Goal: Task Accomplishment & Management: Use online tool/utility

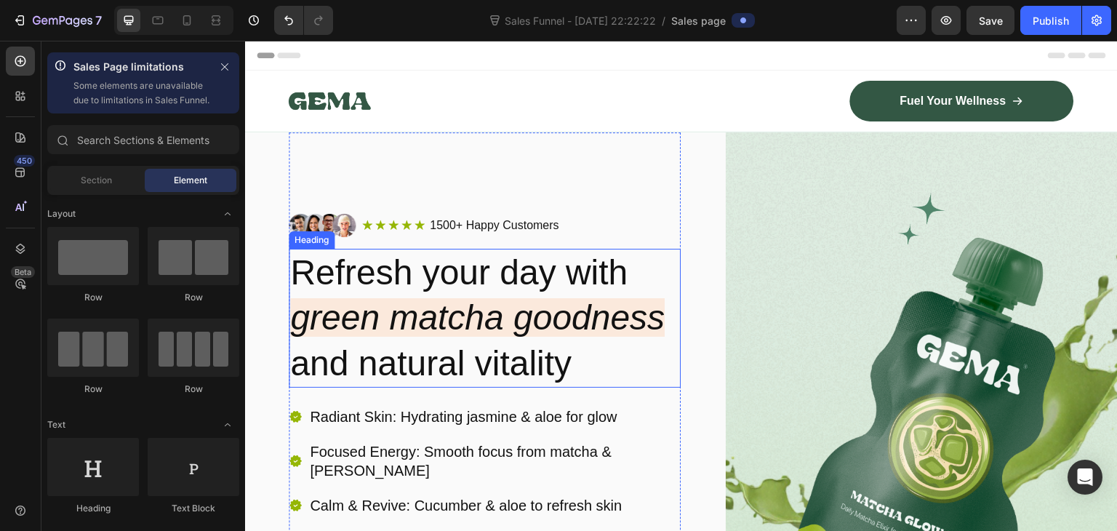
scroll to position [4309, 0]
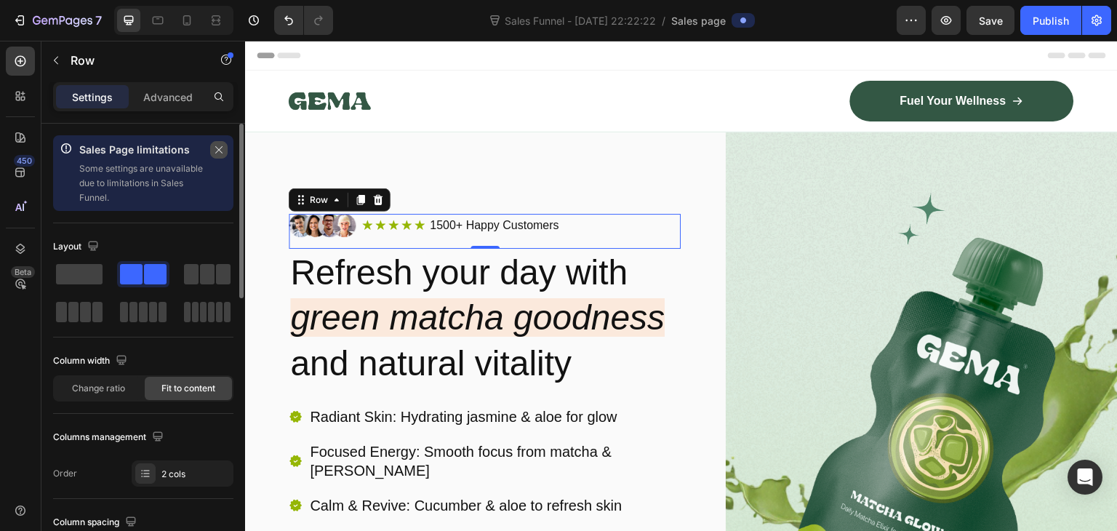
click at [212, 145] on button "button" at bounding box center [218, 149] width 17 height 17
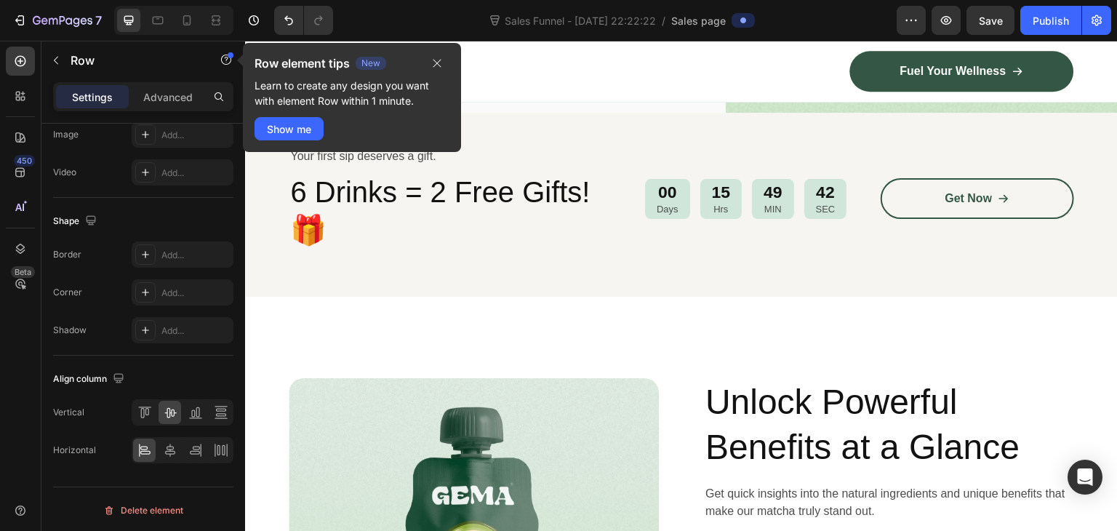
scroll to position [622, 0]
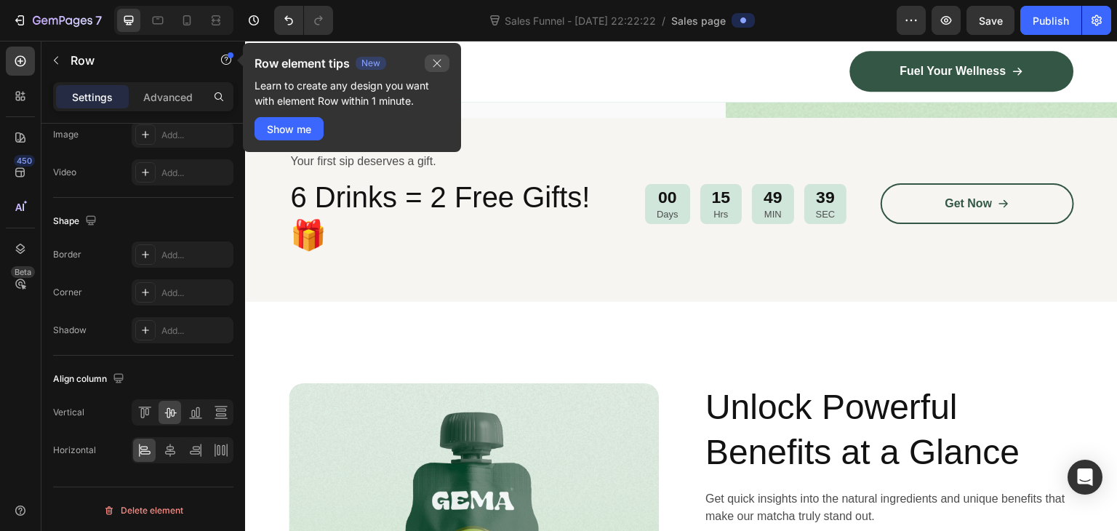
click at [438, 57] on icon "button" at bounding box center [437, 63] width 12 height 12
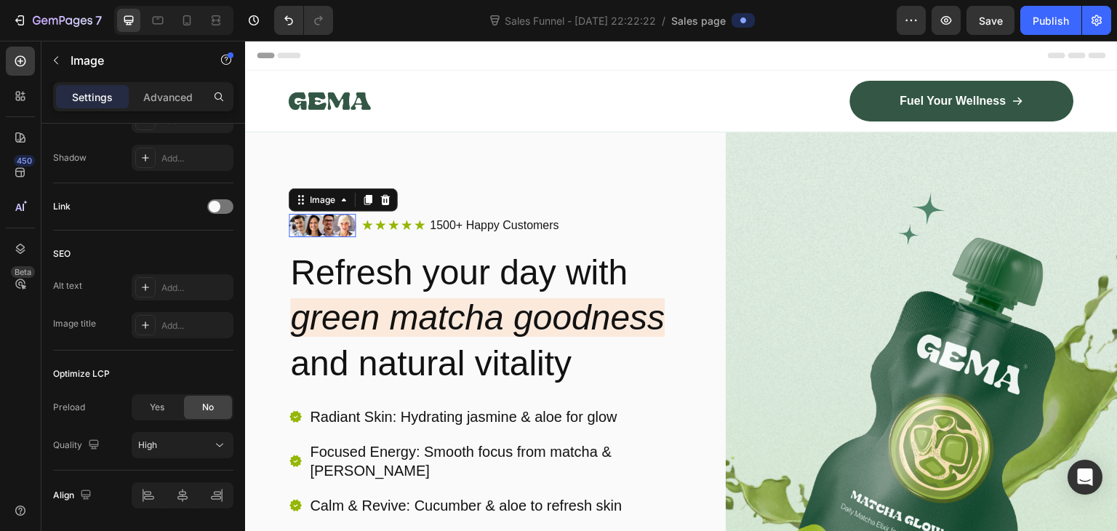
scroll to position [0, 0]
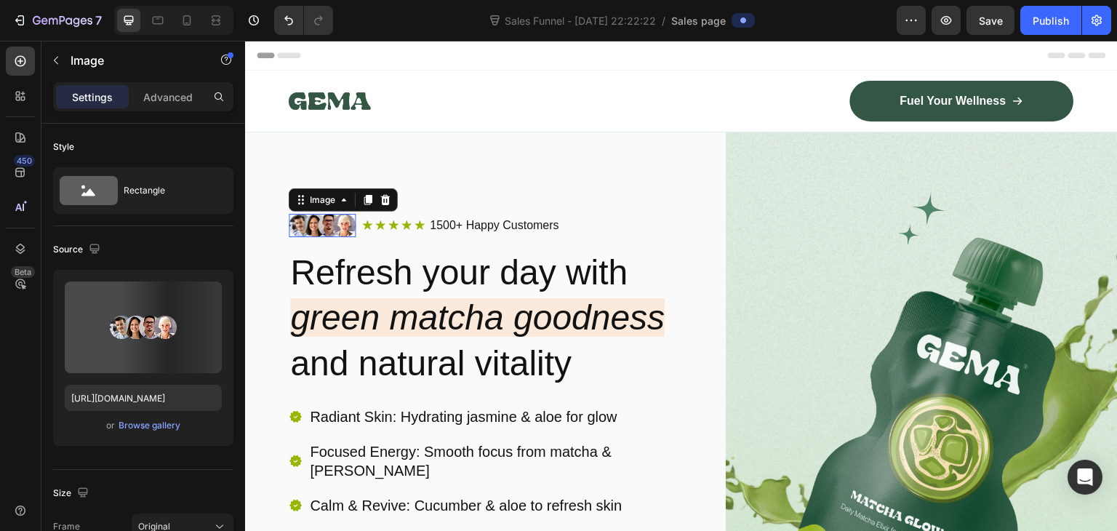
click at [331, 228] on img at bounding box center [322, 225] width 67 height 23
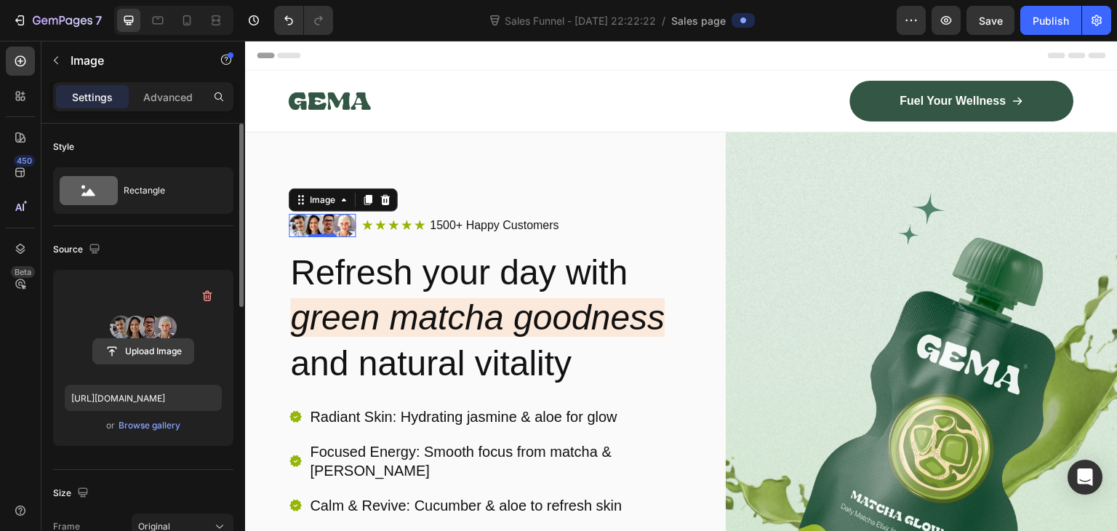
click at [156, 348] on input "file" at bounding box center [143, 351] width 100 height 25
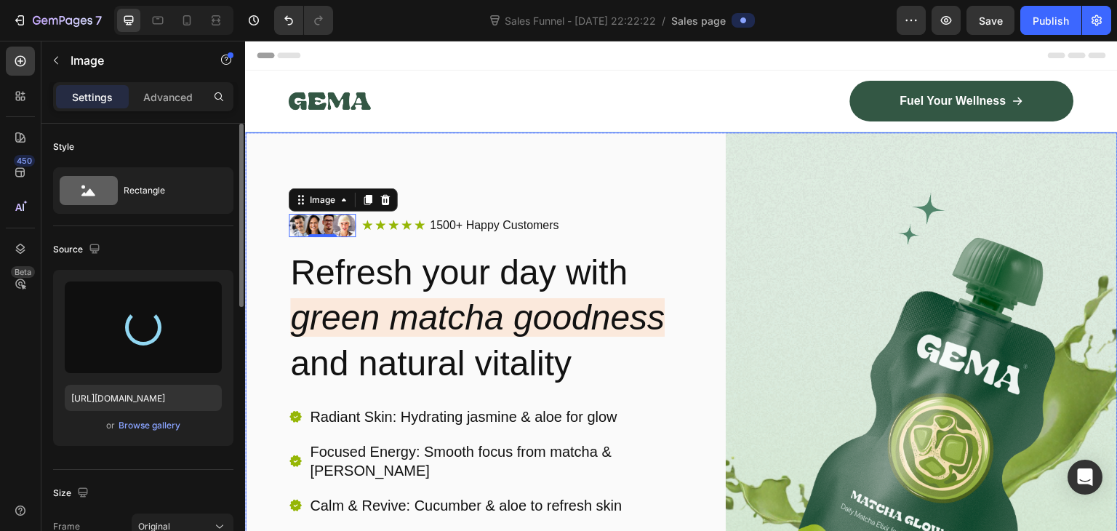
type input "[URL][DOMAIN_NAME]"
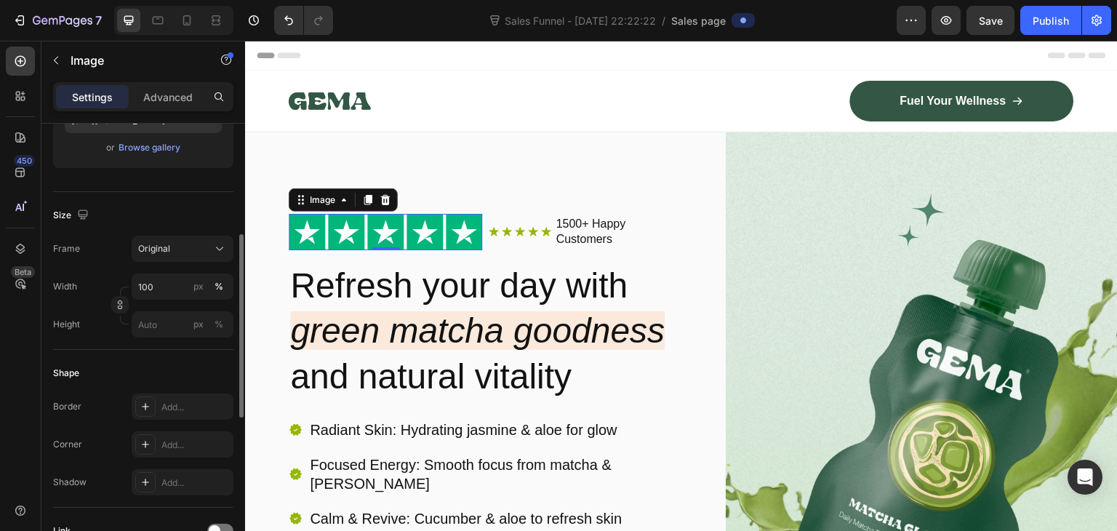
scroll to position [278, 0]
click at [194, 252] on div "Original" at bounding box center [173, 247] width 71 height 13
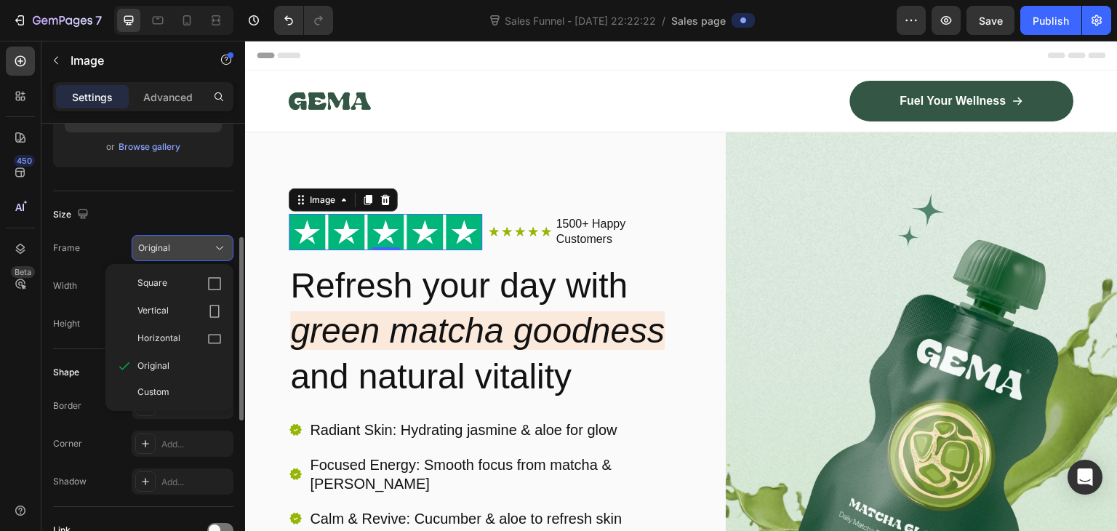
click at [201, 238] on button "Original" at bounding box center [183, 248] width 102 height 26
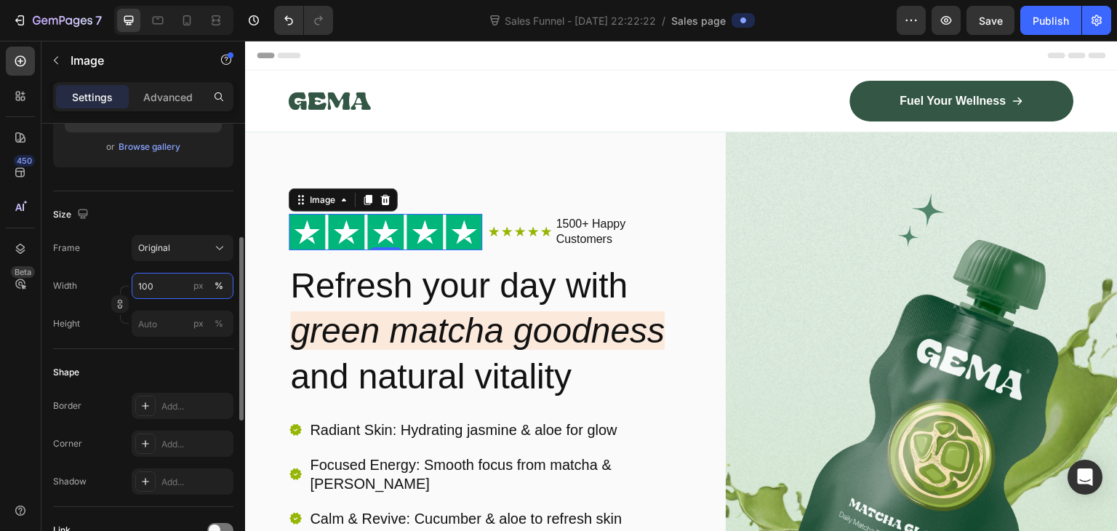
click at [177, 282] on input "100" at bounding box center [183, 286] width 102 height 26
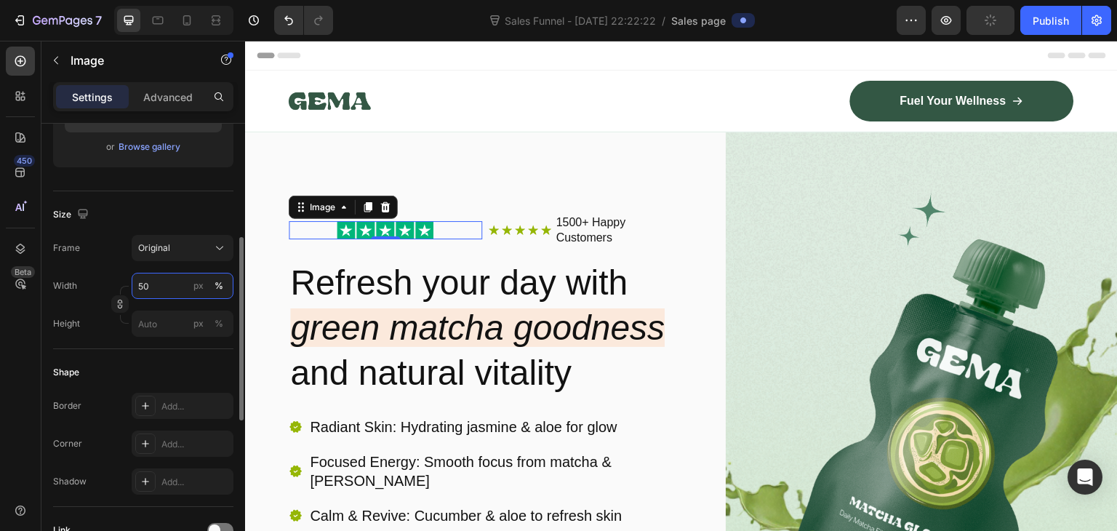
type input "5"
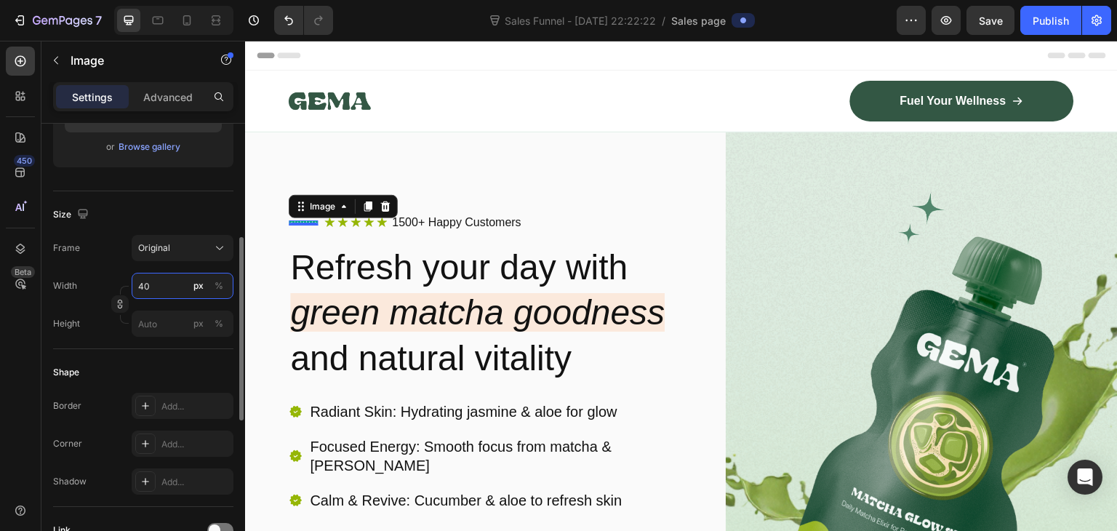
type input "4"
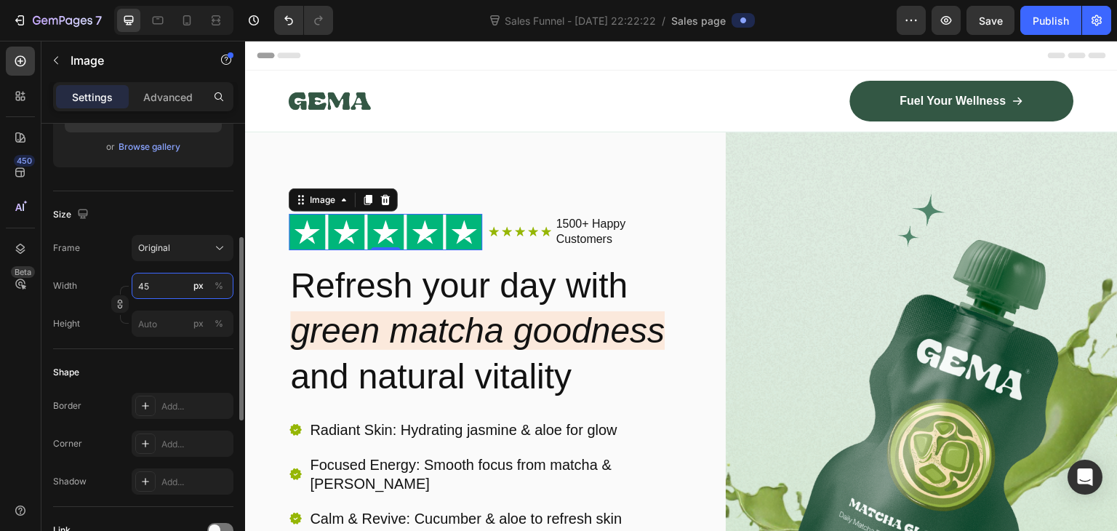
type input "4"
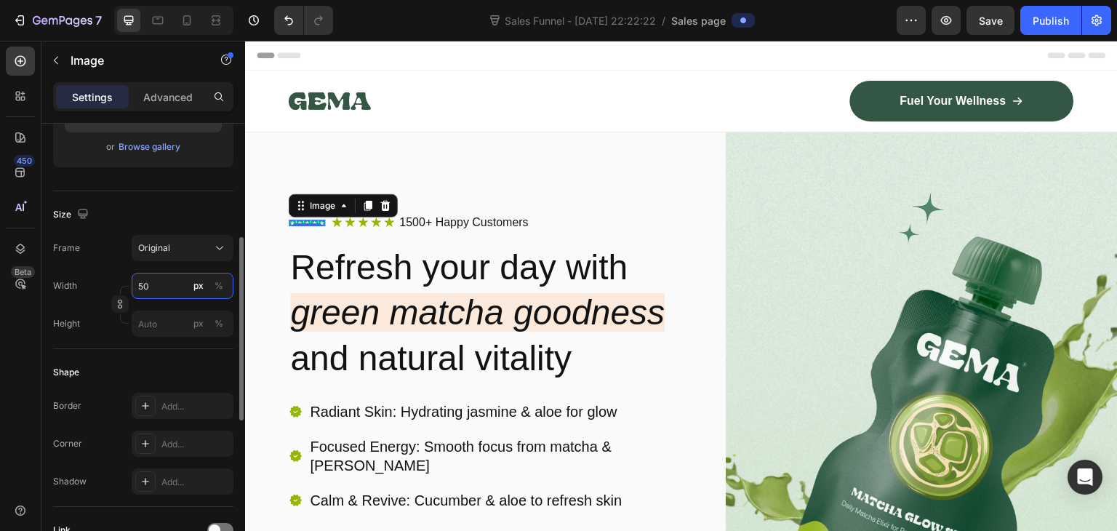
type input "5"
type input "90"
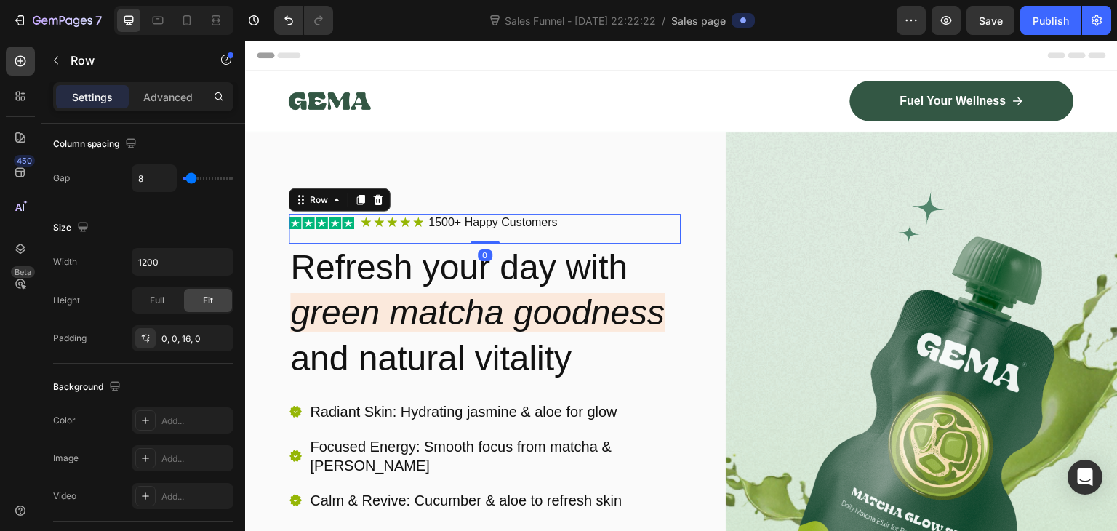
click at [455, 241] on div "Image Icon Icon Icon Icon Icon Icon List 1500+ Happy Customers Text Block Row R…" at bounding box center [485, 229] width 392 height 30
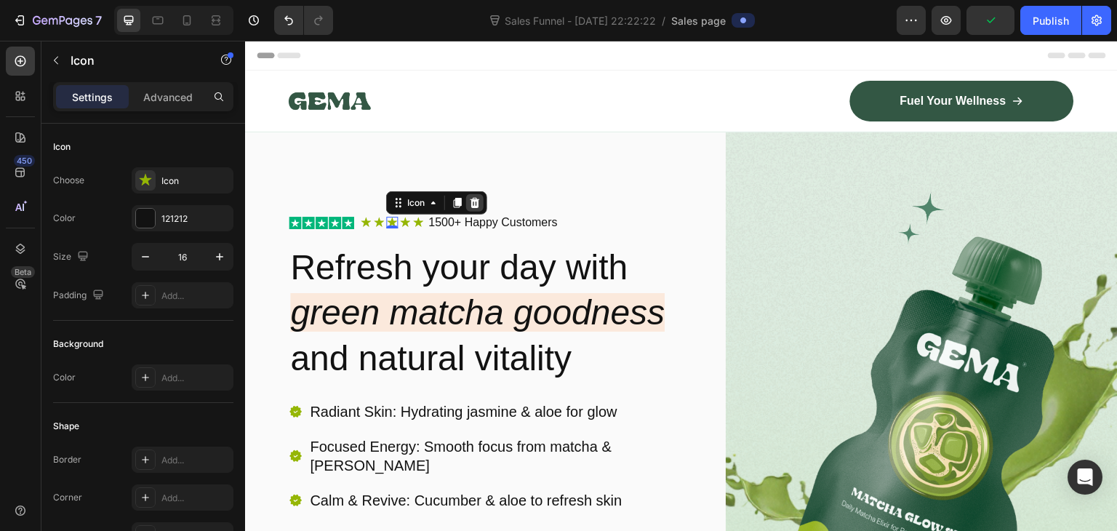
click at [480, 204] on icon at bounding box center [475, 203] width 12 height 12
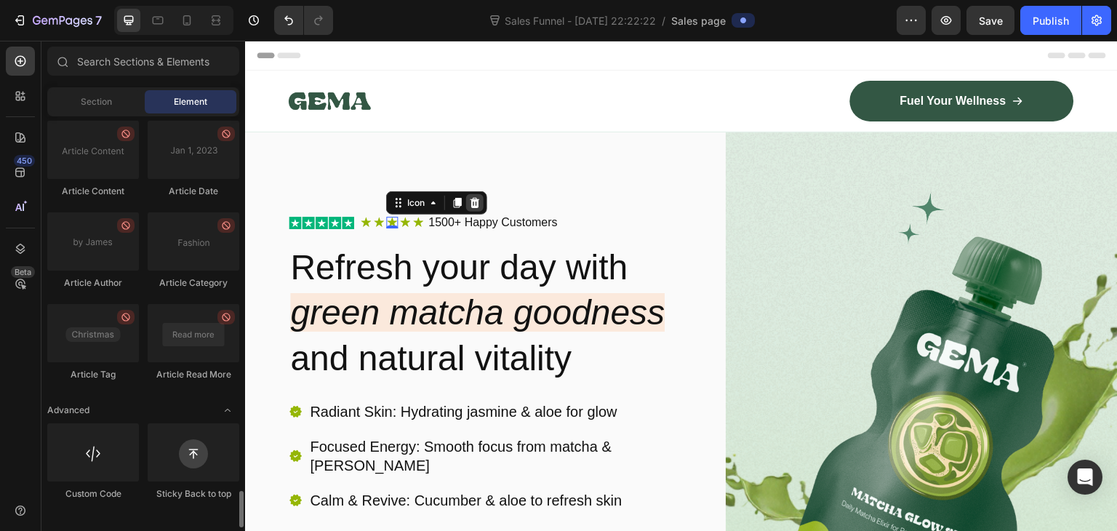
scroll to position [4218, 0]
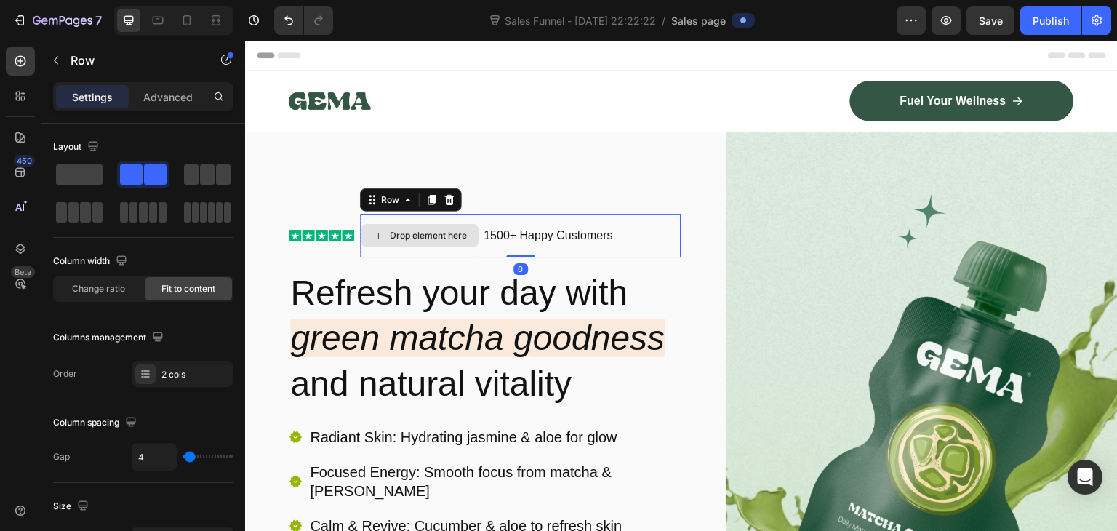
click at [476, 246] on div "Drop element here" at bounding box center [419, 236] width 119 height 44
click at [450, 201] on icon at bounding box center [449, 200] width 12 height 12
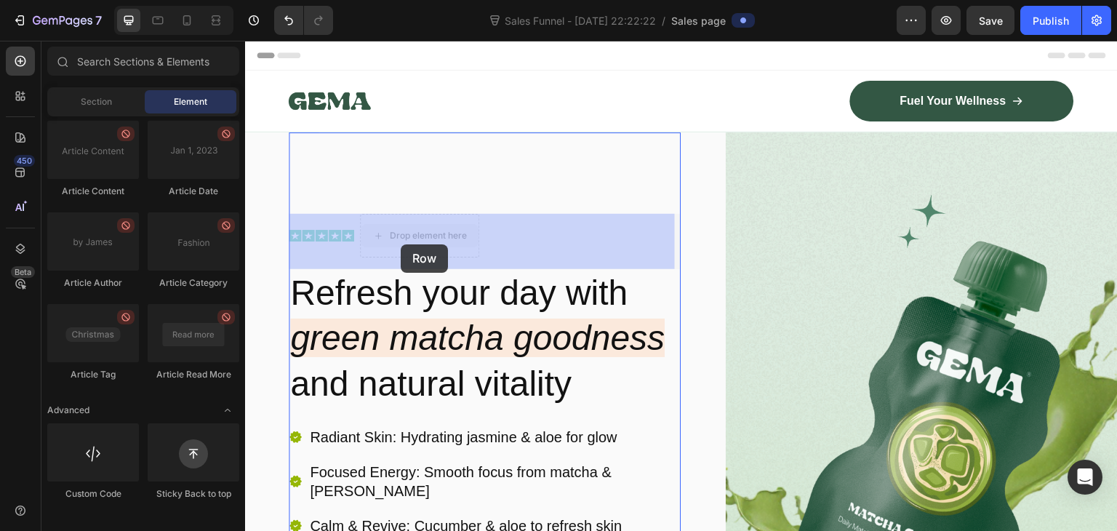
drag, startPoint x: 437, startPoint y: 238, endPoint x: 401, endPoint y: 244, distance: 36.2
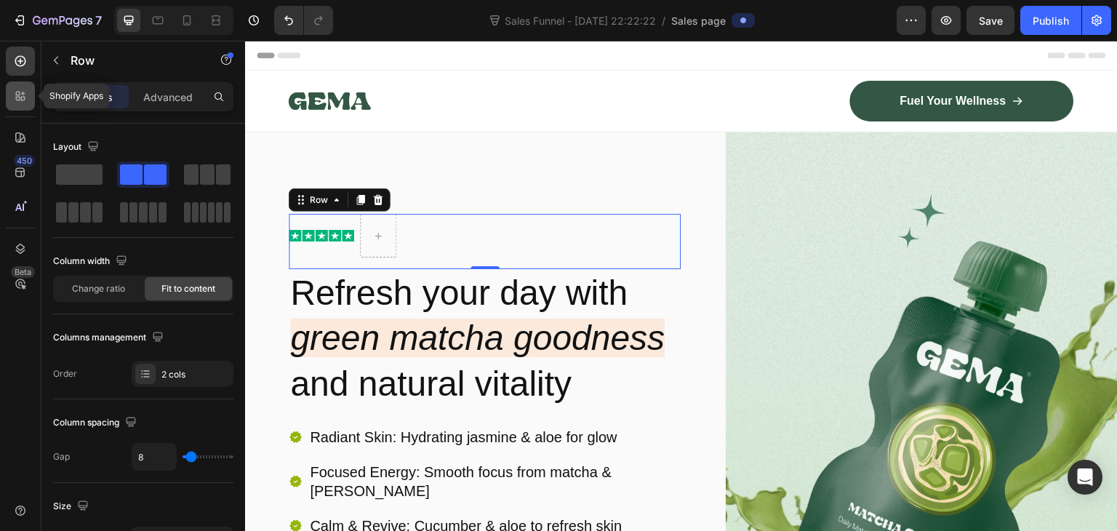
click at [23, 92] on icon at bounding box center [23, 94] width 4 height 4
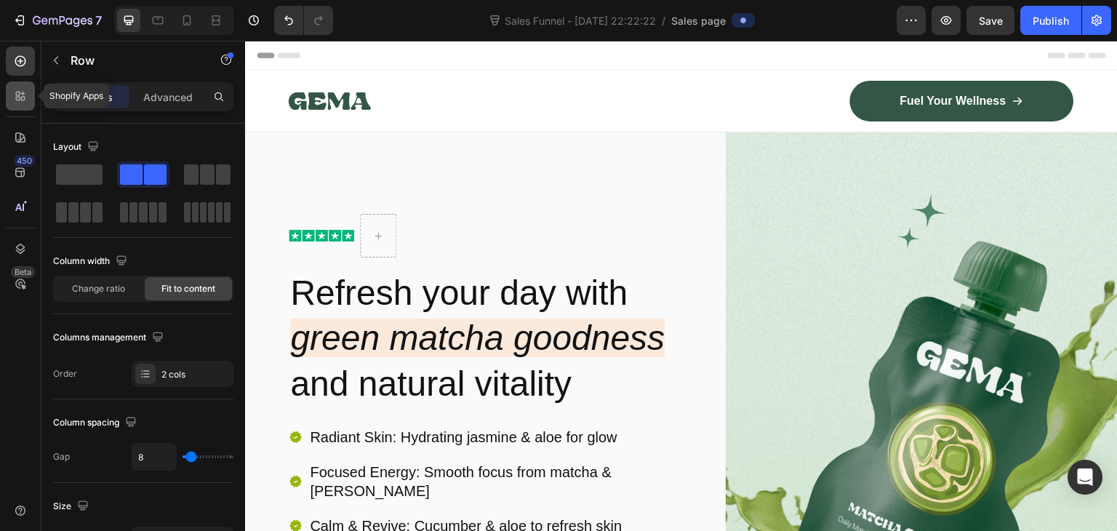
scroll to position [4185, 0]
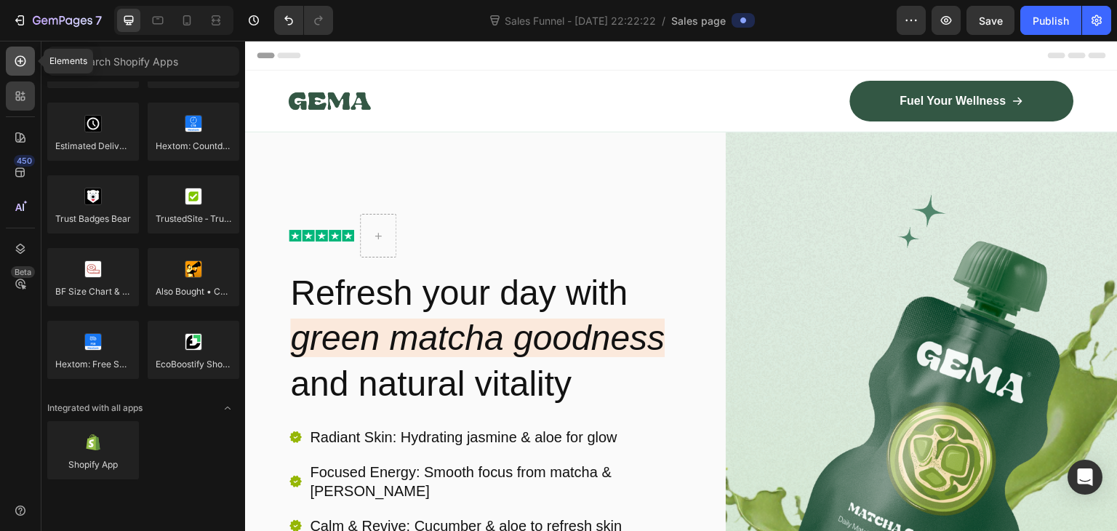
click at [17, 57] on icon at bounding box center [20, 61] width 11 height 11
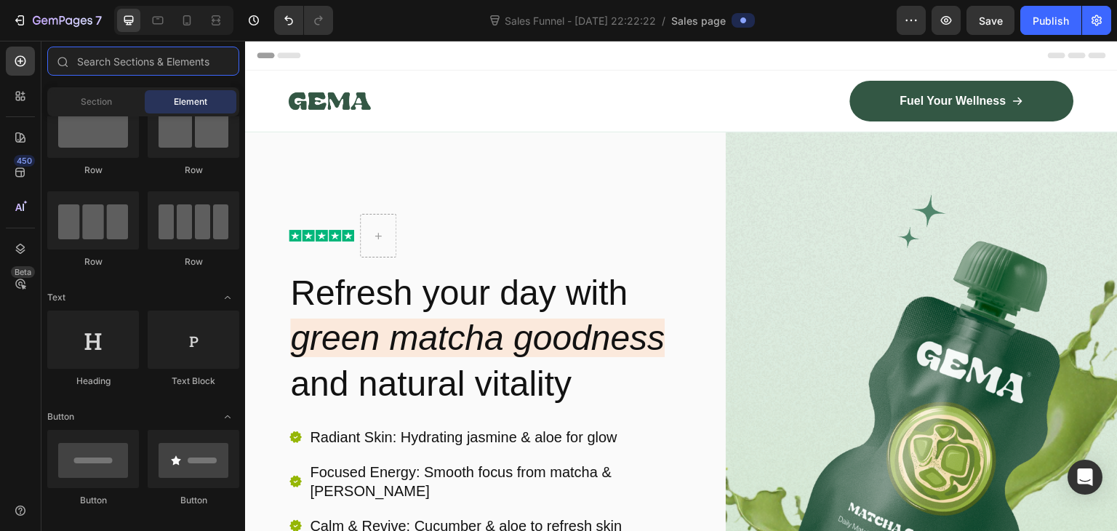
scroll to position [0, 0]
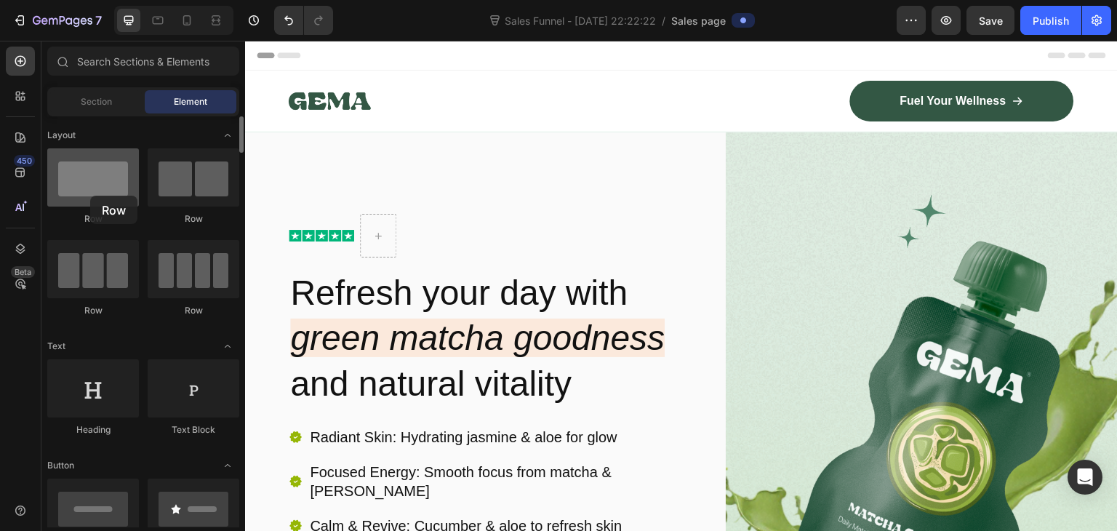
click at [90, 196] on div at bounding box center [93, 177] width 92 height 58
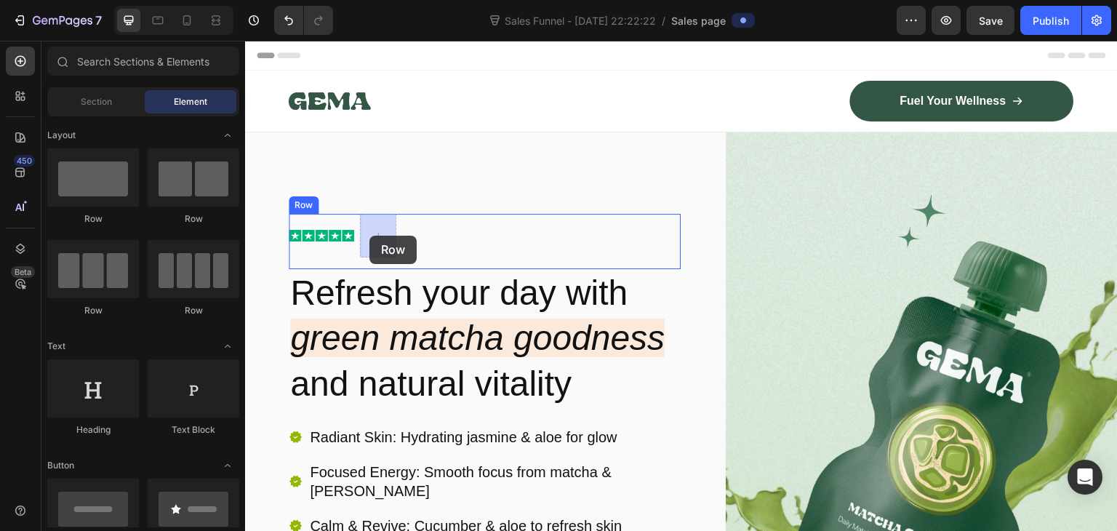
drag, startPoint x: 335, startPoint y: 236, endPoint x: 371, endPoint y: 233, distance: 35.7
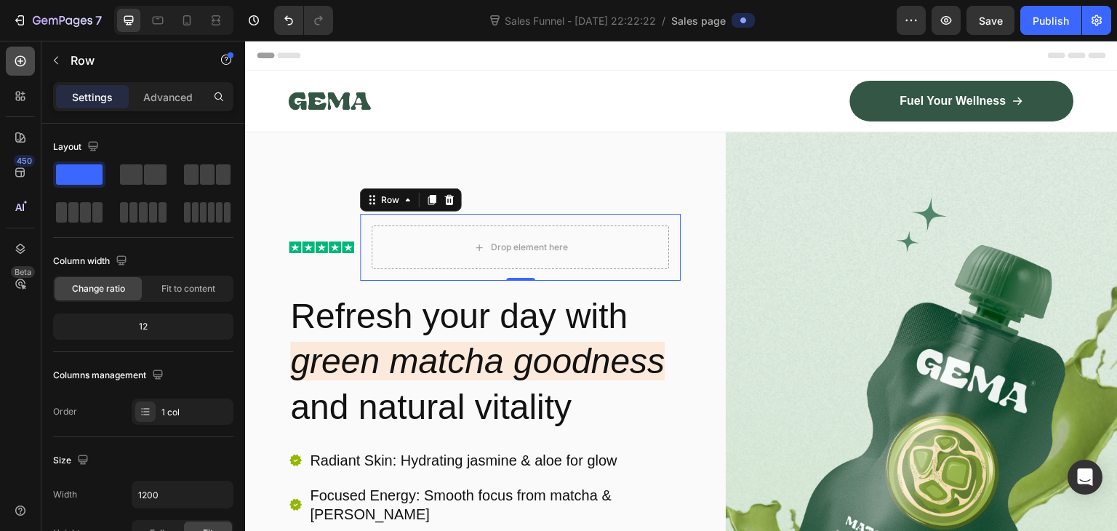
click at [19, 60] on icon at bounding box center [20, 61] width 15 height 15
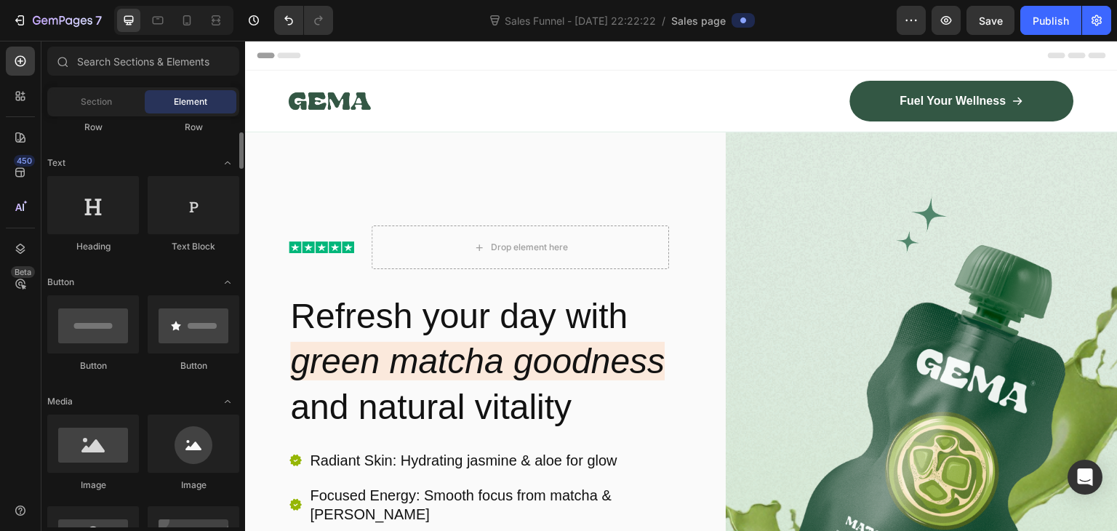
scroll to position [183, 0]
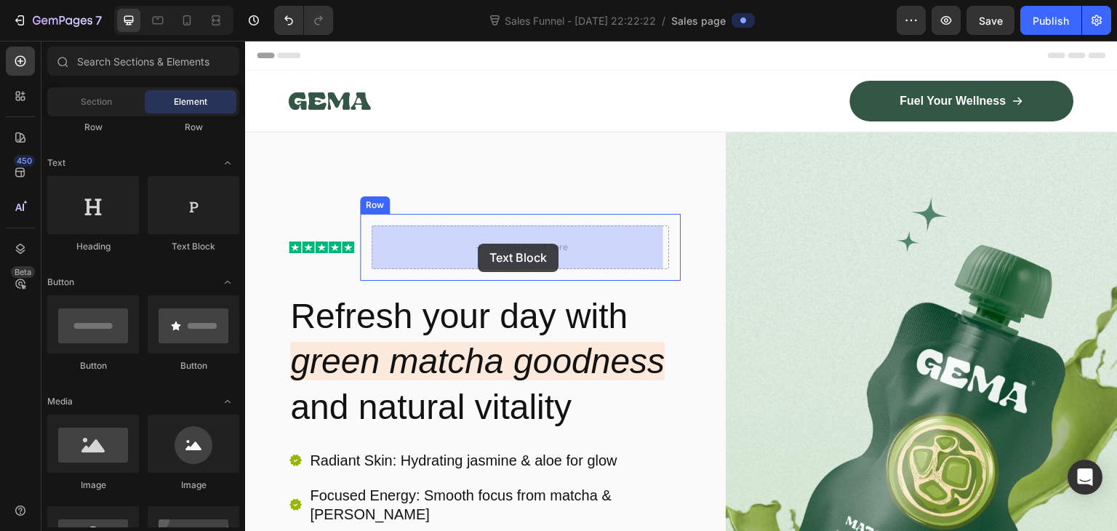
drag, startPoint x: 438, startPoint y: 271, endPoint x: 475, endPoint y: 241, distance: 47.0
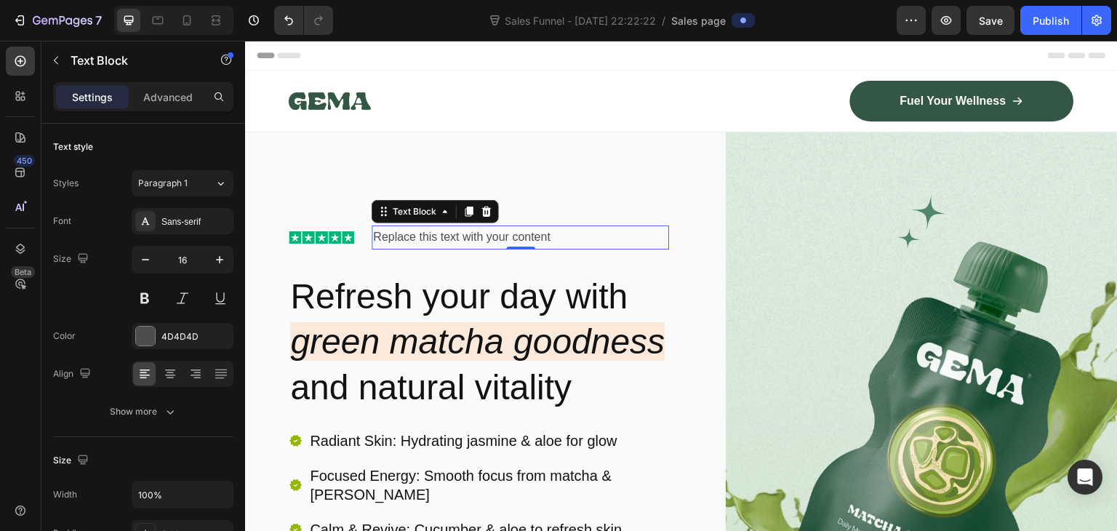
click at [401, 244] on p "Replace this text with your content" at bounding box center [520, 237] width 294 height 21
click at [410, 240] on p "Replace this text with your content" at bounding box center [520, 237] width 294 height 21
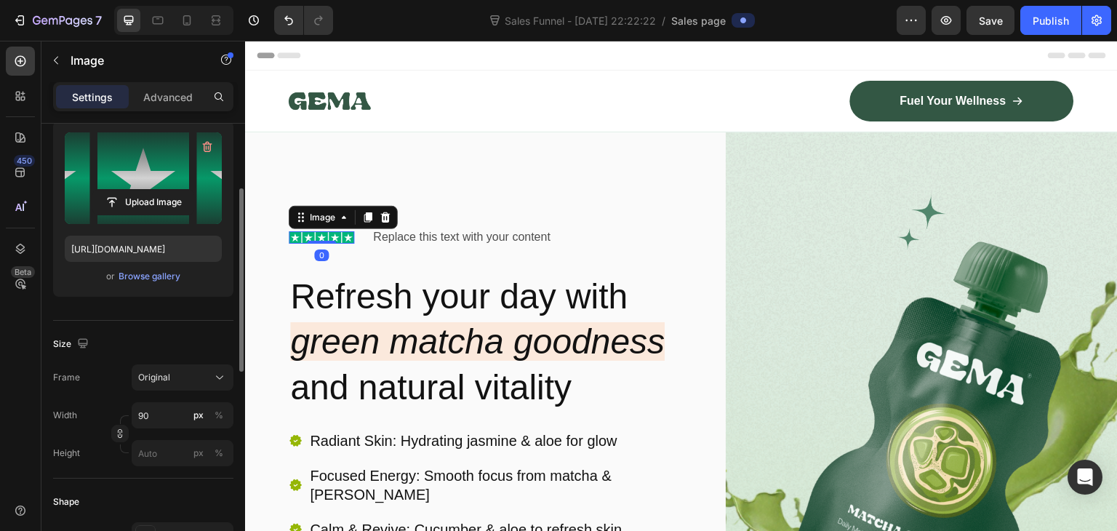
scroll to position [152, 0]
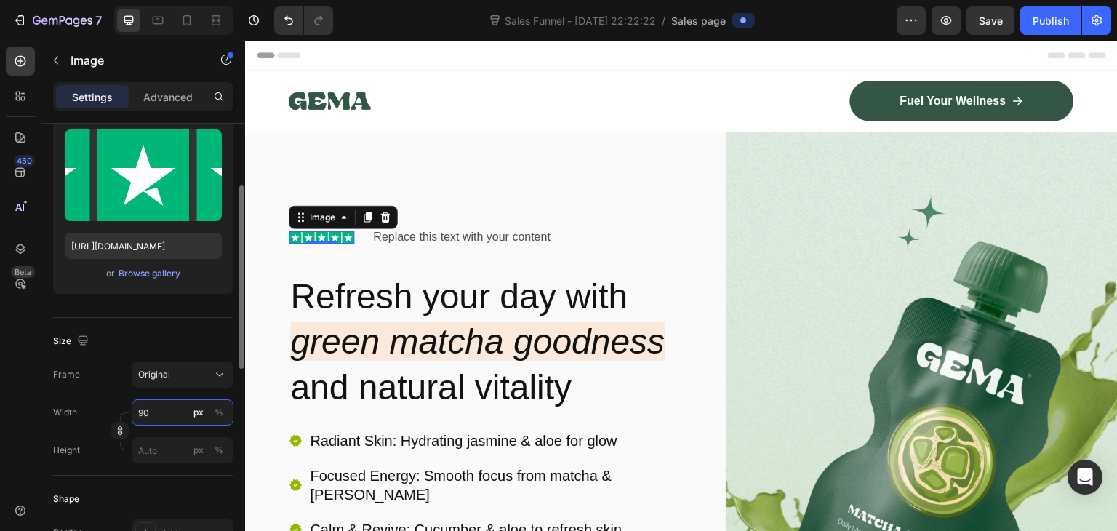
click at [151, 417] on input "90" at bounding box center [183, 412] width 102 height 26
type input "110"
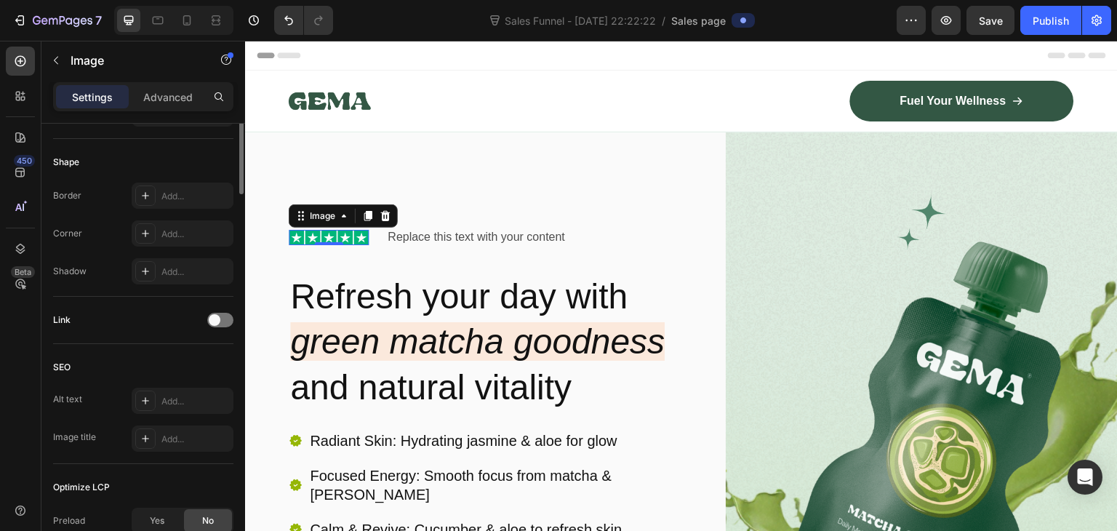
scroll to position [0, 0]
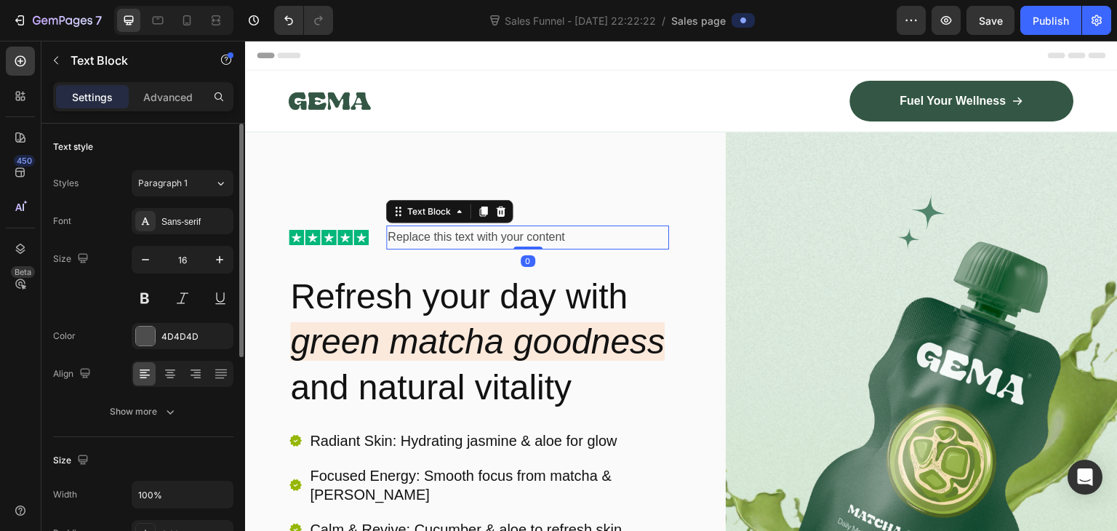
click at [443, 241] on p "Replace this text with your content" at bounding box center [527, 237] width 280 height 21
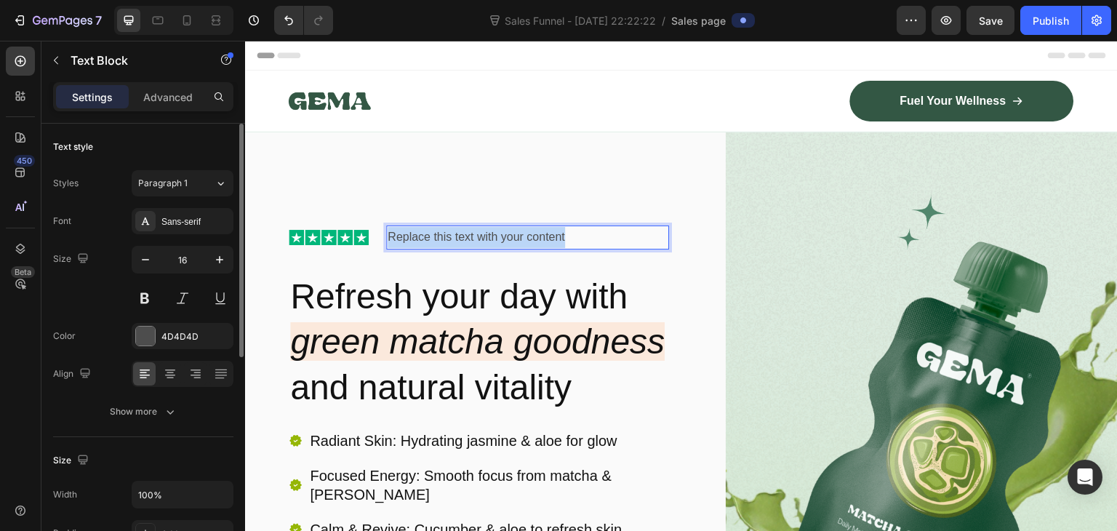
click at [443, 241] on p "Replace this text with your content" at bounding box center [527, 237] width 280 height 21
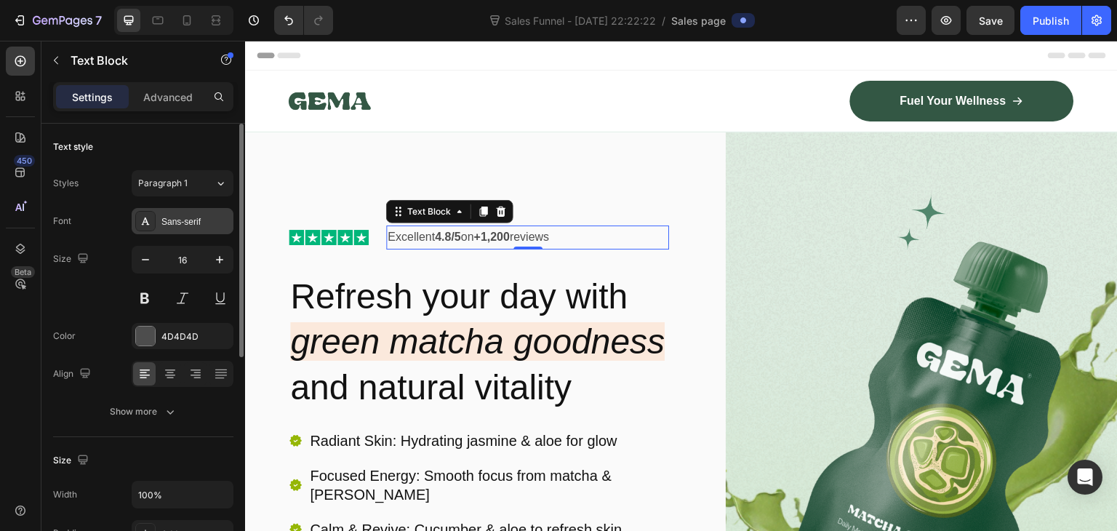
click at [192, 228] on div "Sans-serif" at bounding box center [183, 221] width 102 height 26
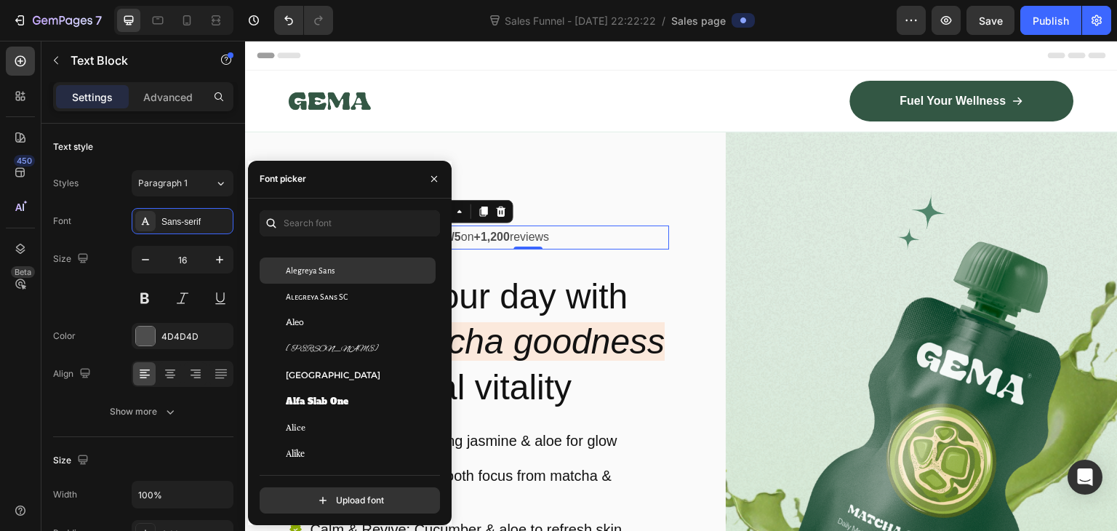
scroll to position [903, 0]
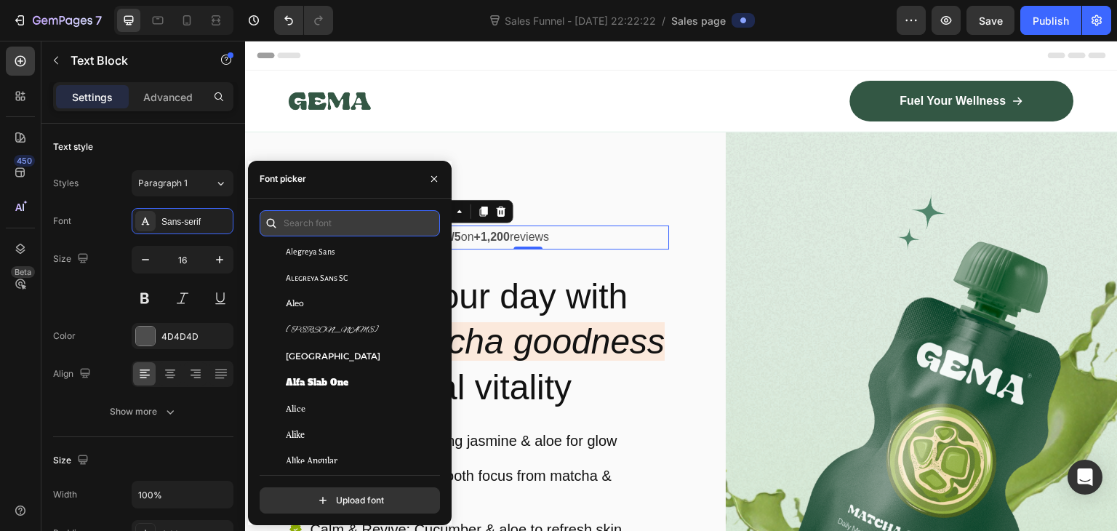
click at [329, 222] on input "text" at bounding box center [350, 223] width 180 height 26
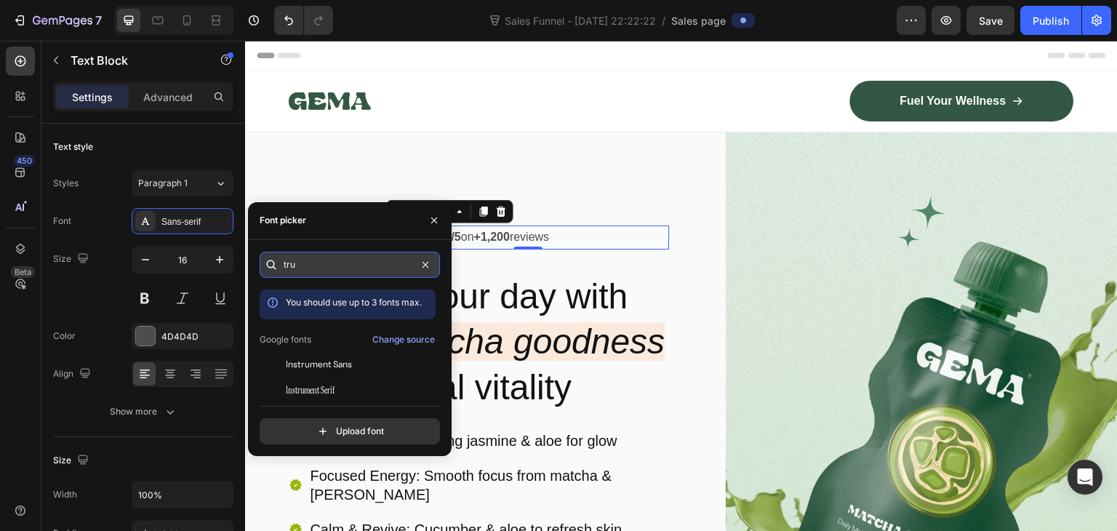
scroll to position [0, 0]
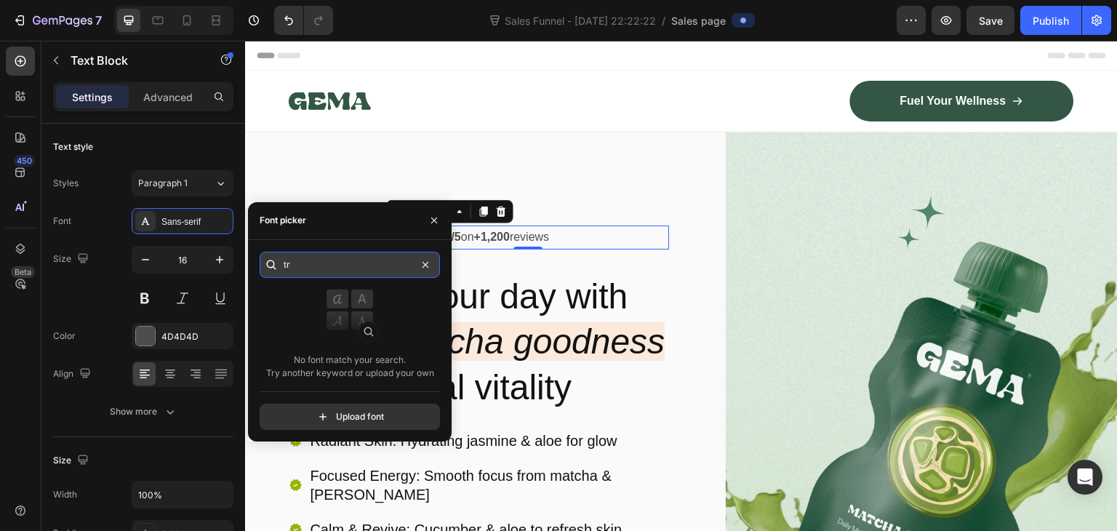
type input "t"
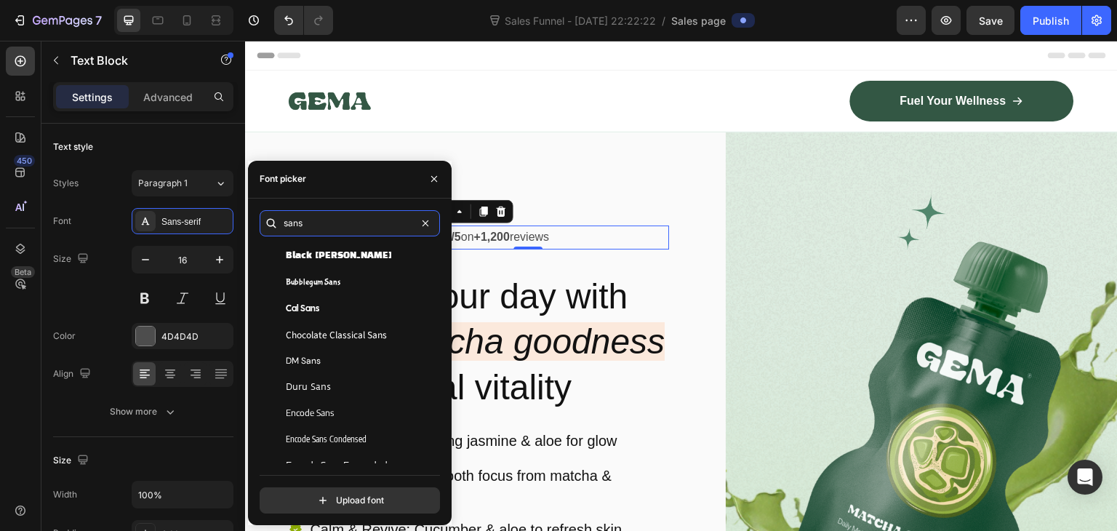
scroll to position [481, 0]
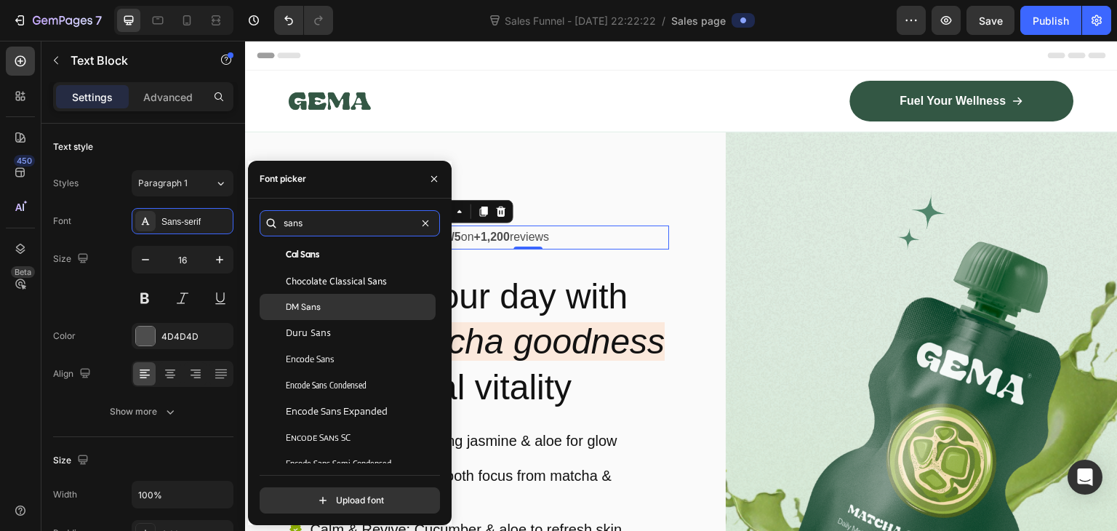
type input "sans"
click at [323, 301] on div "DM Sans" at bounding box center [359, 306] width 147 height 13
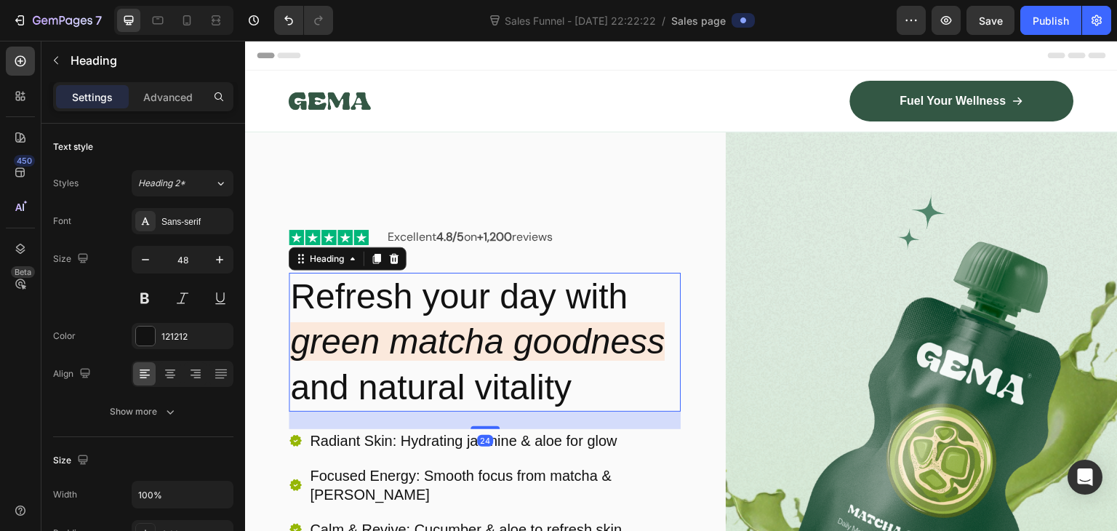
click at [630, 314] on h2 "Refresh your day with green matcha goodness and natural vitality" at bounding box center [485, 342] width 392 height 139
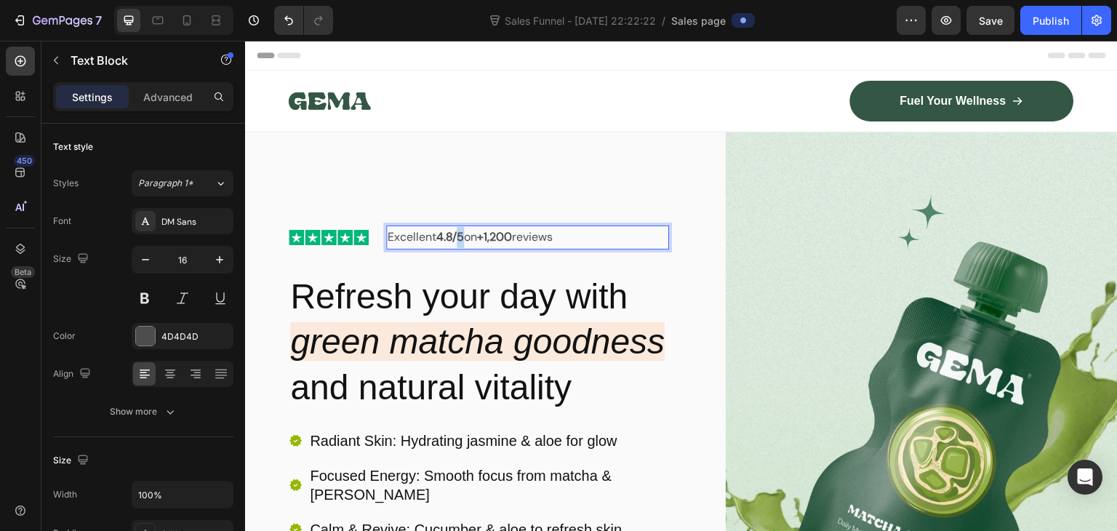
click at [459, 240] on strong "4.8/5" at bounding box center [450, 236] width 28 height 15
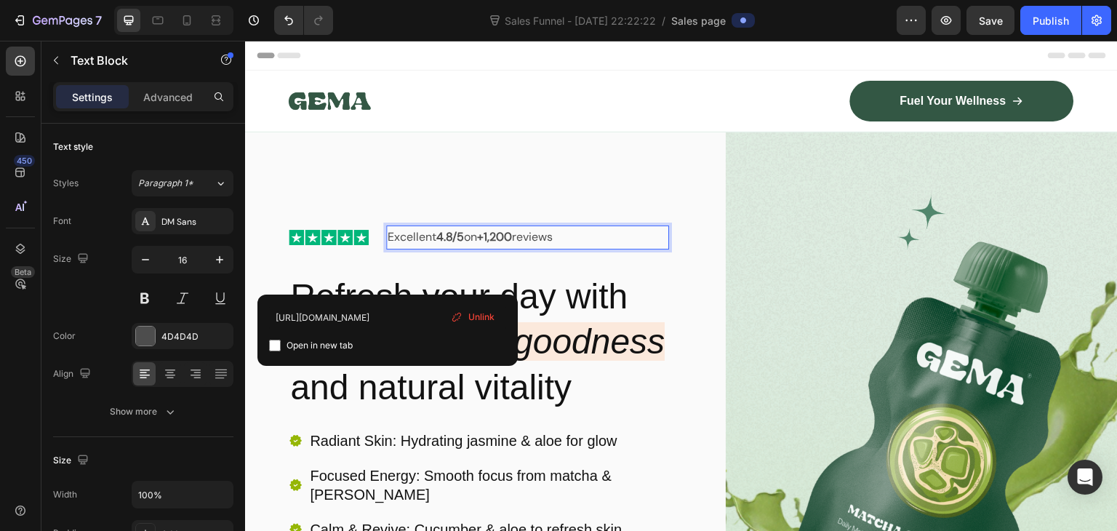
click at [428, 238] on link "Excellent 4.8/5 on +1,200 reviews" at bounding box center [469, 236] width 165 height 15
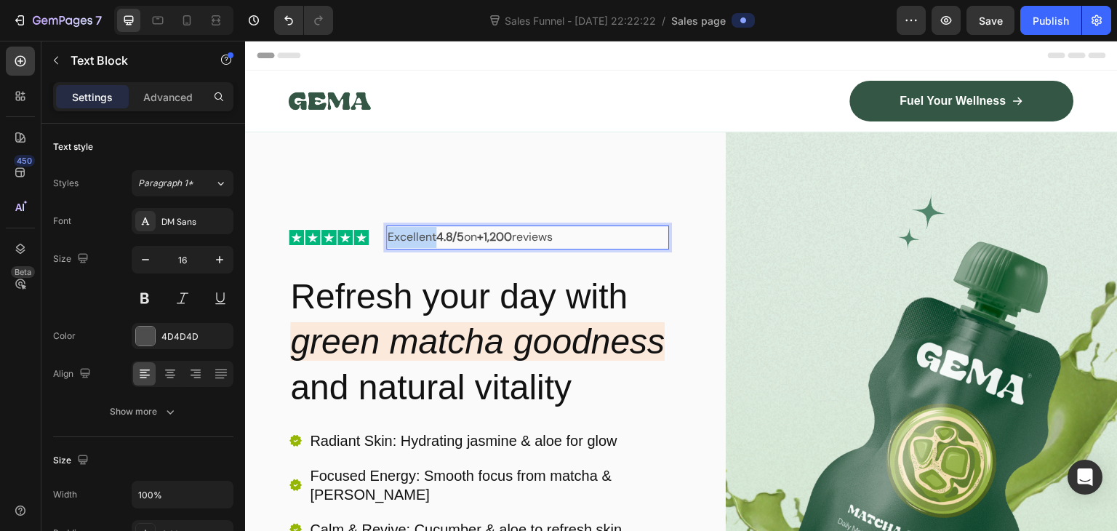
click at [428, 238] on link "Excellent 4.8/5 on +1,200 reviews" at bounding box center [469, 236] width 165 height 15
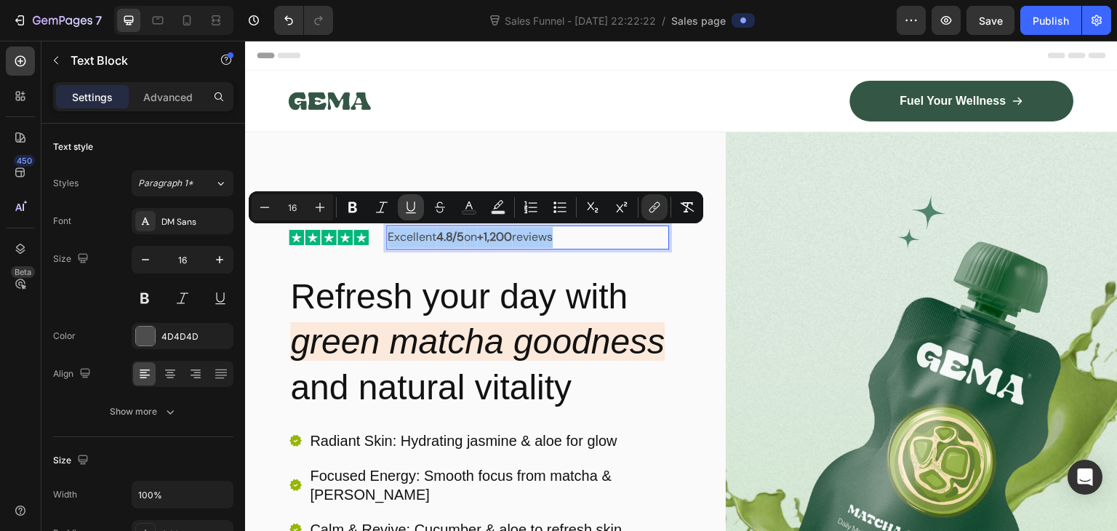
click at [404, 206] on icon "Editor contextual toolbar" at bounding box center [410, 207] width 15 height 15
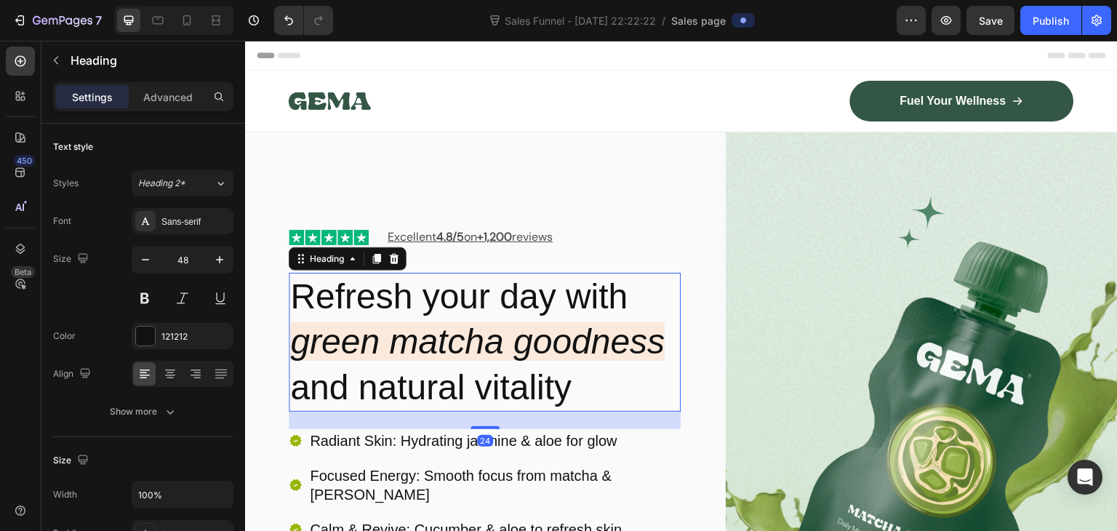
click at [558, 315] on h2 "Refresh your day with green matcha goodness and natural vitality" at bounding box center [485, 342] width 392 height 139
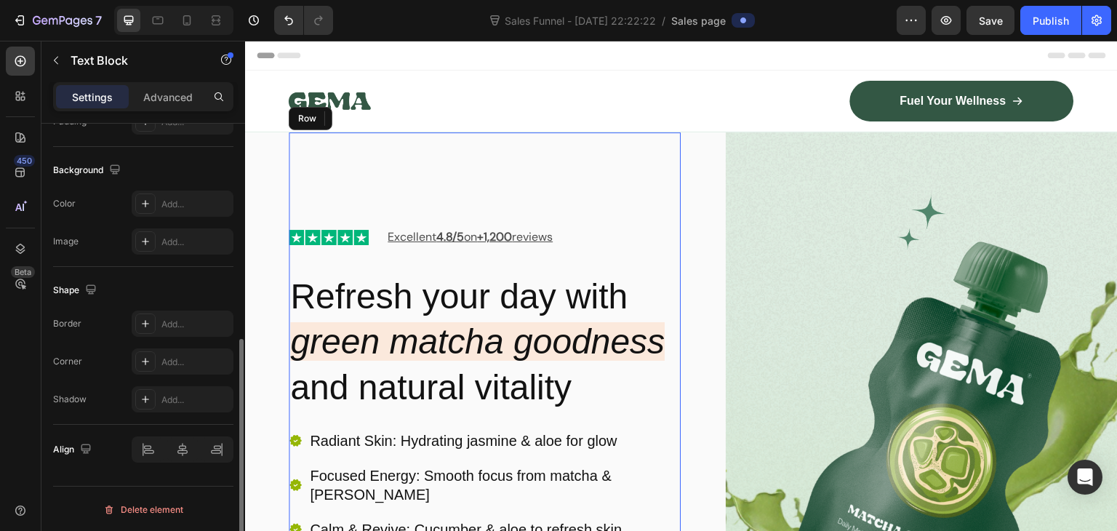
scroll to position [0, 0]
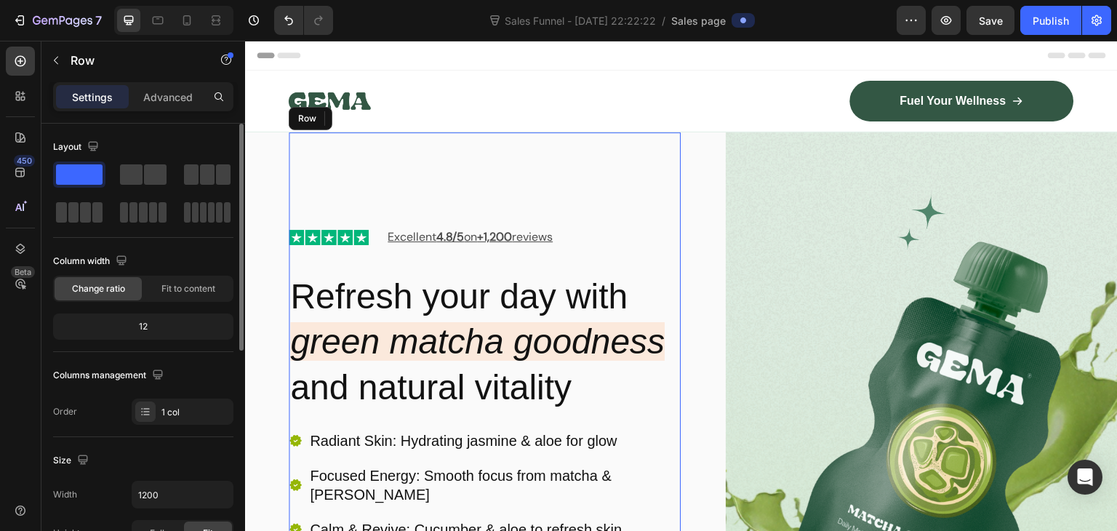
click at [600, 201] on div "Image Excellent 4.8/5 on +1,200 reviews Text Block 0 Row Row Refresh your day w…" at bounding box center [485, 448] width 392 height 632
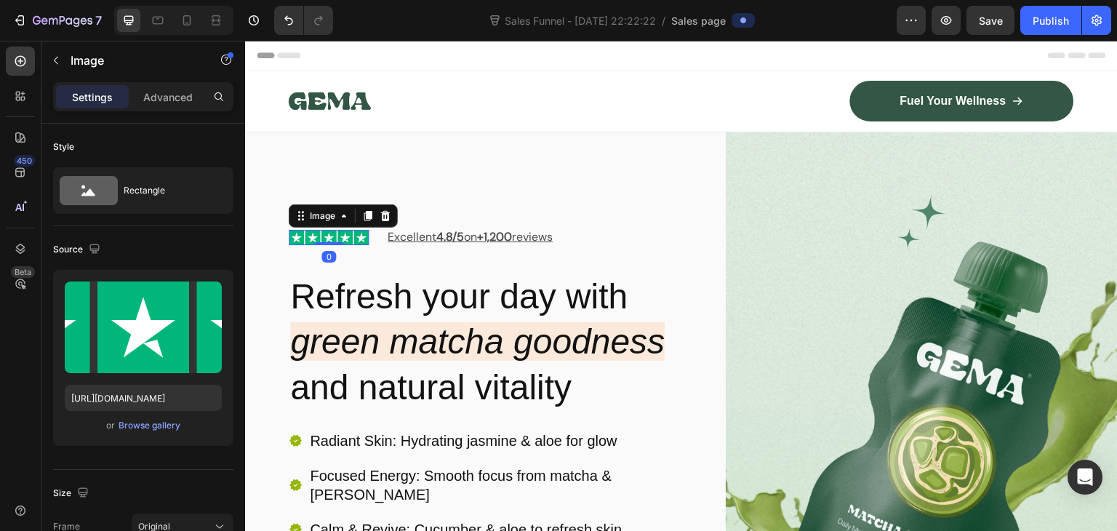
click at [345, 236] on img at bounding box center [329, 237] width 80 height 15
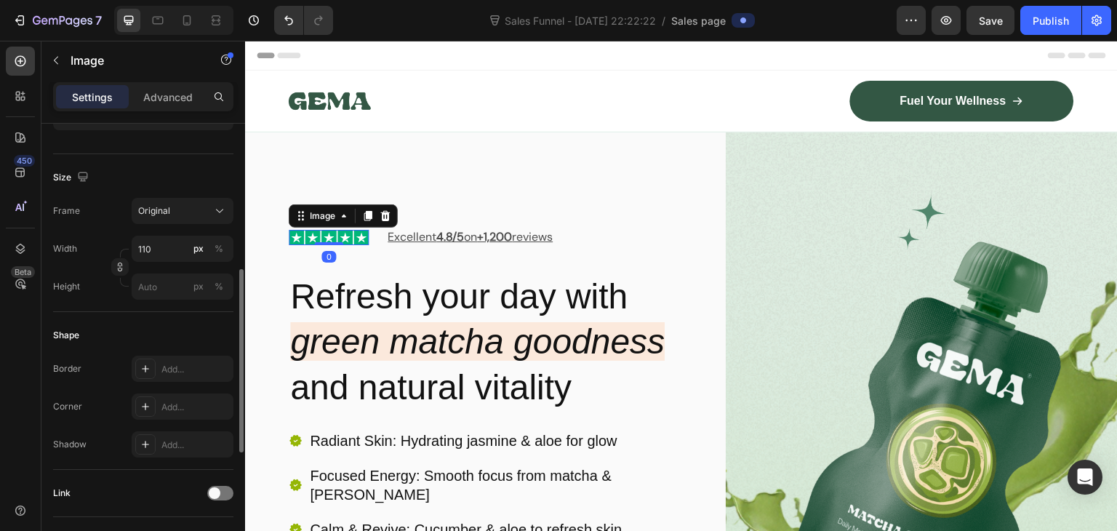
scroll to position [401, 0]
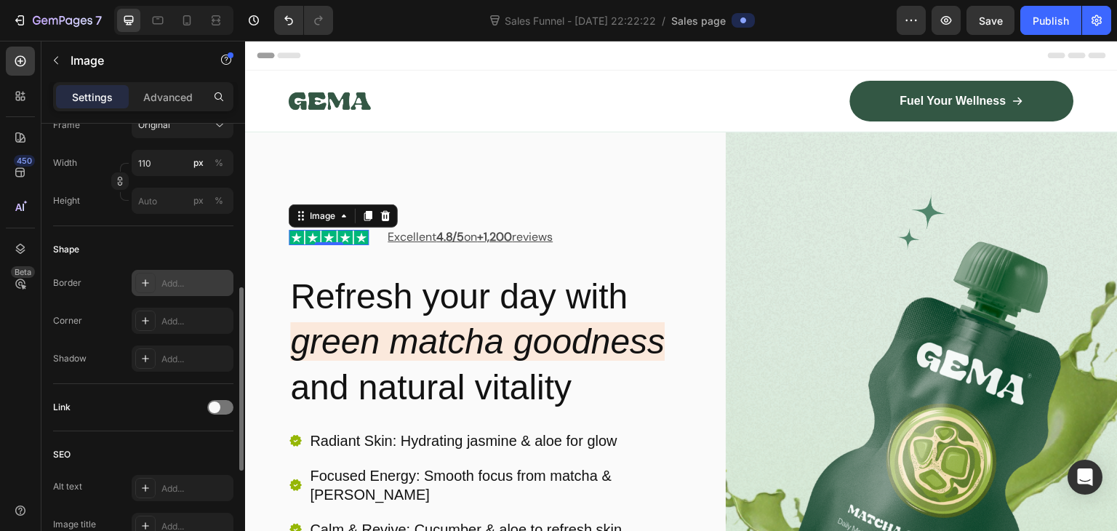
click at [143, 283] on icon at bounding box center [146, 283] width 12 height 12
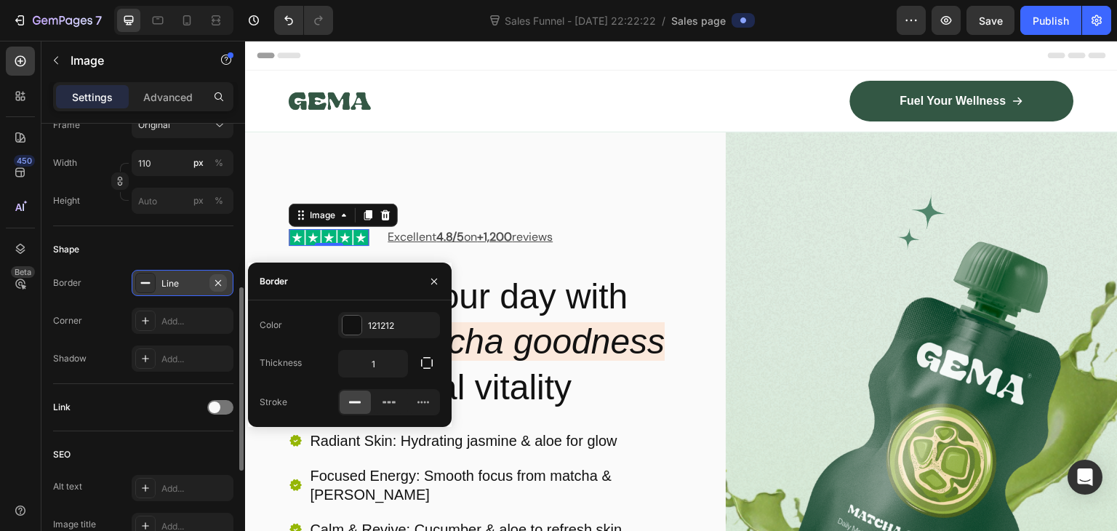
click at [225, 274] on button "button" at bounding box center [217, 282] width 17 height 17
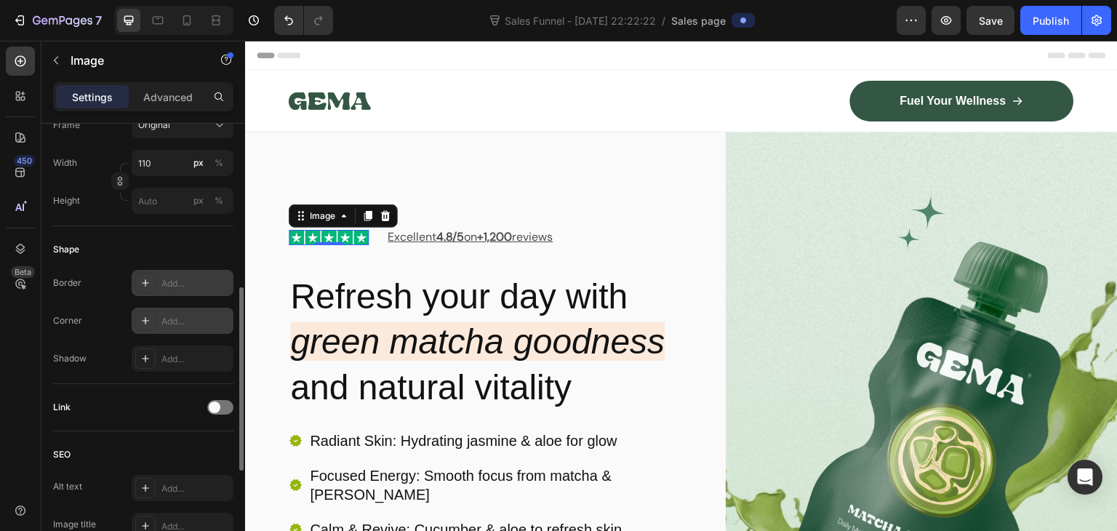
click at [147, 317] on icon at bounding box center [146, 321] width 12 height 12
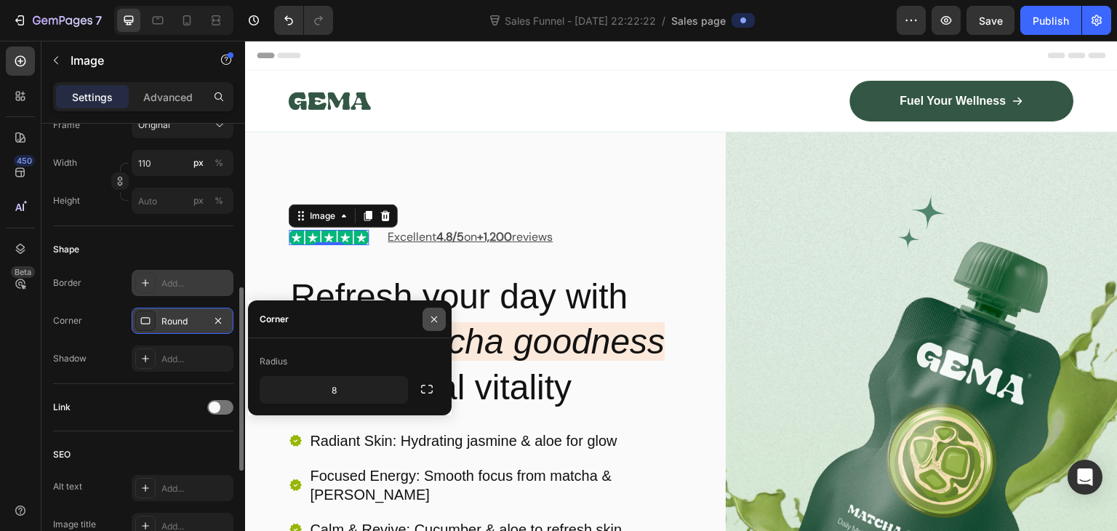
click at [433, 315] on icon "button" at bounding box center [434, 319] width 12 height 12
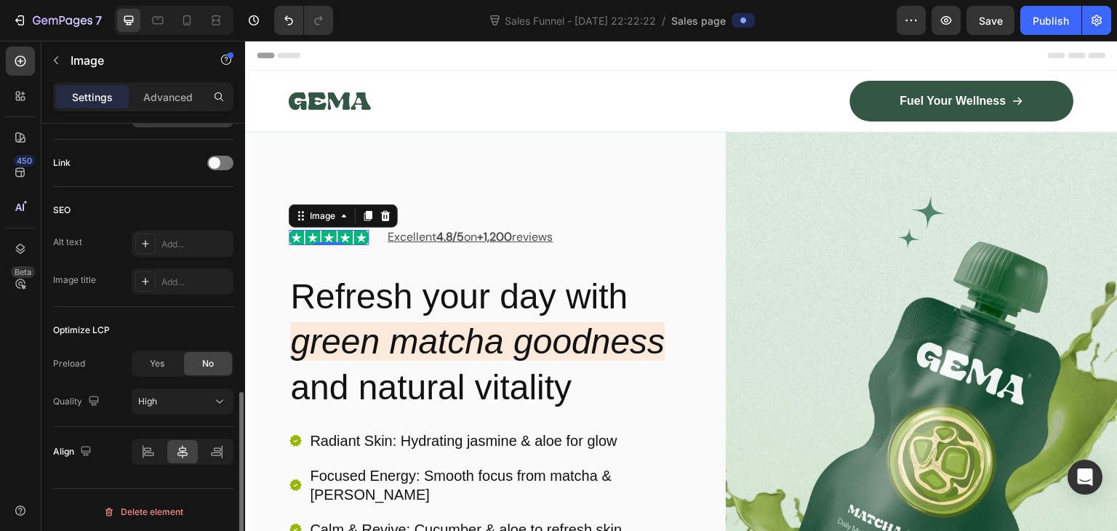
scroll to position [648, 0]
click at [213, 449] on icon at bounding box center [216, 448] width 15 height 15
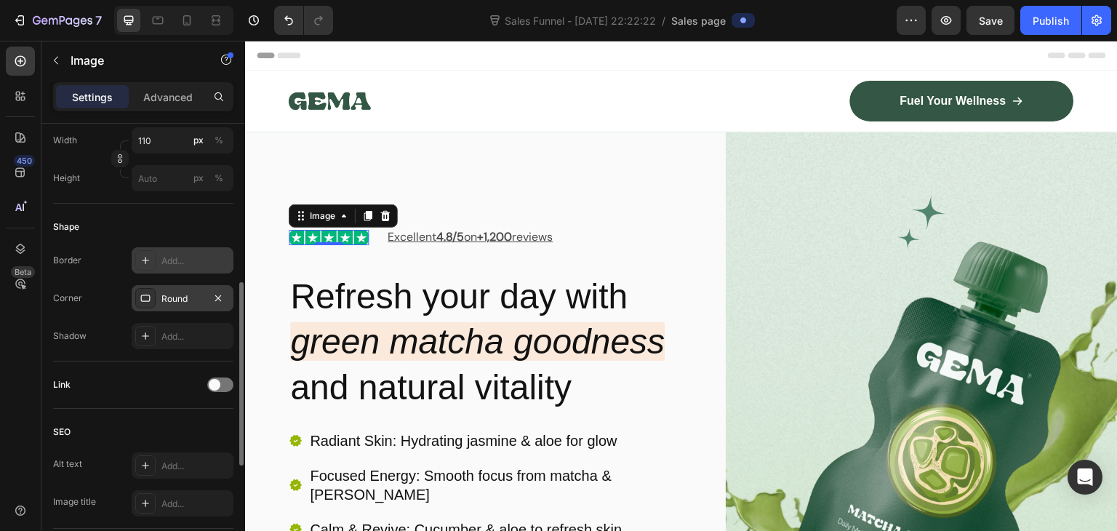
scroll to position [371, 0]
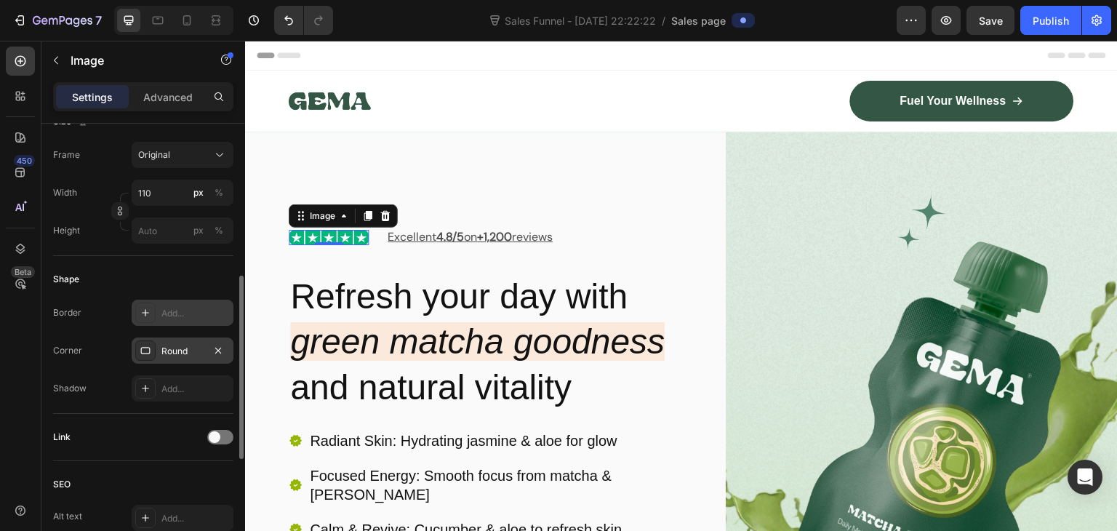
click at [187, 340] on div "Round" at bounding box center [183, 350] width 102 height 26
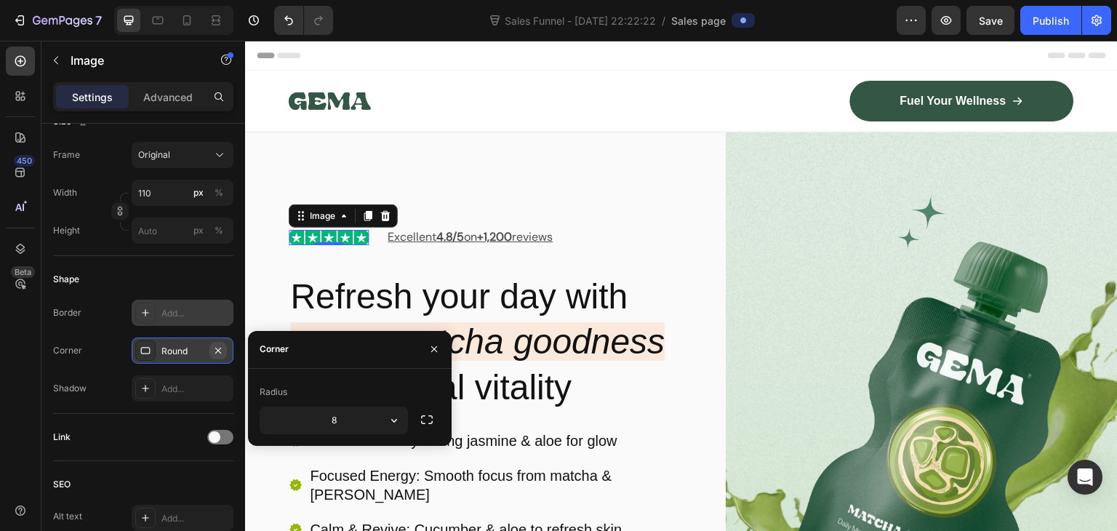
click at [215, 353] on icon "button" at bounding box center [218, 351] width 12 height 12
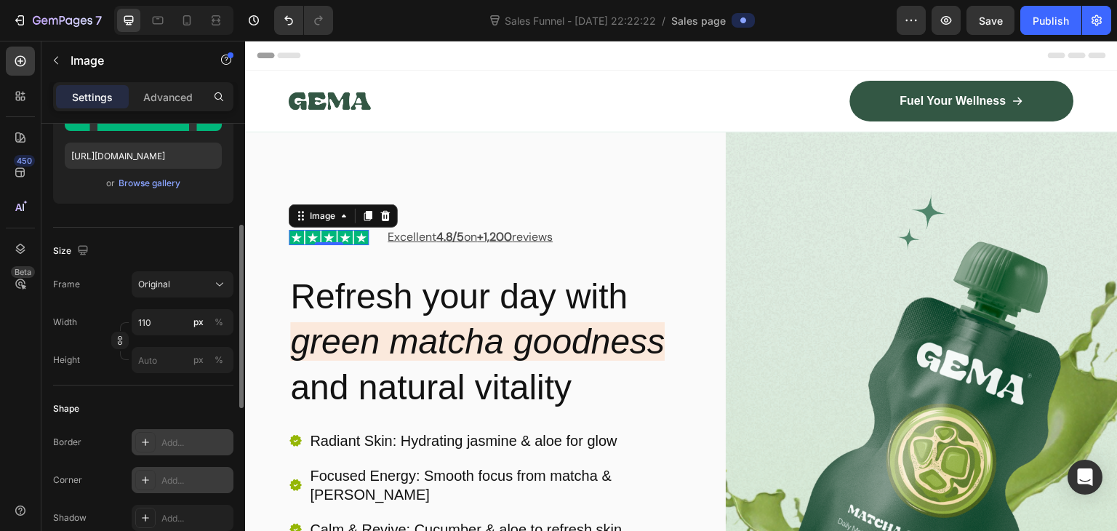
scroll to position [241, 0]
click at [180, 285] on div "Original" at bounding box center [173, 284] width 71 height 13
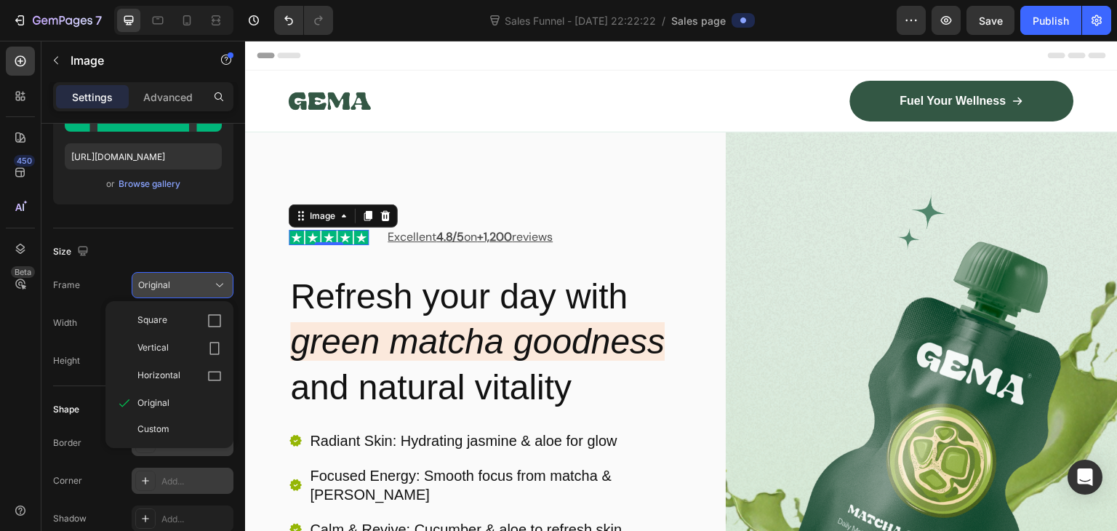
click at [180, 285] on div "Original" at bounding box center [173, 284] width 71 height 13
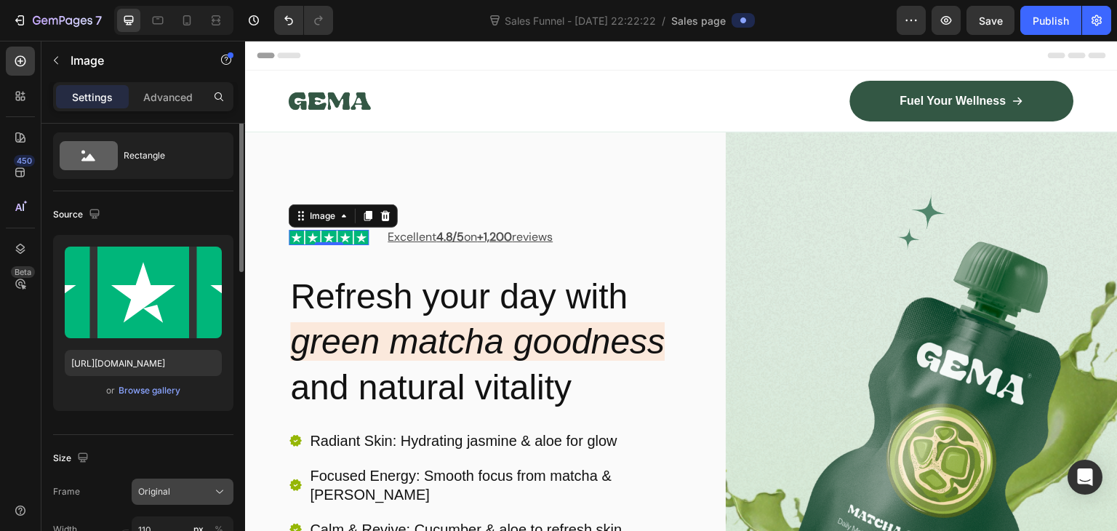
scroll to position [0, 0]
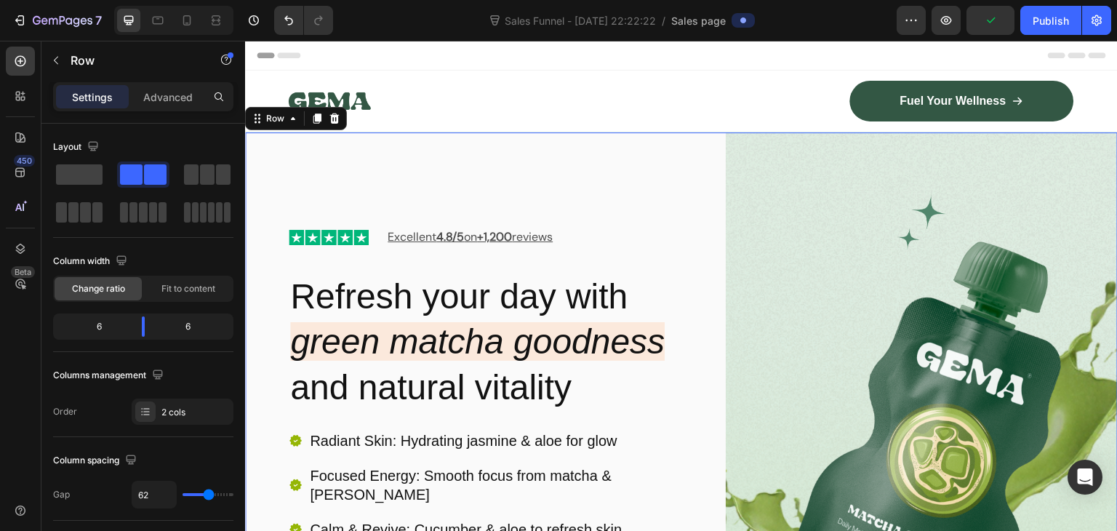
click at [688, 331] on div "Image Excellent 4.8/5 on +1,200 reviews Text Block Row Row Refresh your day wit…" at bounding box center [681, 448] width 872 height 632
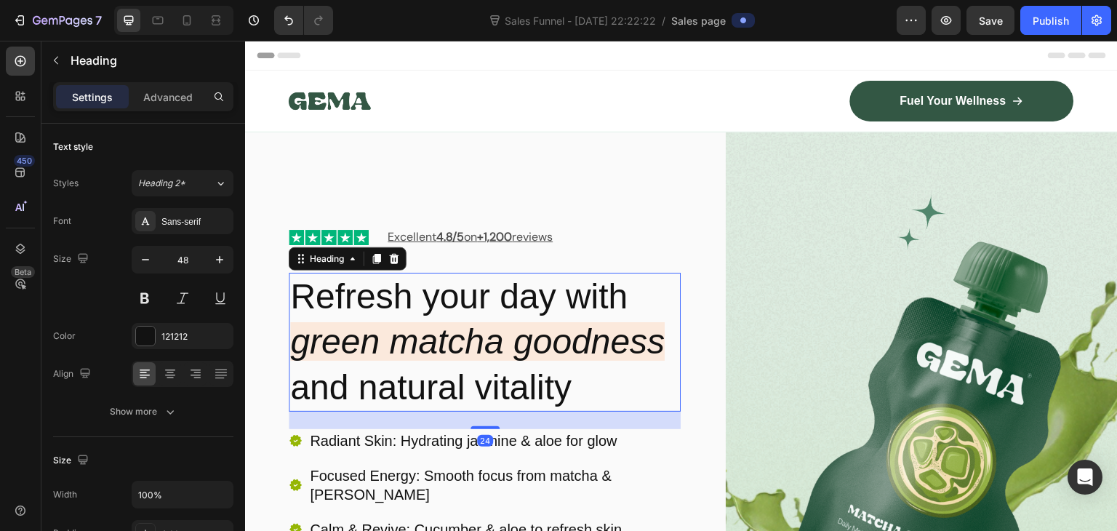
click at [564, 382] on h2 "Refresh your day with green matcha goodness and natural vitality" at bounding box center [485, 342] width 392 height 139
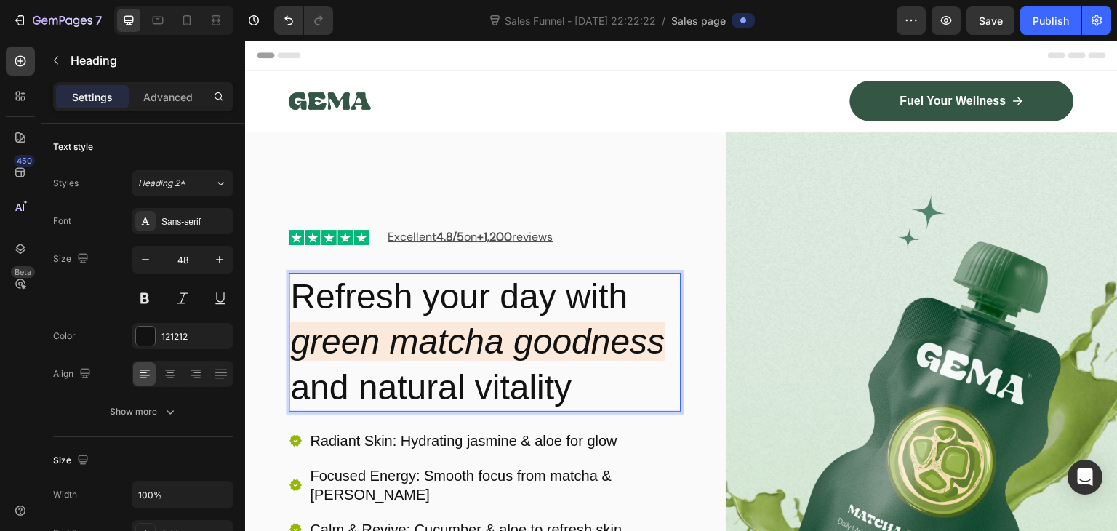
click at [564, 382] on p "Refresh your day with green matcha goodness and natural vitality" at bounding box center [484, 342] width 389 height 136
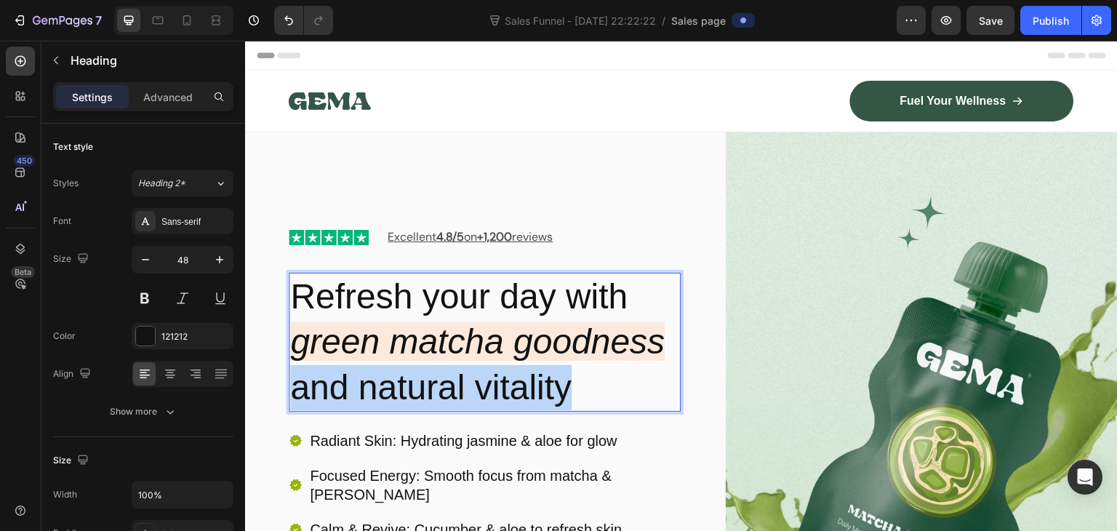
click at [564, 382] on p "Refresh your day with green matcha goodness and natural vitality" at bounding box center [484, 342] width 389 height 136
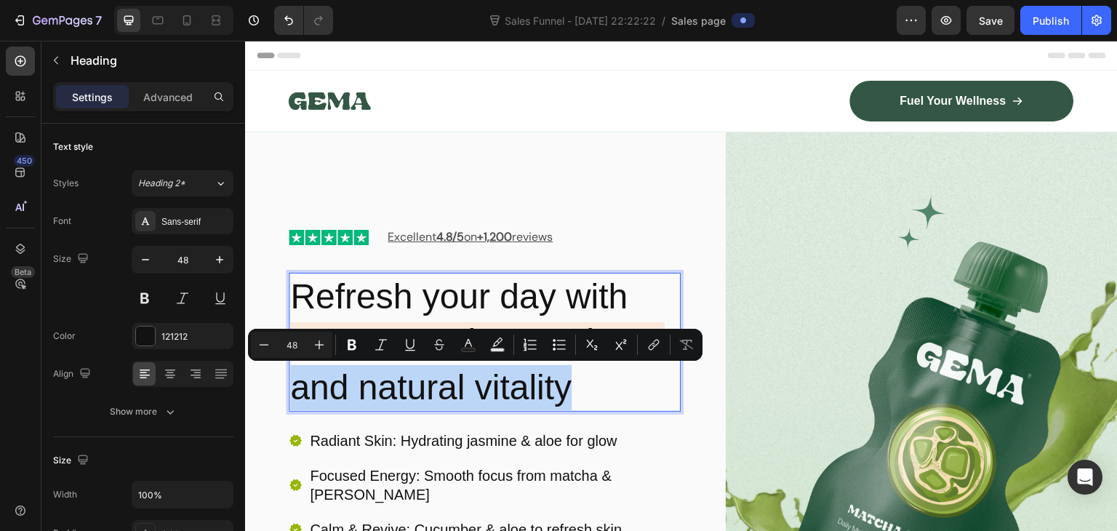
click at [574, 386] on p "Refresh your day with green matcha goodness and natural vitality" at bounding box center [484, 342] width 389 height 136
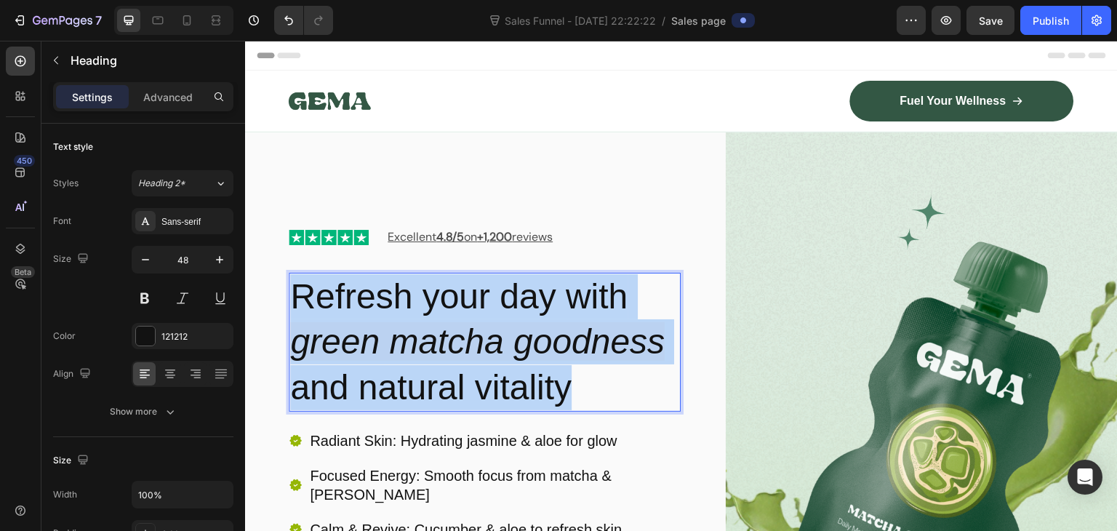
drag, startPoint x: 574, startPoint y: 386, endPoint x: 292, endPoint y: 297, distance: 296.4
click at [292, 297] on p "Refresh your day with green matcha goodness and natural vitality" at bounding box center [484, 342] width 389 height 136
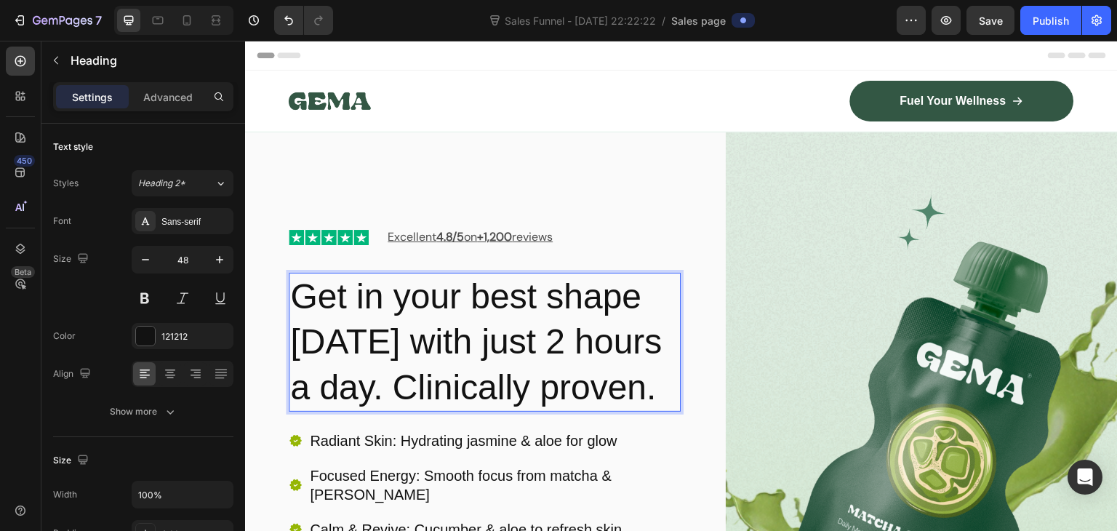
click at [392, 371] on p "Get in your best shape [DATE] with just 2 hours a day. Clinically proven." at bounding box center [484, 342] width 389 height 136
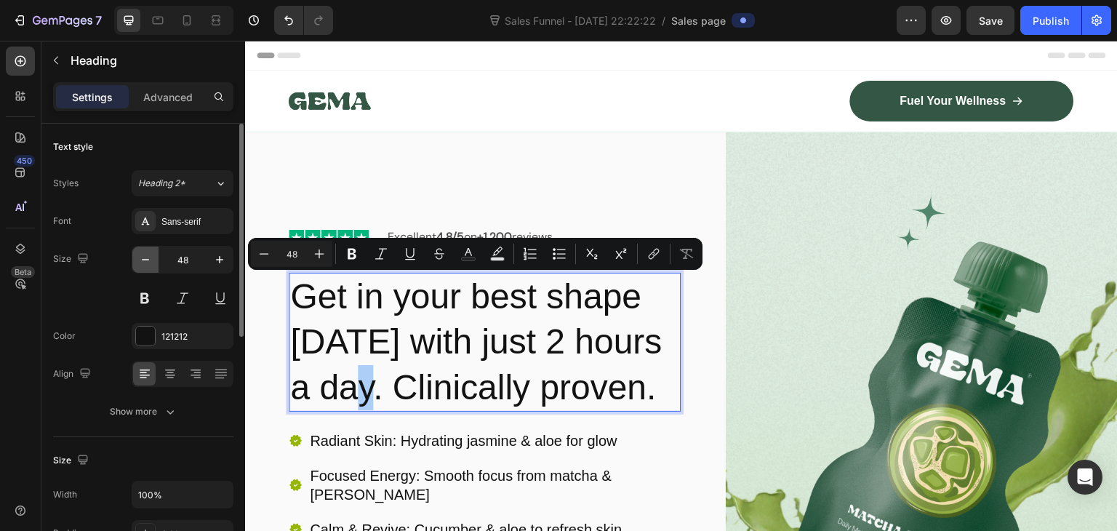
click at [140, 262] on icon "button" at bounding box center [145, 259] width 15 height 15
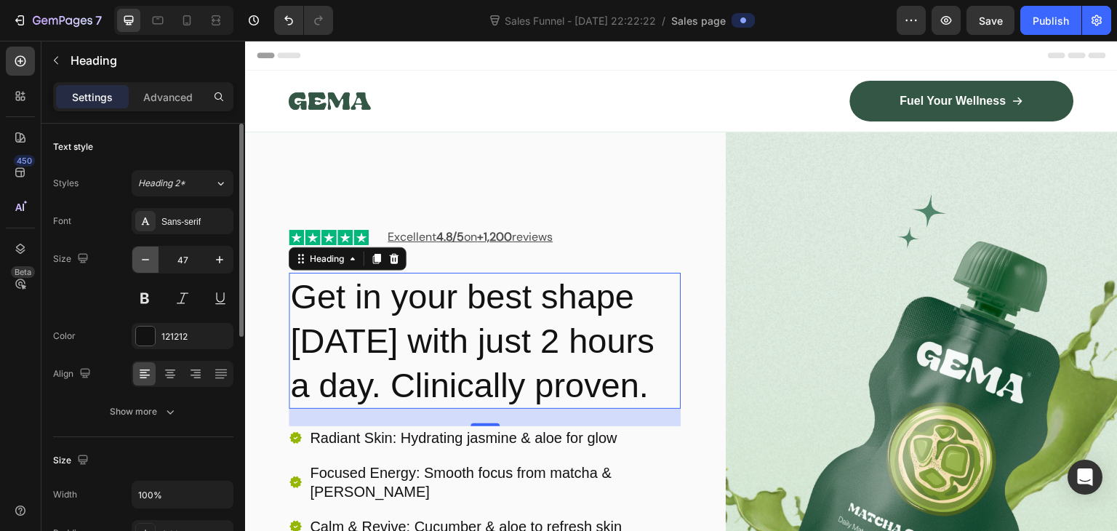
click at [140, 262] on icon "button" at bounding box center [145, 259] width 15 height 15
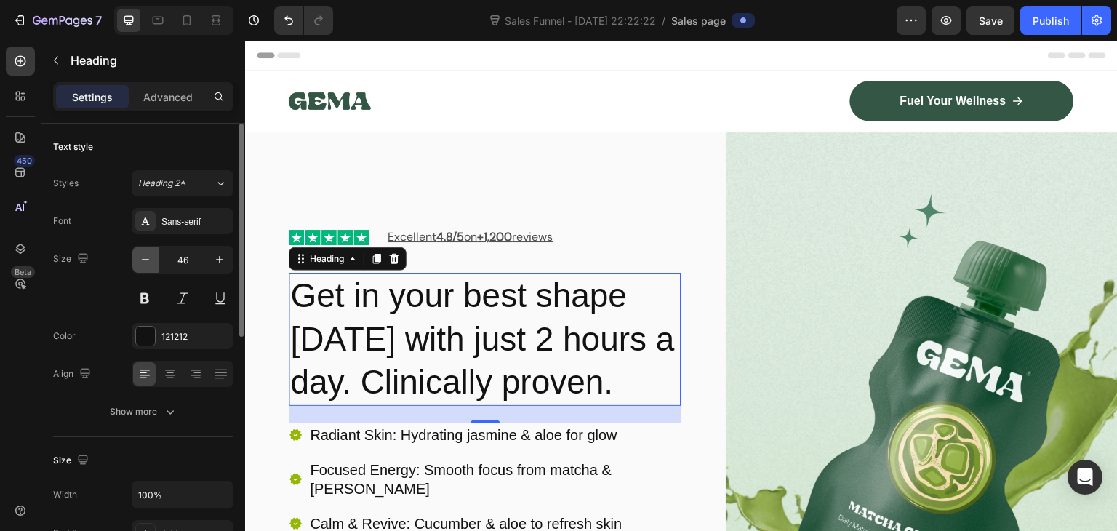
click at [140, 262] on icon "button" at bounding box center [145, 259] width 15 height 15
type input "45"
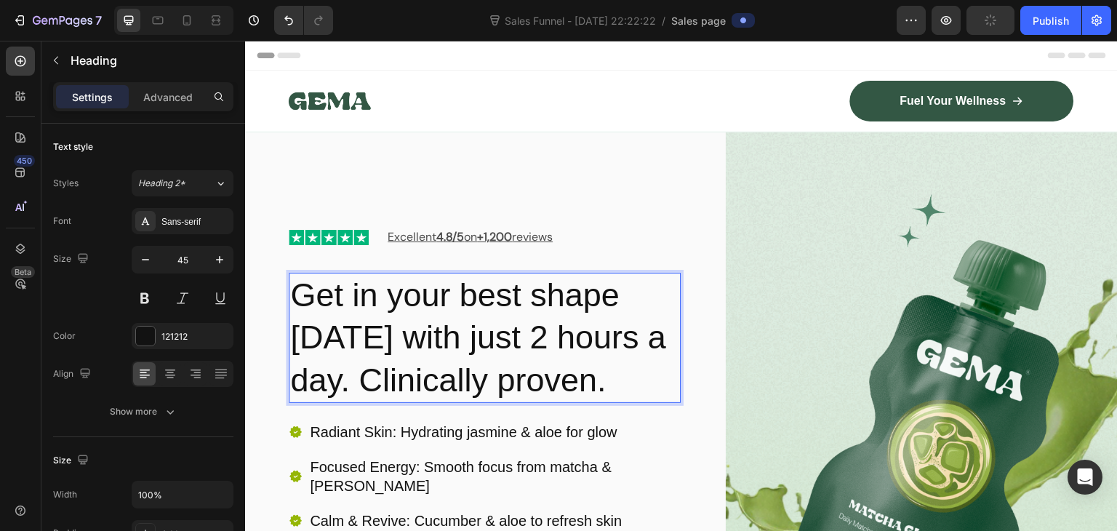
click at [659, 292] on p "Get in your best shape [DATE] with just 2 hours a day. Clinically proven." at bounding box center [484, 338] width 389 height 128
click at [495, 336] on p "Get in your best shape [DATE] with just 2 hours a day. Clinically proven." at bounding box center [484, 338] width 389 height 128
click at [398, 300] on p "Get in your best shape [DATE] with just 2 hours a day. Clinically proven." at bounding box center [484, 338] width 389 height 128
click at [334, 345] on p "Get in your Best Shape [DATE] with just 2 hours a day. Clinically proven." at bounding box center [484, 338] width 389 height 128
click at [501, 347] on p "Get in your Best Shape [DATE] with just 2 hours a day. Clinically proven." at bounding box center [484, 338] width 389 height 128
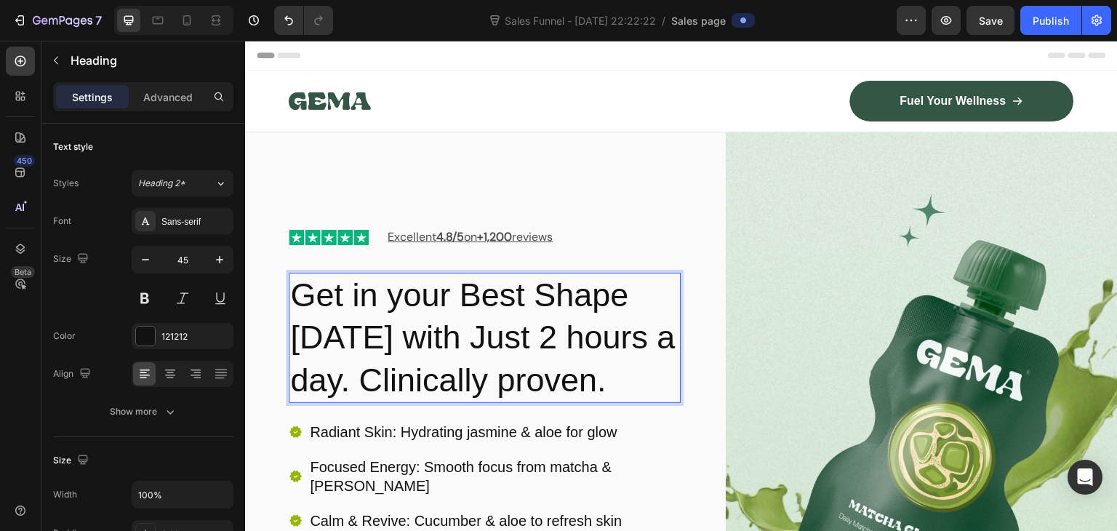
click at [611, 340] on p "Get in your Best Shape [DATE] with Just 2 hours a day. Clinically proven." at bounding box center [484, 338] width 389 height 128
click at [437, 388] on p "Get in your Best Shape [DATE] with Just 2 Hours a day. Clinically proven." at bounding box center [484, 338] width 389 height 128
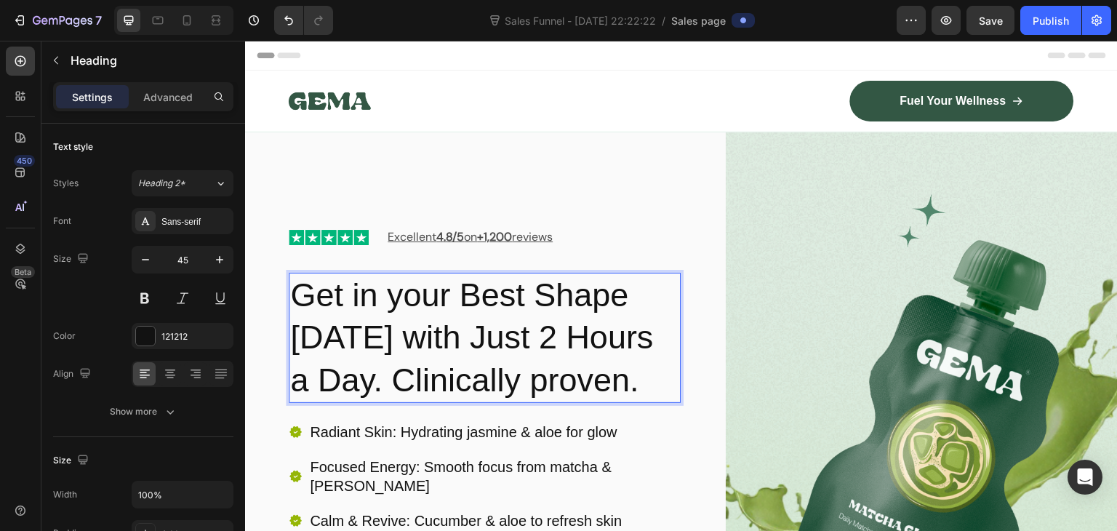
click at [527, 351] on p "Get in your Best Shape [DATE] with Just 2 Hours a Day. Clinically proven." at bounding box center [484, 338] width 389 height 128
click at [363, 385] on p "Get in your Best Shape [DATE] with Just 2 Hours a Day. Clinically proven." at bounding box center [484, 338] width 389 height 128
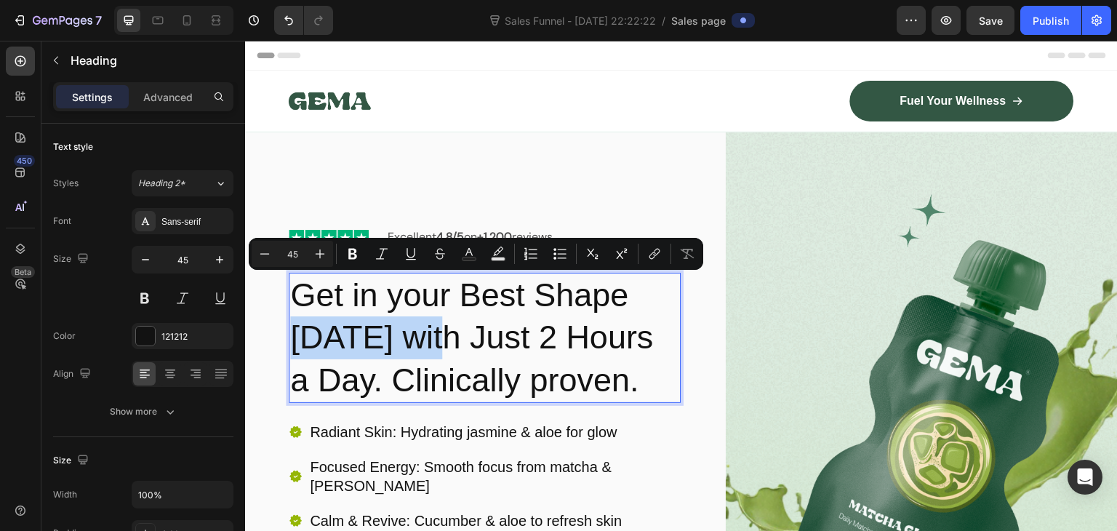
drag, startPoint x: 638, startPoint y: 295, endPoint x: 419, endPoint y: 345, distance: 225.0
click at [419, 345] on p "Get in your Best Shape [DATE] with Just 2 Hours a Day. Clinically proven." at bounding box center [484, 338] width 389 height 128
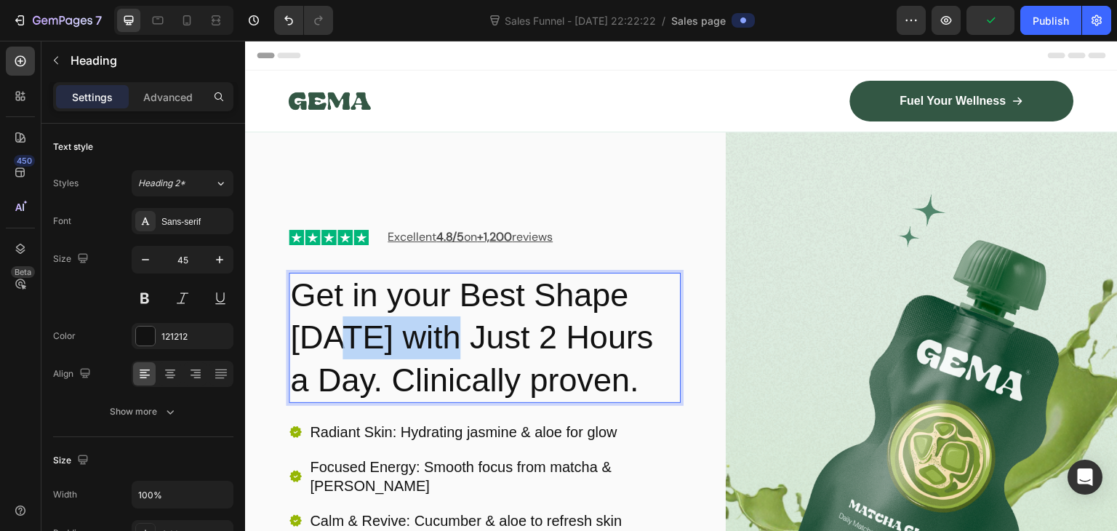
drag, startPoint x: 419, startPoint y: 345, endPoint x: 292, endPoint y: 345, distance: 127.2
click at [292, 345] on p "Get in your Best Shape [DATE] with Just 2 Hours a Day. Clinically proven." at bounding box center [484, 338] width 389 height 128
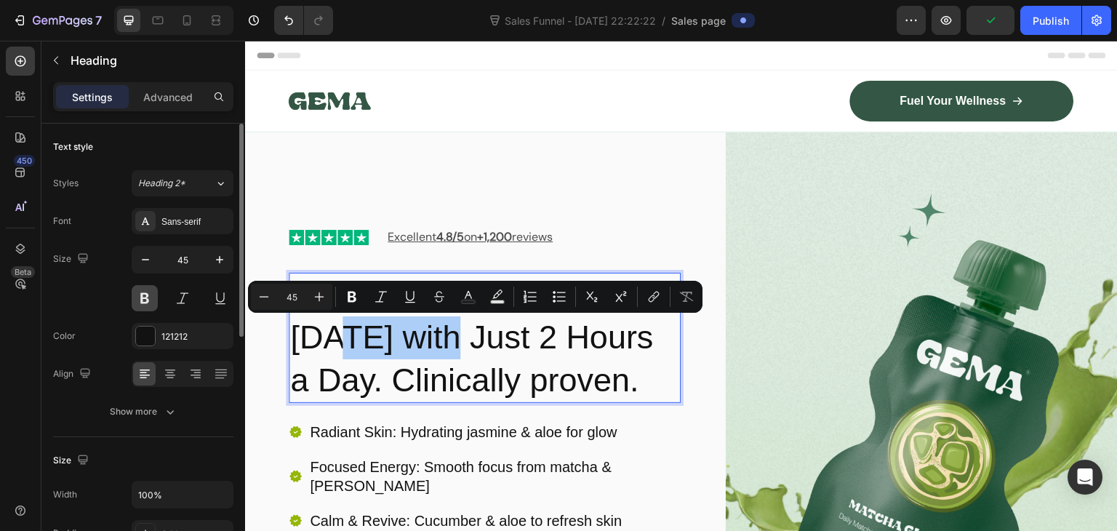
click at [145, 303] on button at bounding box center [145, 298] width 26 height 26
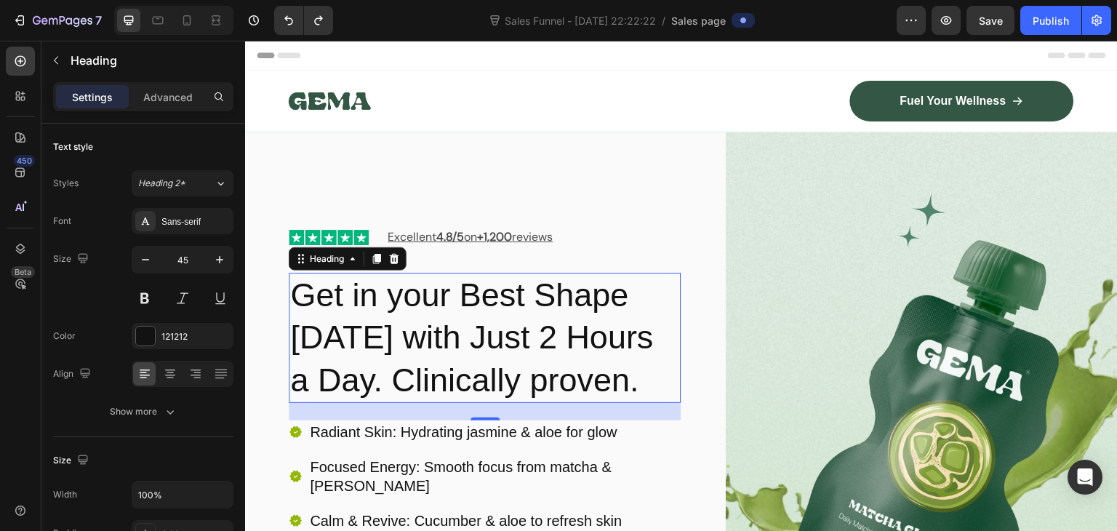
click at [403, 358] on p "Get in your Best Shape [DATE] with Just 2 Hours a Day. Clinically proven." at bounding box center [484, 338] width 389 height 128
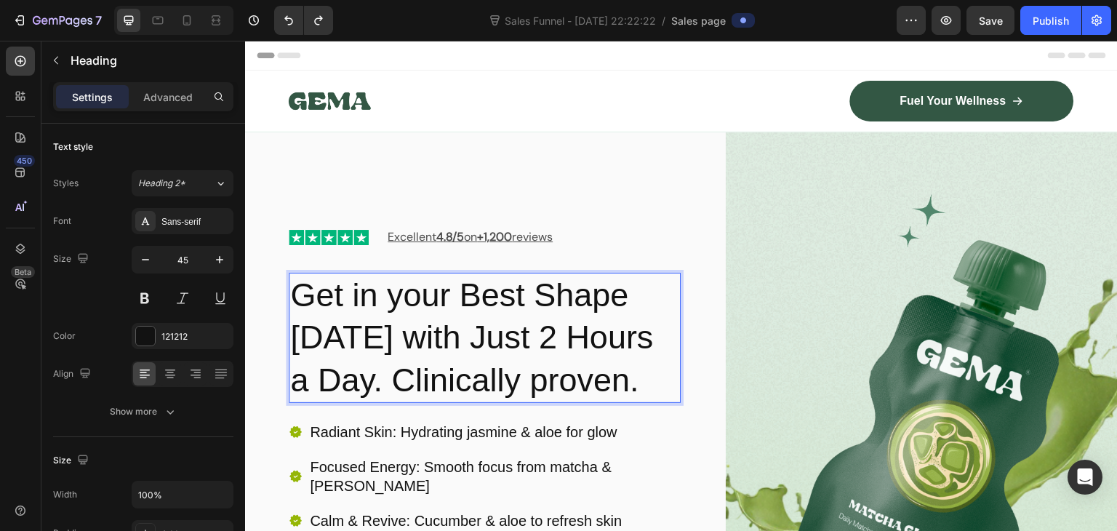
click at [363, 338] on p "Get in your Best Shape [DATE] with Just 2 Hours a Day. Clinically proven." at bounding box center [484, 338] width 389 height 128
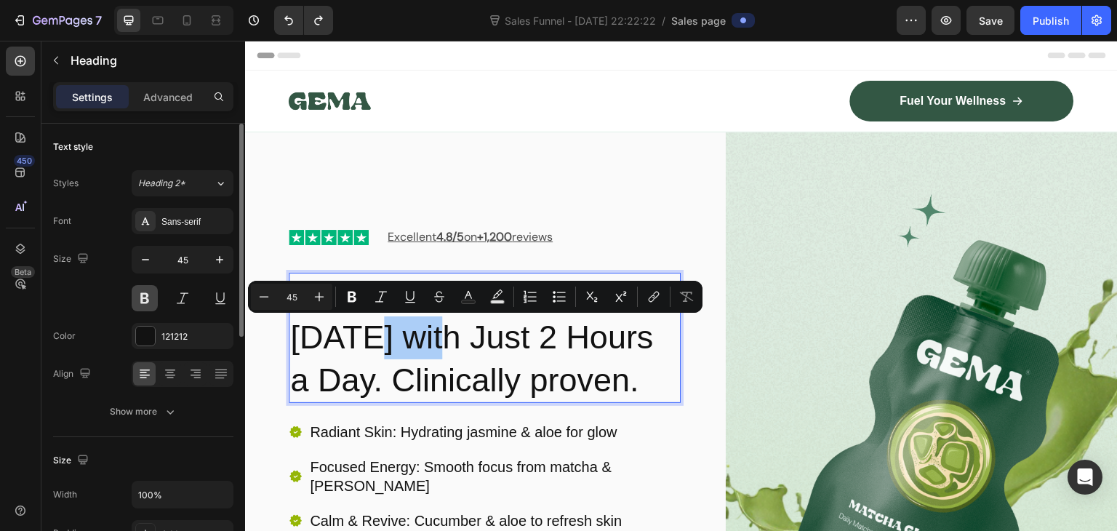
click at [140, 300] on button at bounding box center [145, 298] width 26 height 26
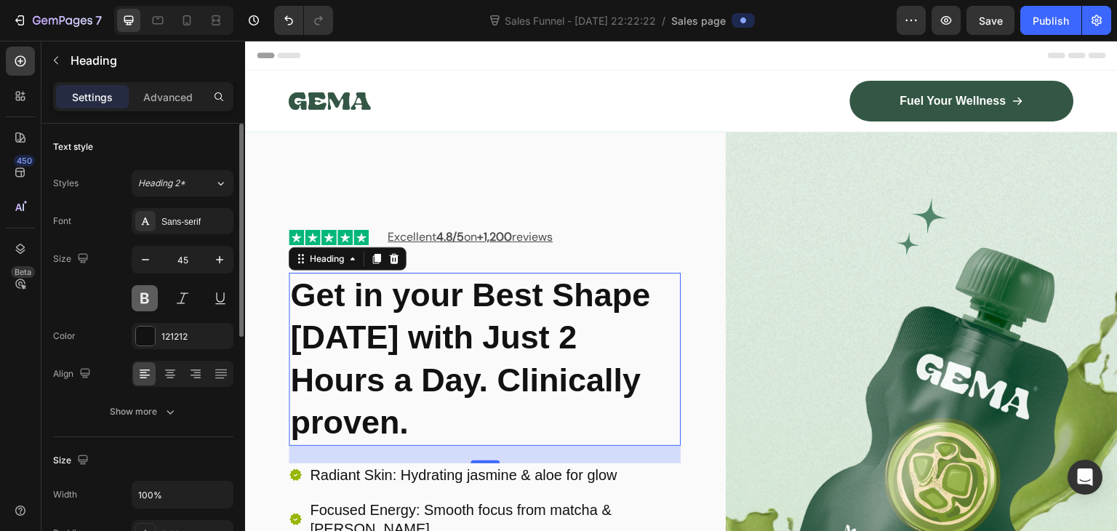
click at [140, 300] on button at bounding box center [145, 298] width 26 height 26
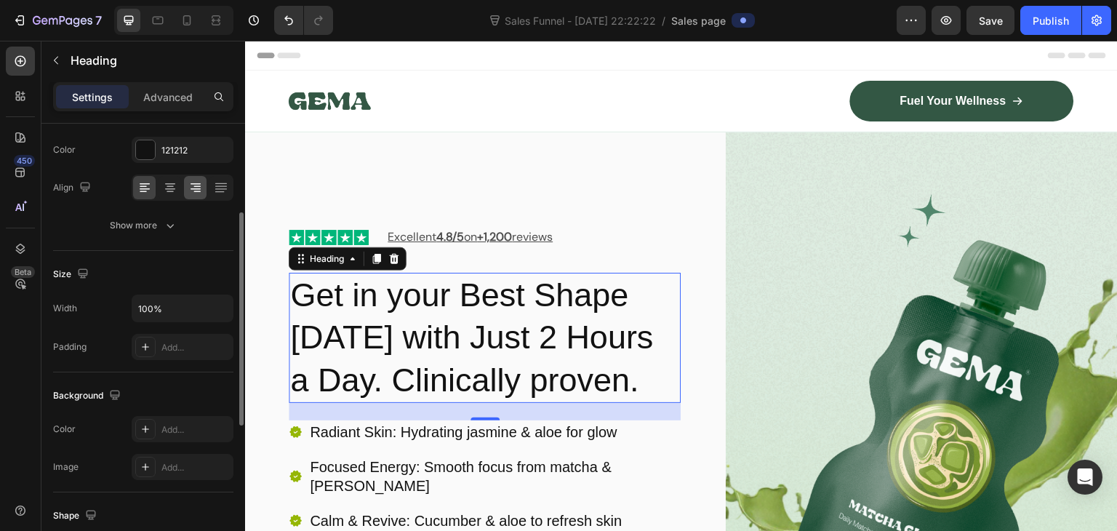
scroll to position [186, 0]
click at [382, 333] on p "Get in your Best Shape [DATE] with Just 2 Hours a Day. Clinically proven." at bounding box center [484, 338] width 389 height 128
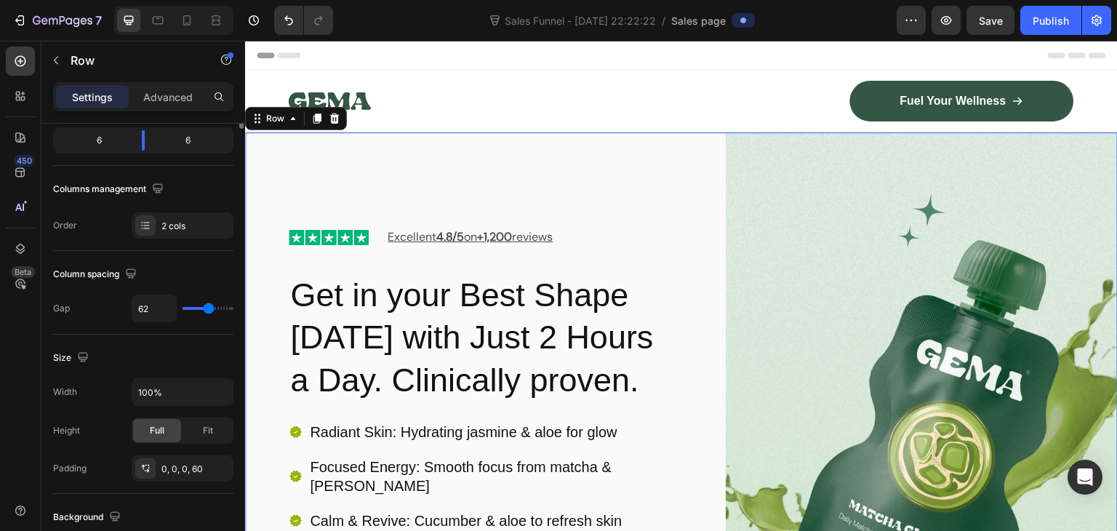
scroll to position [0, 0]
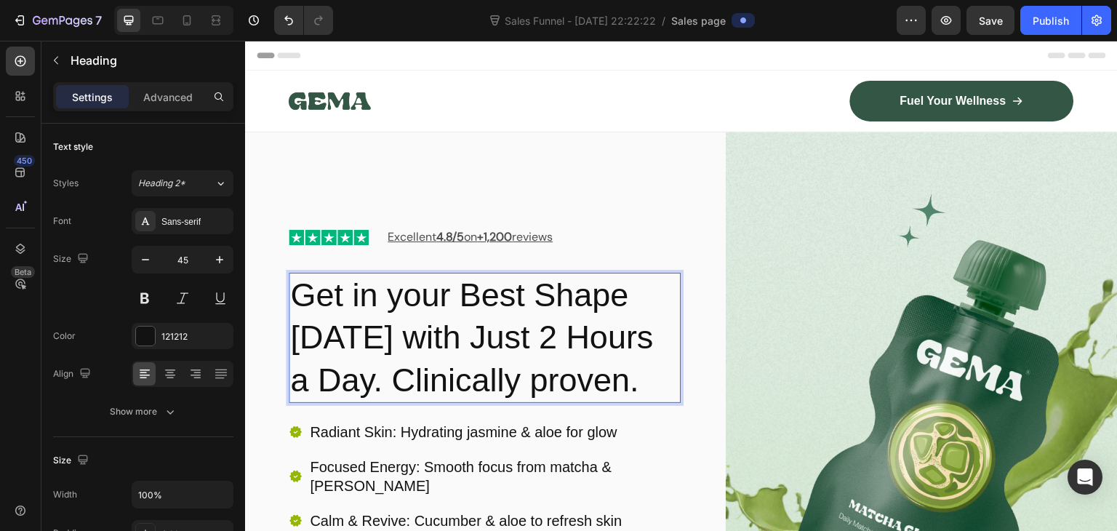
click at [438, 375] on p "Get in your Best Shape [DATE] with Just 2 Hours a Day. Clinically proven." at bounding box center [484, 338] width 389 height 128
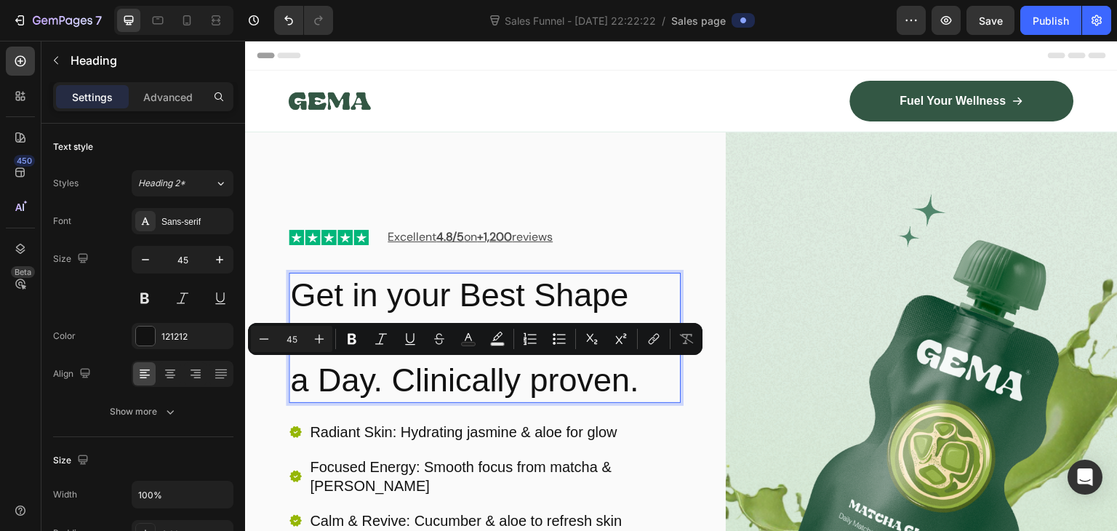
click at [454, 393] on p "Get in your Best Shape [DATE] with Just 2 Hours a Day. Clinically proven." at bounding box center [484, 338] width 389 height 128
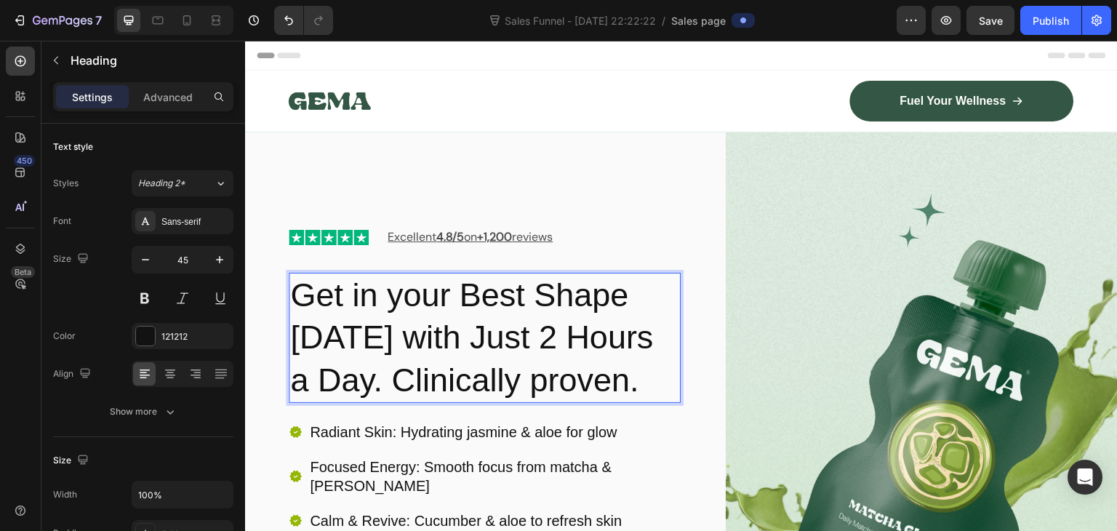
click at [367, 341] on p "Get in your Best Shape [DATE] with Just 2 Hours a Day. Clinically proven." at bounding box center [484, 338] width 389 height 128
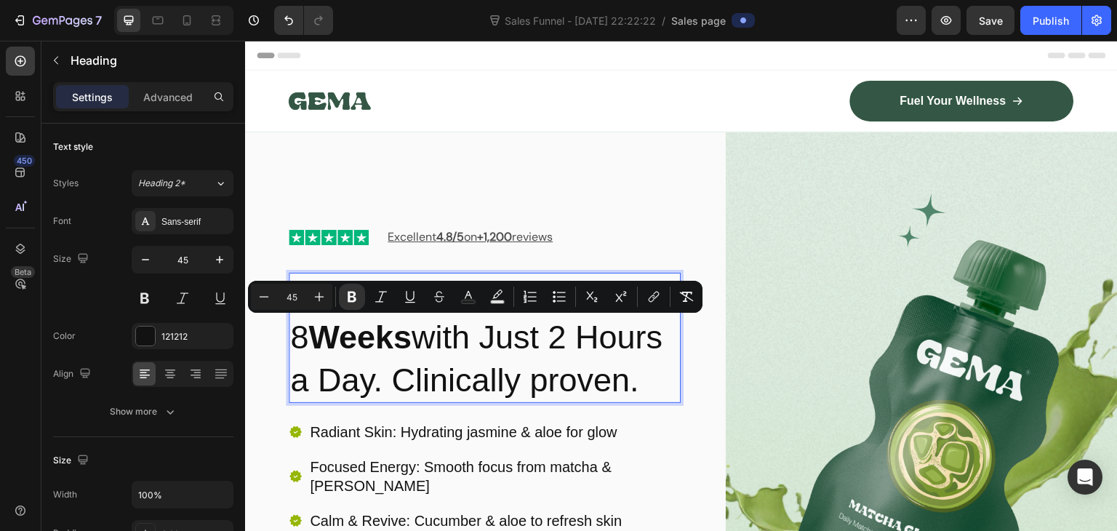
click at [352, 350] on strong "Weeks" at bounding box center [359, 336] width 103 height 37
click at [414, 350] on p "Get in your Best Shape [DATE] with Just 2 Hours a Day. Clinically proven." at bounding box center [484, 338] width 389 height 128
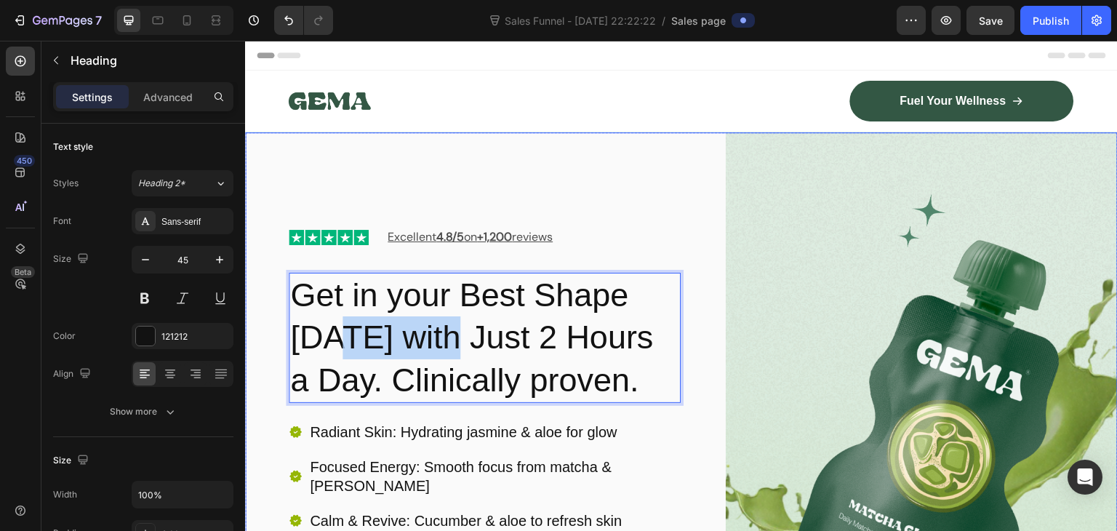
drag, startPoint x: 414, startPoint y: 350, endPoint x: 273, endPoint y: 342, distance: 142.0
click at [273, 342] on div "Image Excellent 4.8/5 on +1,200 reviews Text Block Row Row Get in your Best Sha…" at bounding box center [681, 443] width 872 height 623
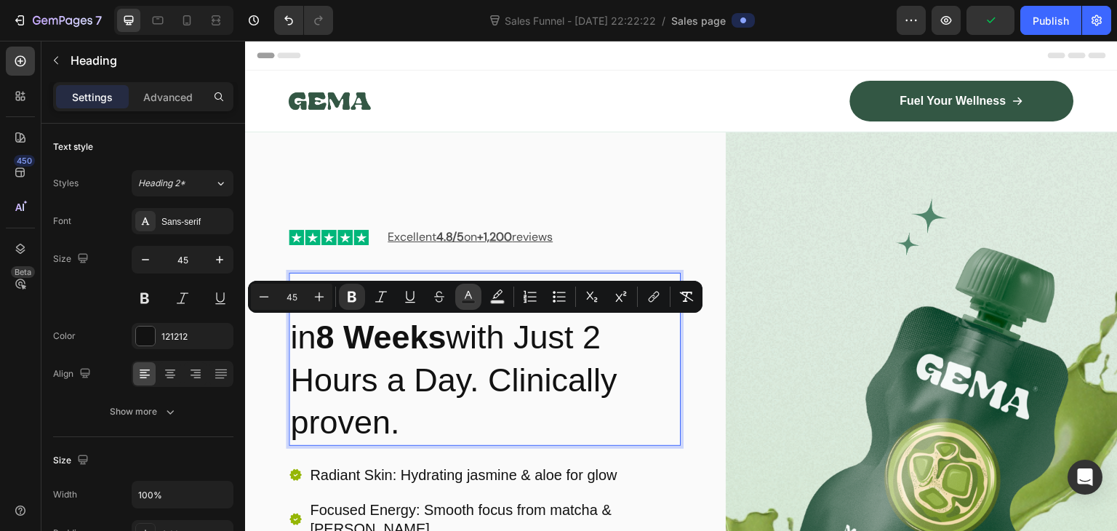
click at [471, 299] on icon "Editor contextual toolbar" at bounding box center [468, 296] width 15 height 15
type input "121212"
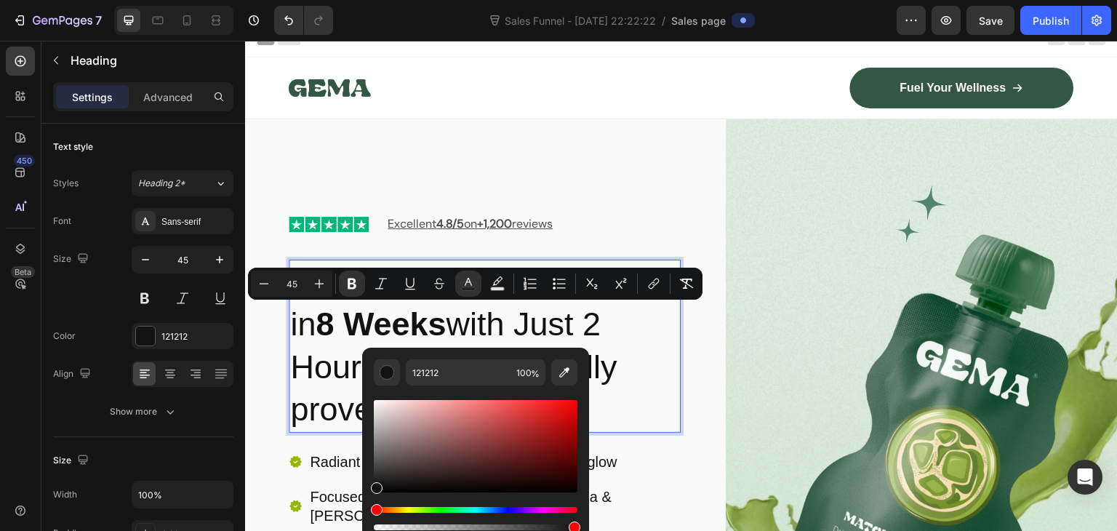
scroll to position [9, 0]
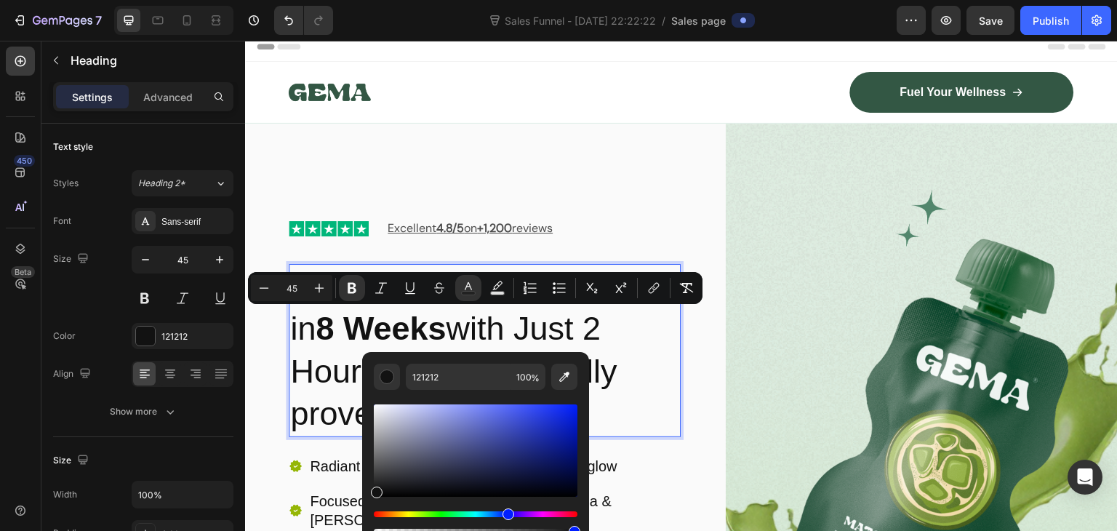
click at [506, 512] on div "Hue" at bounding box center [476, 514] width 204 height 6
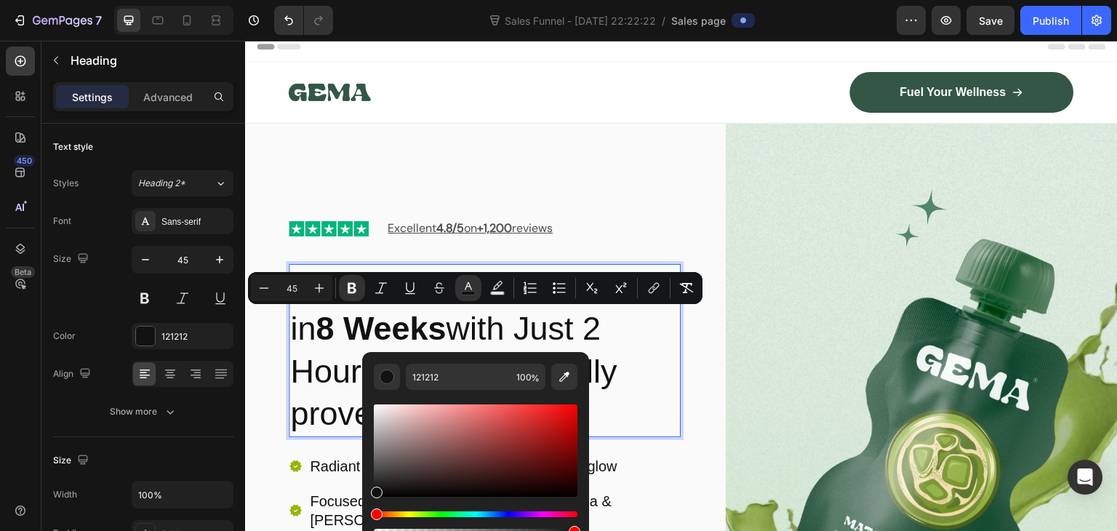
click at [506, 515] on div "Hue" at bounding box center [476, 514] width 204 height 6
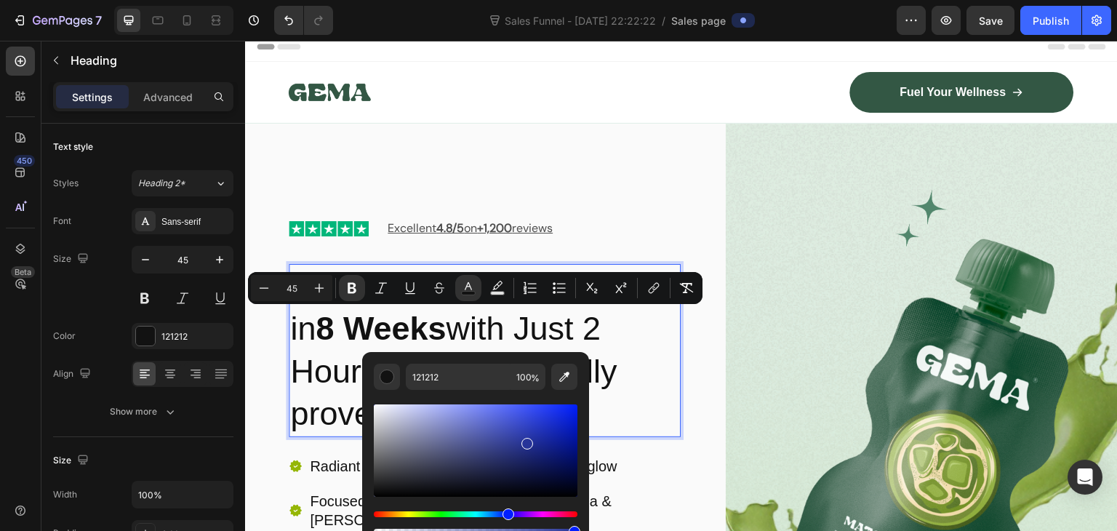
type input "273499"
click at [524, 441] on div "Editor contextual toolbar" at bounding box center [476, 450] width 204 height 92
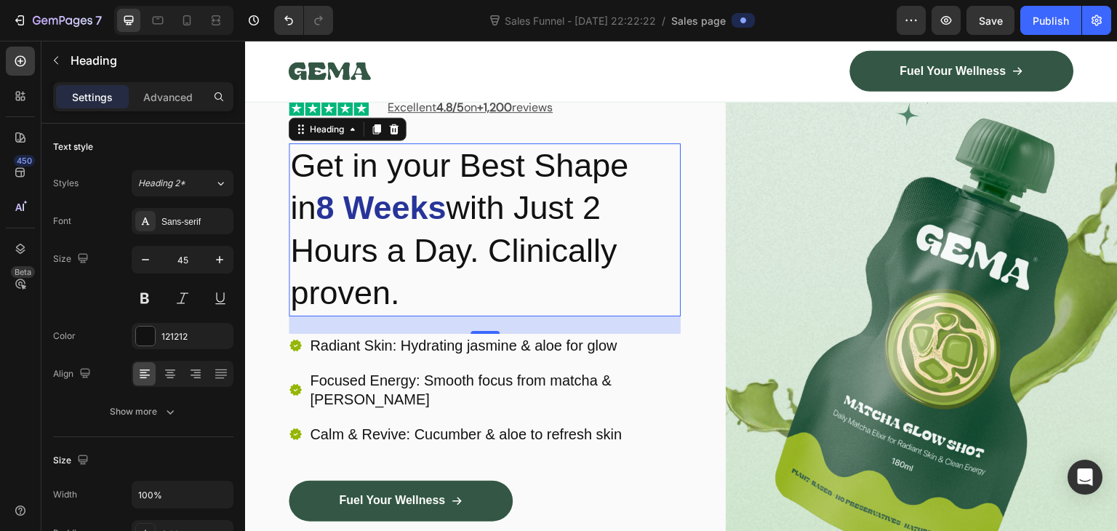
scroll to position [180, 0]
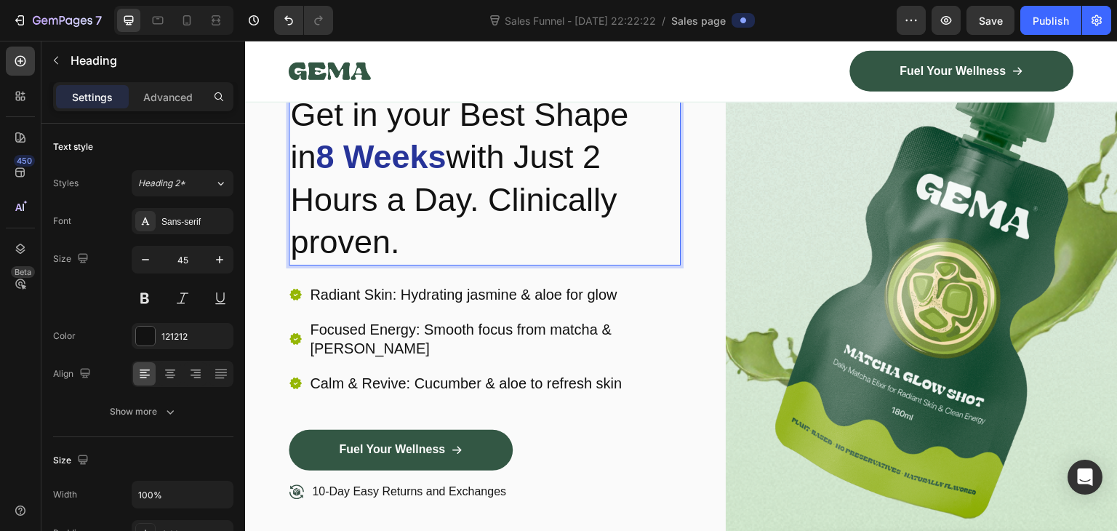
click at [427, 222] on p "Get in your Best Shape [DATE] with Just 2 Hours a Day. Clinically proven." at bounding box center [484, 179] width 389 height 170
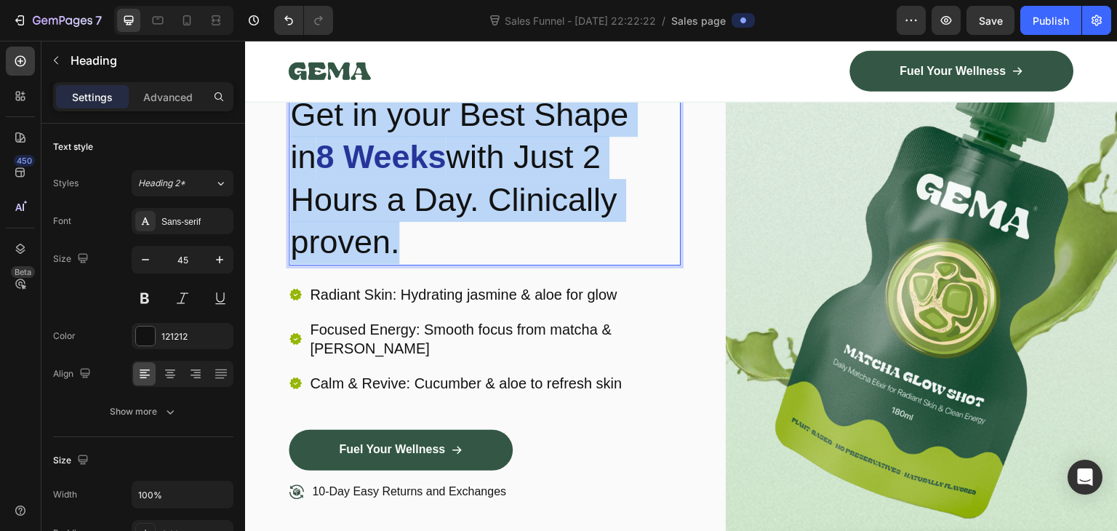
click at [427, 222] on p "Get in your Best Shape [DATE] with Just 2 Hours a Day. Clinically proven." at bounding box center [484, 179] width 389 height 170
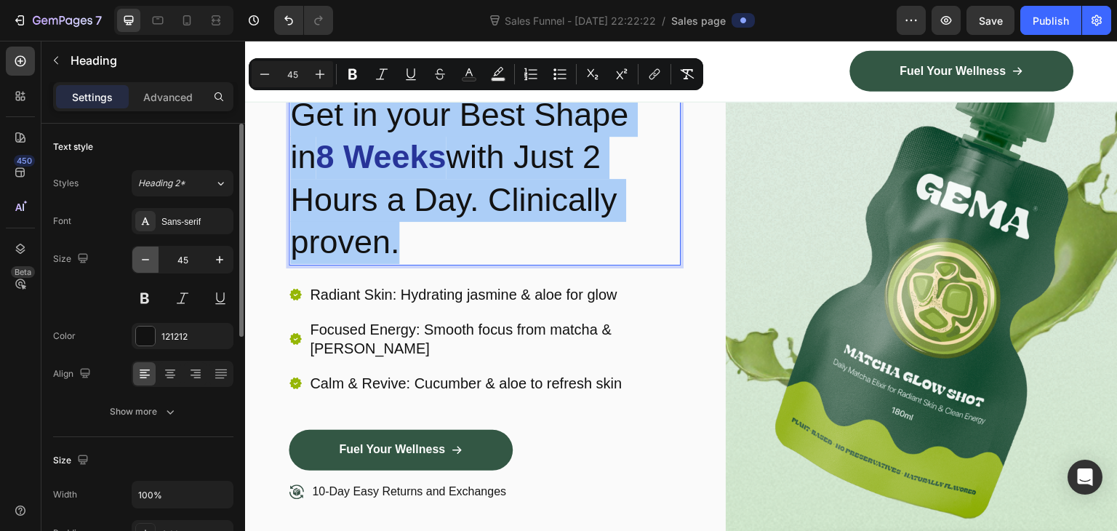
click at [144, 260] on icon "button" at bounding box center [145, 259] width 15 height 15
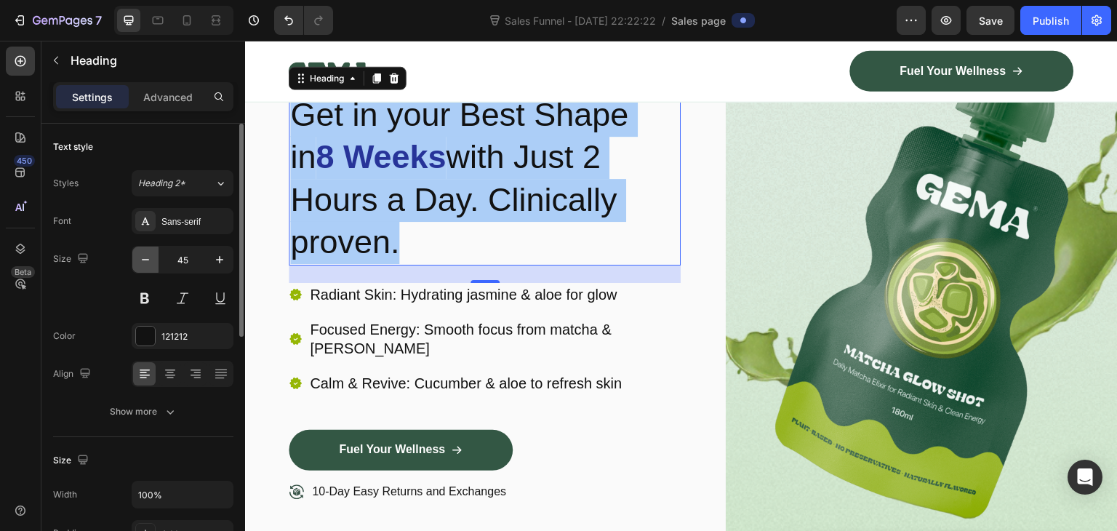
type input "44"
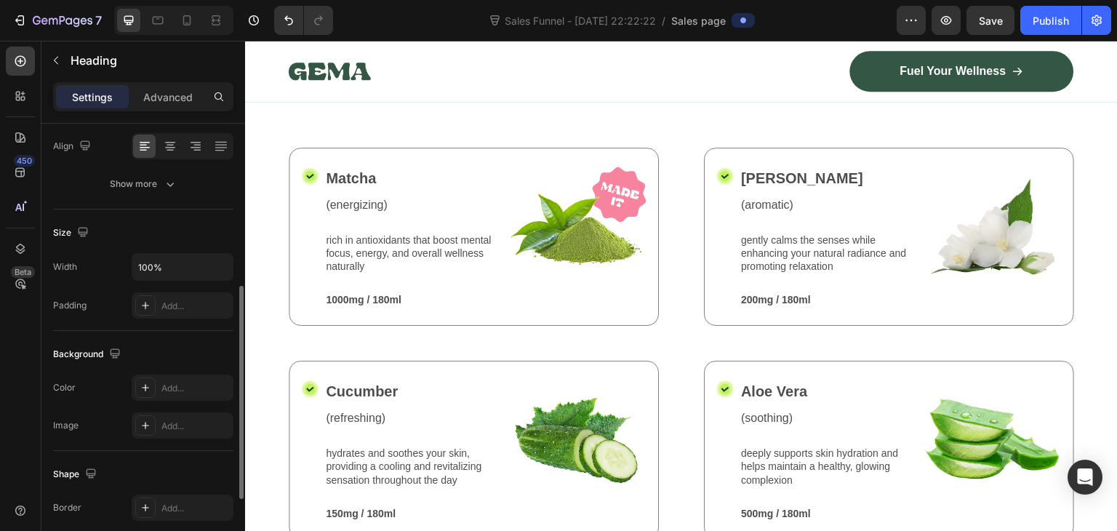
scroll to position [268, 0]
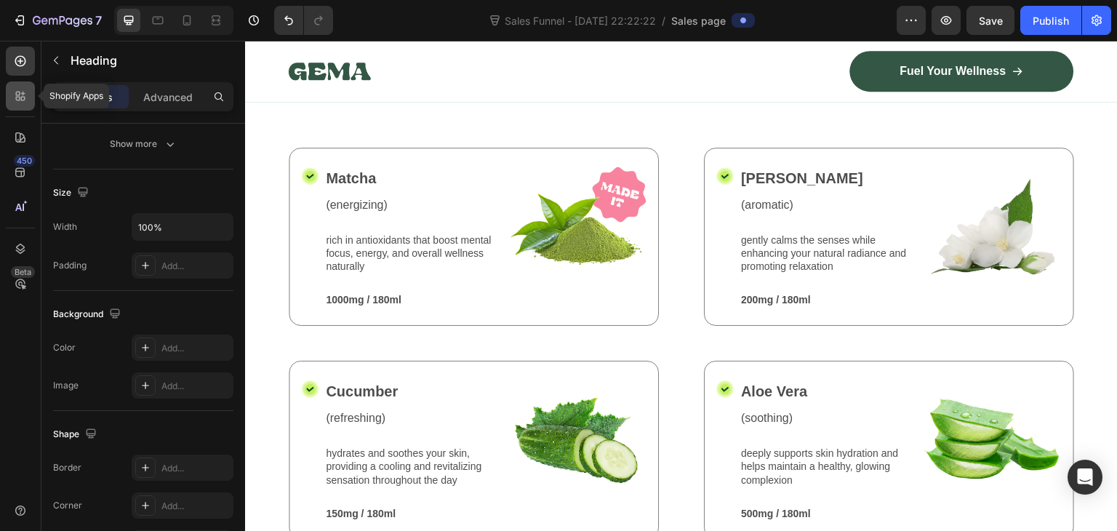
click at [13, 103] on icon at bounding box center [20, 96] width 15 height 15
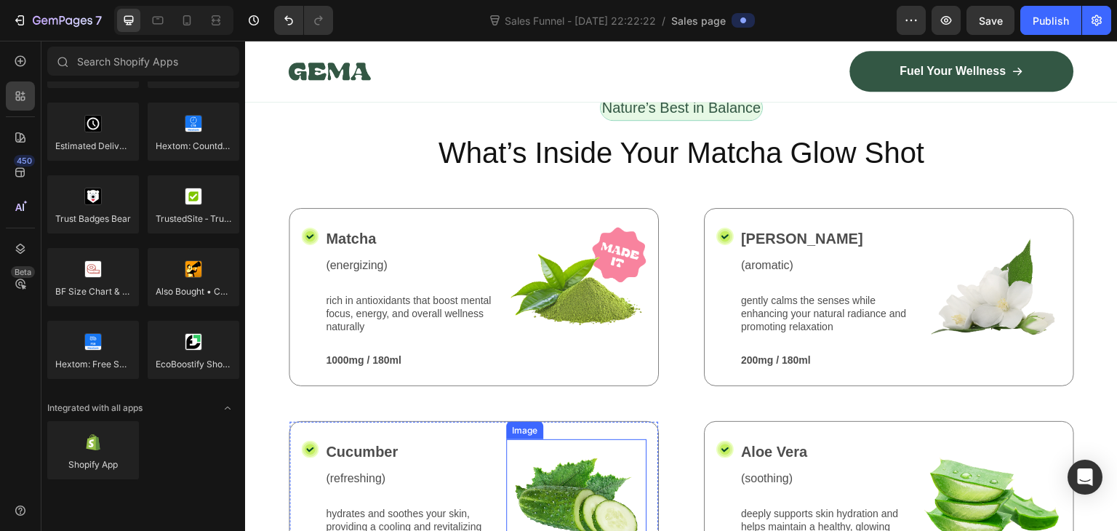
scroll to position [1495, 0]
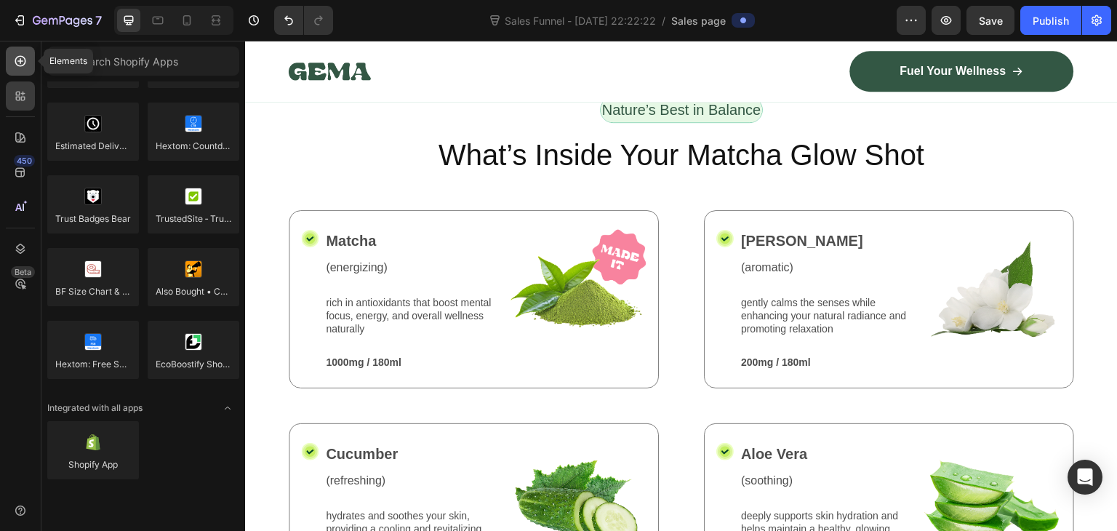
click at [12, 73] on div at bounding box center [20, 61] width 29 height 29
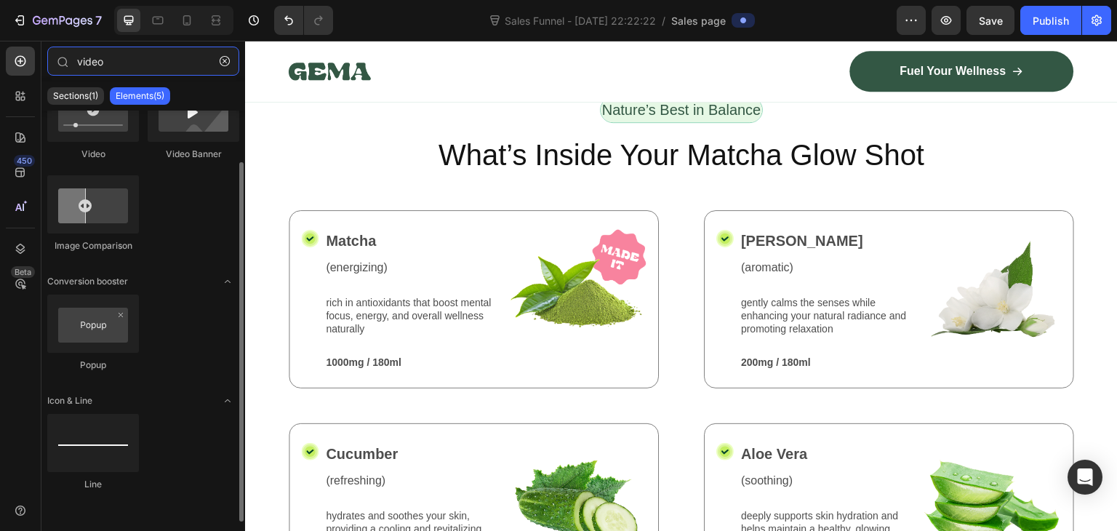
scroll to position [0, 0]
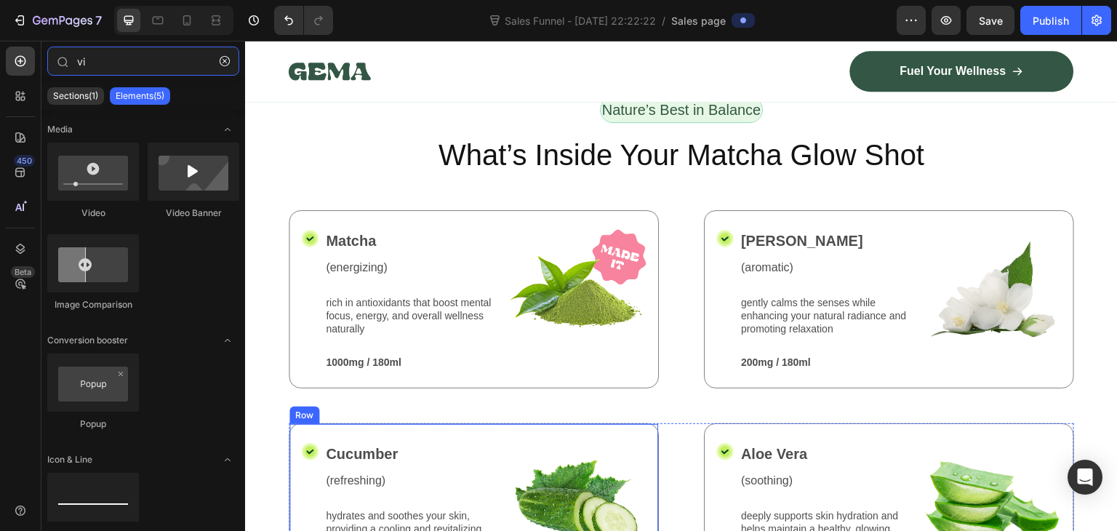
type input "v"
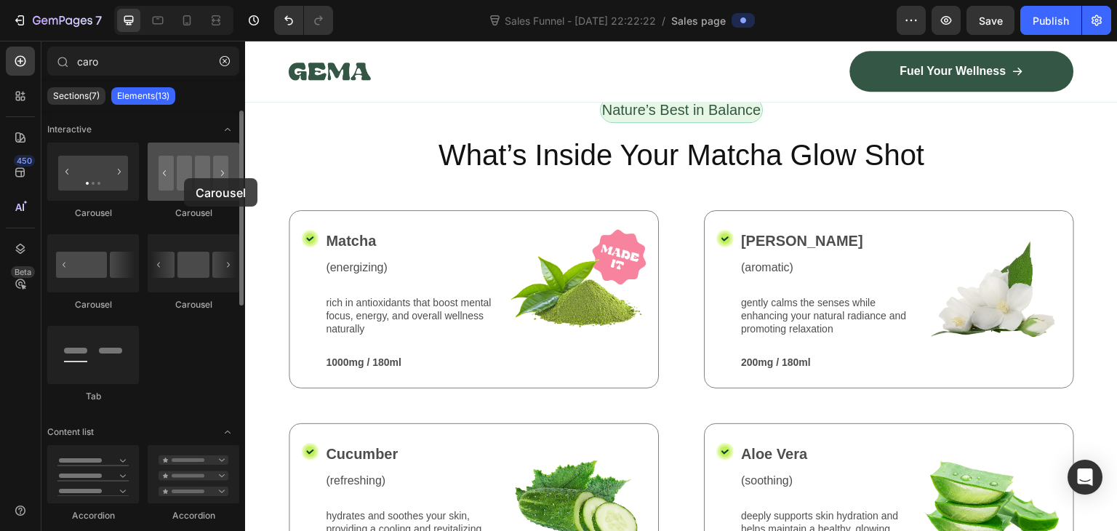
click at [184, 178] on div at bounding box center [194, 171] width 92 height 58
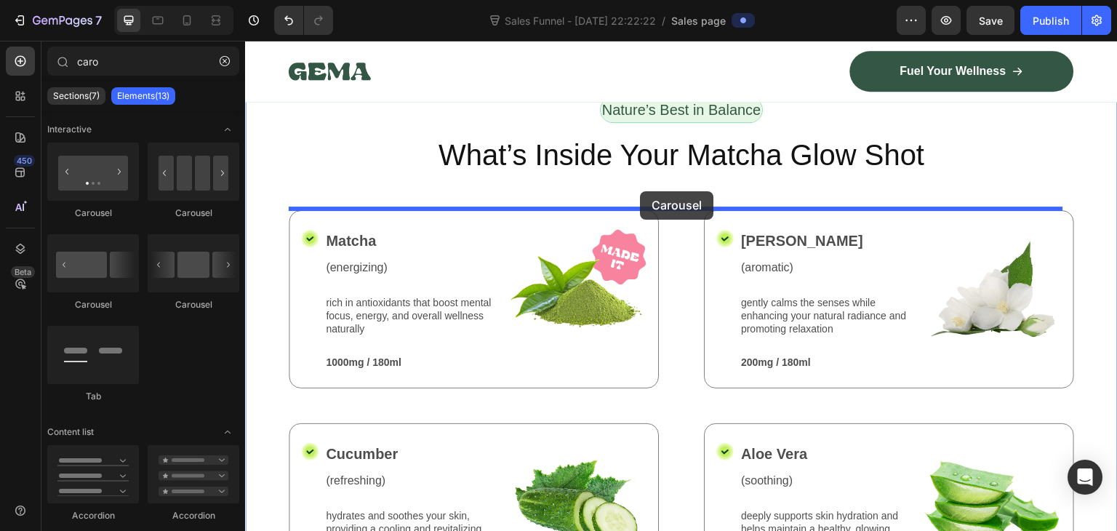
drag, startPoint x: 429, startPoint y: 219, endPoint x: 640, endPoint y: 190, distance: 212.7
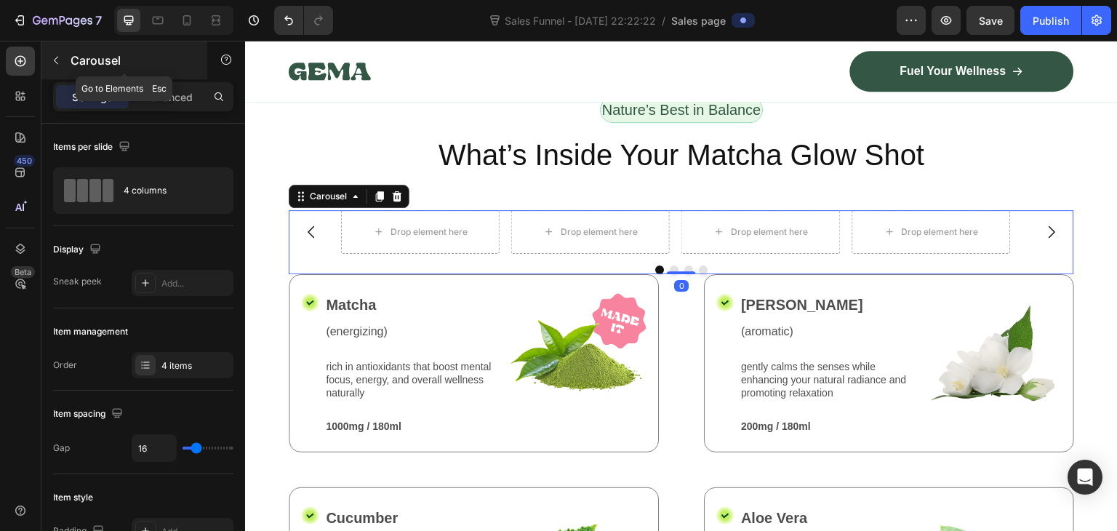
click at [55, 56] on icon "button" at bounding box center [56, 61] width 12 height 12
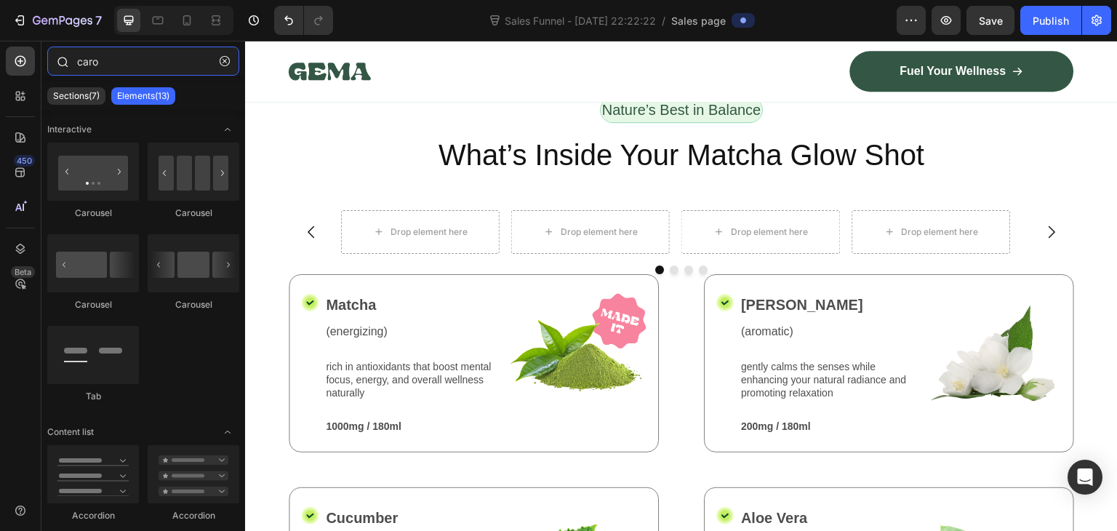
click at [127, 64] on input "caro" at bounding box center [143, 61] width 192 height 29
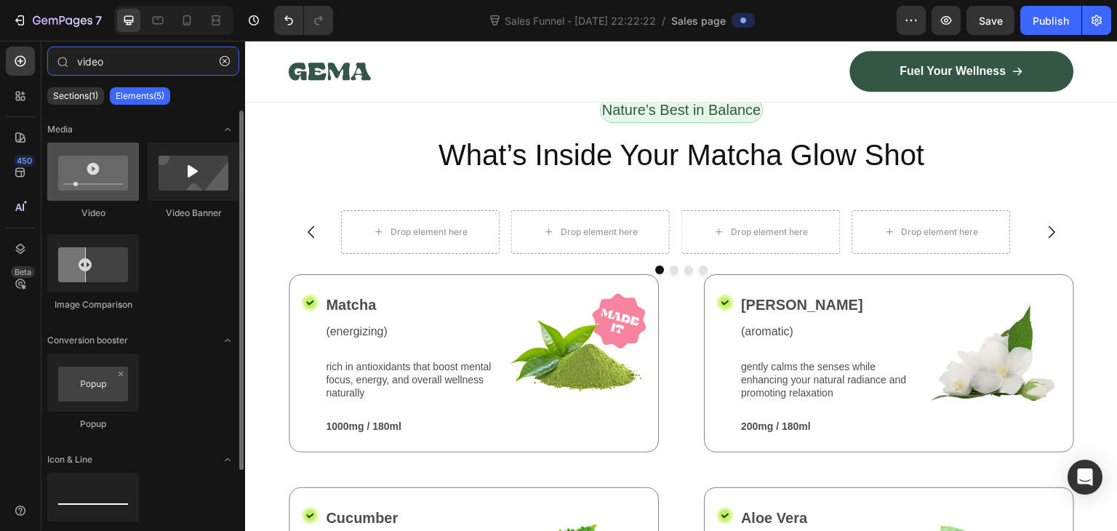
type input "video"
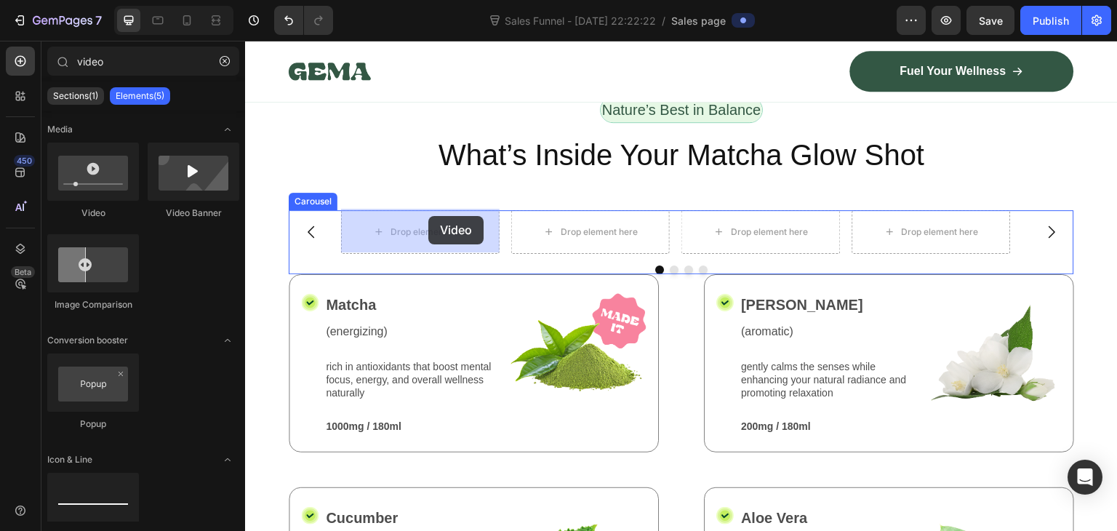
drag, startPoint x: 364, startPoint y: 229, endPoint x: 428, endPoint y: 216, distance: 65.3
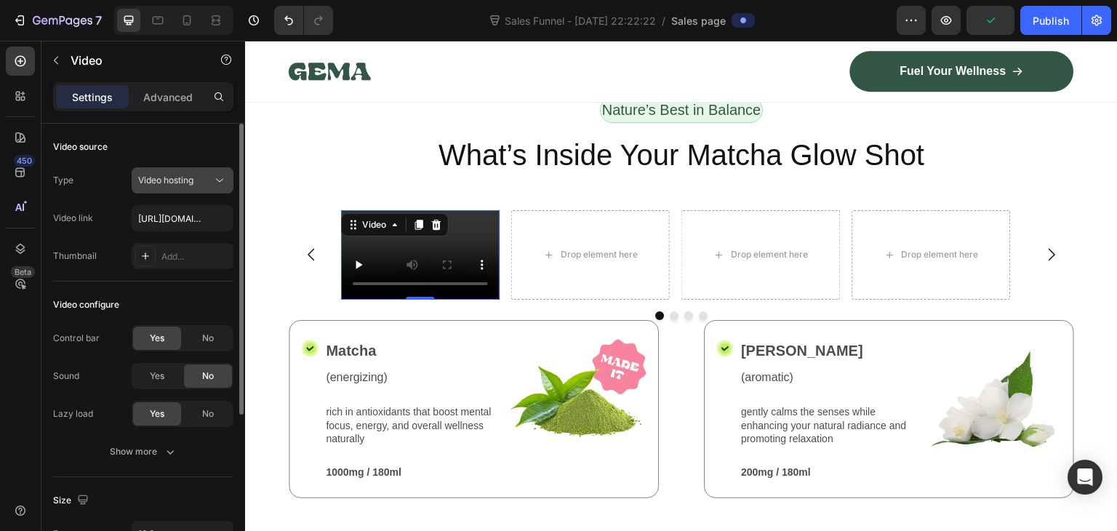
click at [204, 190] on button "Video hosting" at bounding box center [183, 180] width 102 height 26
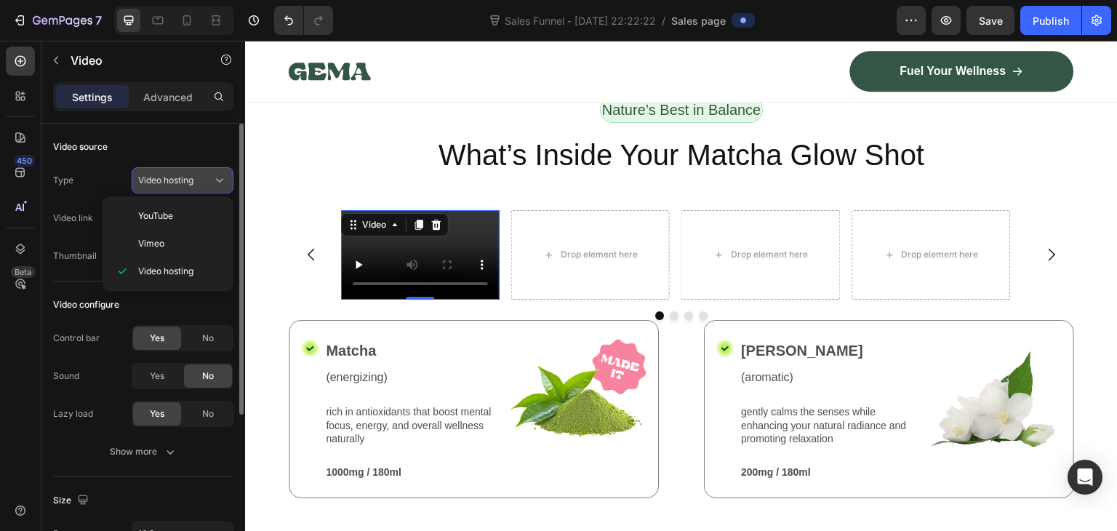
click at [193, 172] on button "Video hosting" at bounding box center [183, 180] width 102 height 26
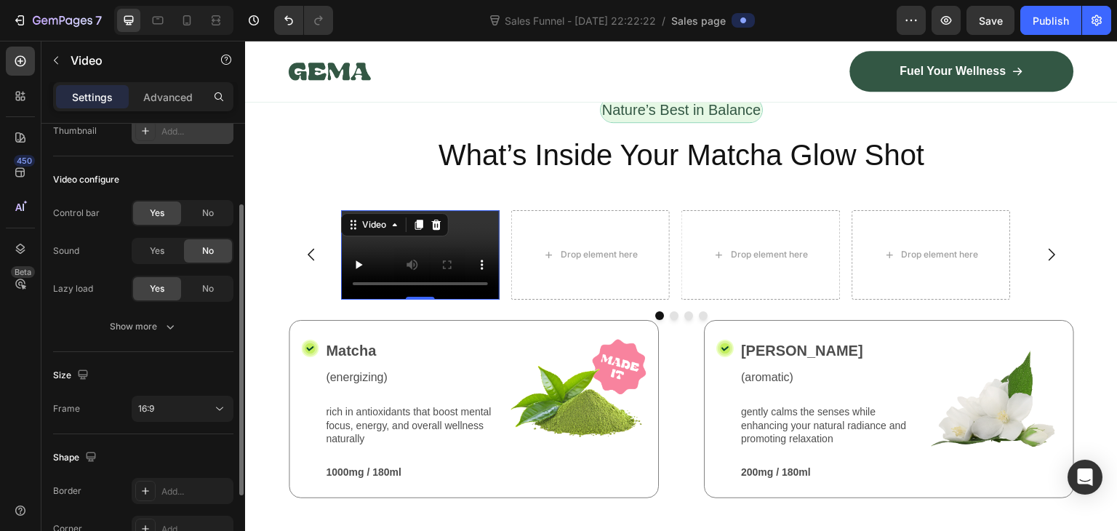
scroll to position [243, 0]
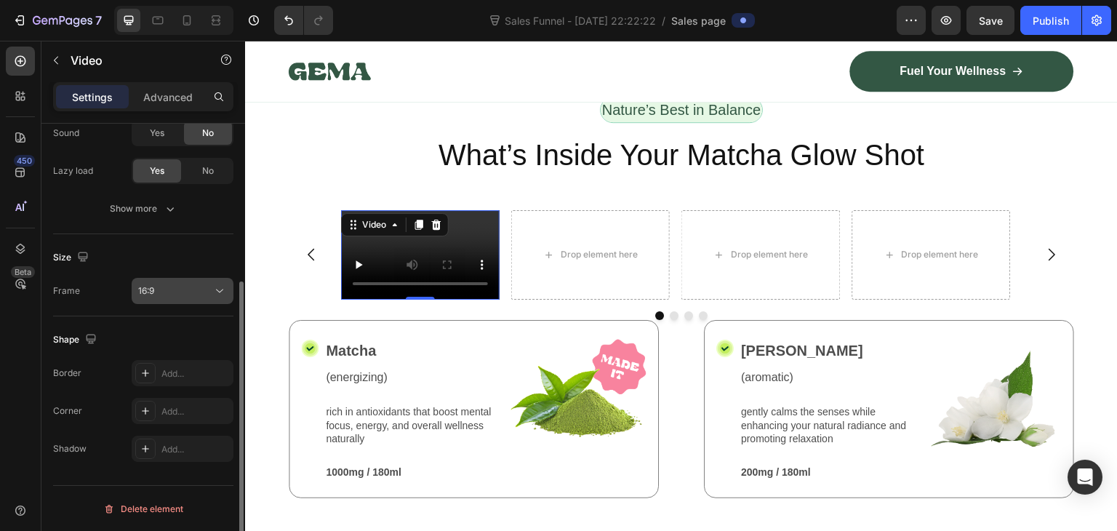
click at [204, 295] on div "16:9" at bounding box center [175, 290] width 74 height 13
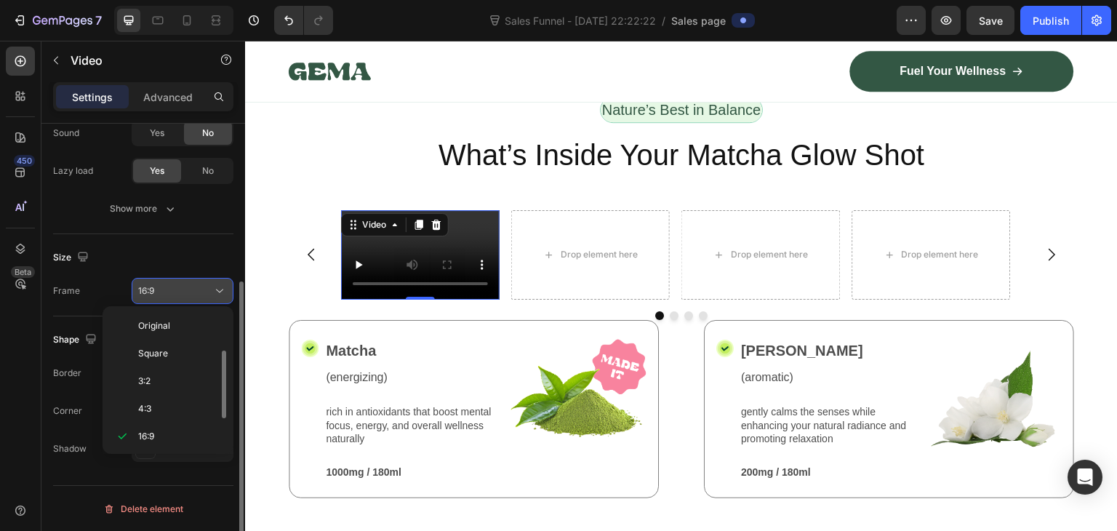
scroll to position [26, 0]
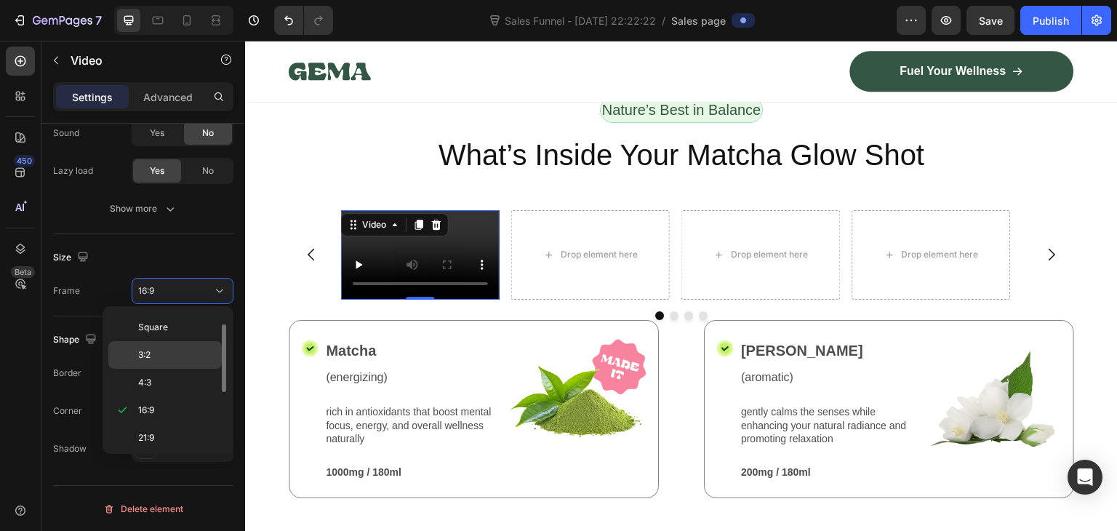
click at [174, 356] on p "3:2" at bounding box center [176, 354] width 77 height 13
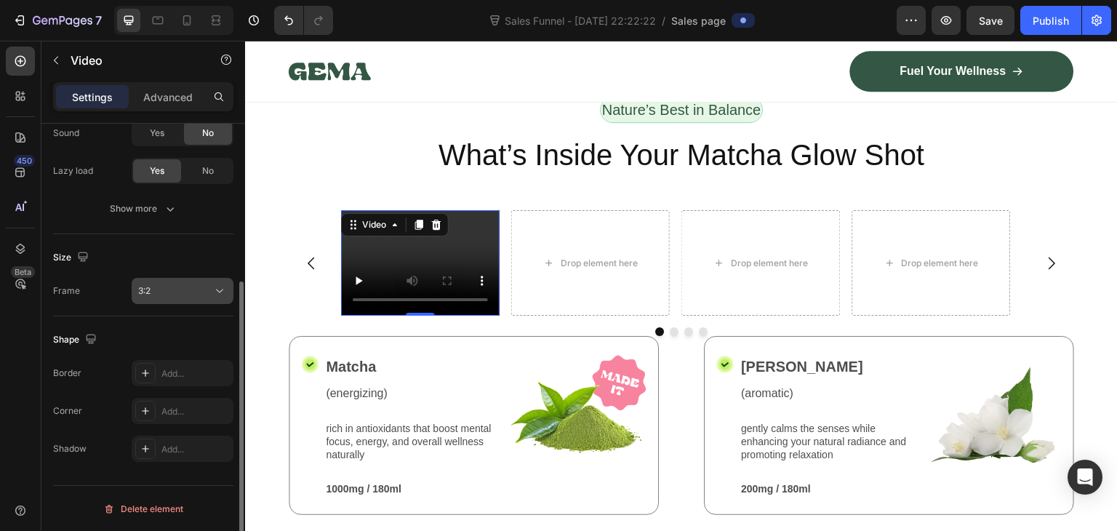
click at [201, 291] on div "3:2" at bounding box center [175, 290] width 74 height 13
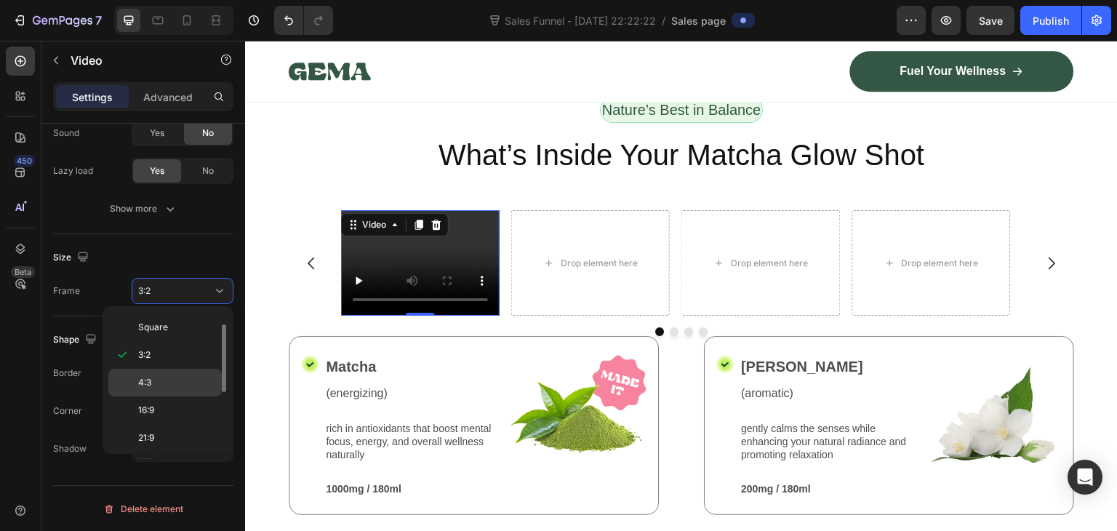
click at [175, 382] on p "4:3" at bounding box center [176, 382] width 77 height 13
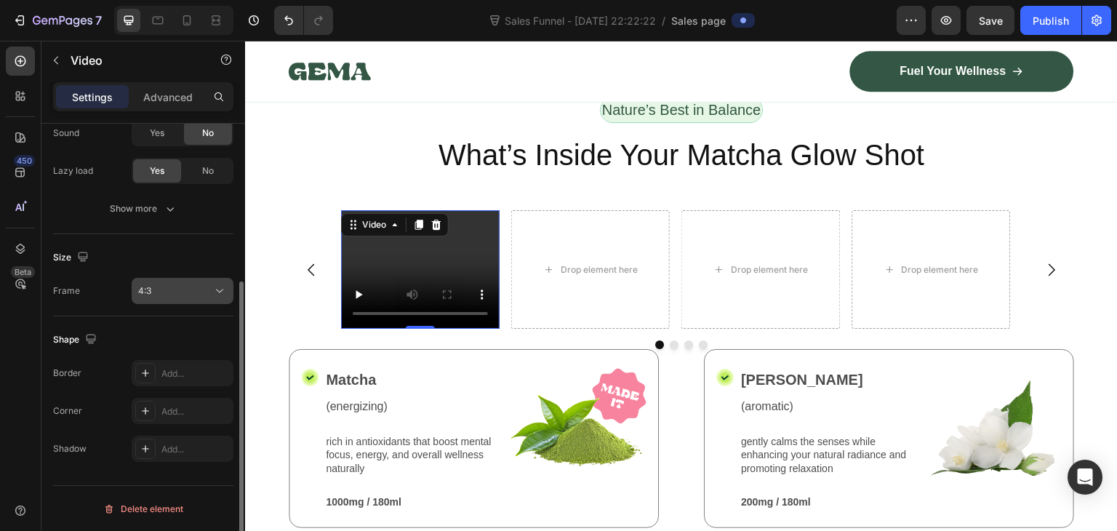
click at [181, 285] on div "4:3" at bounding box center [175, 290] width 74 height 13
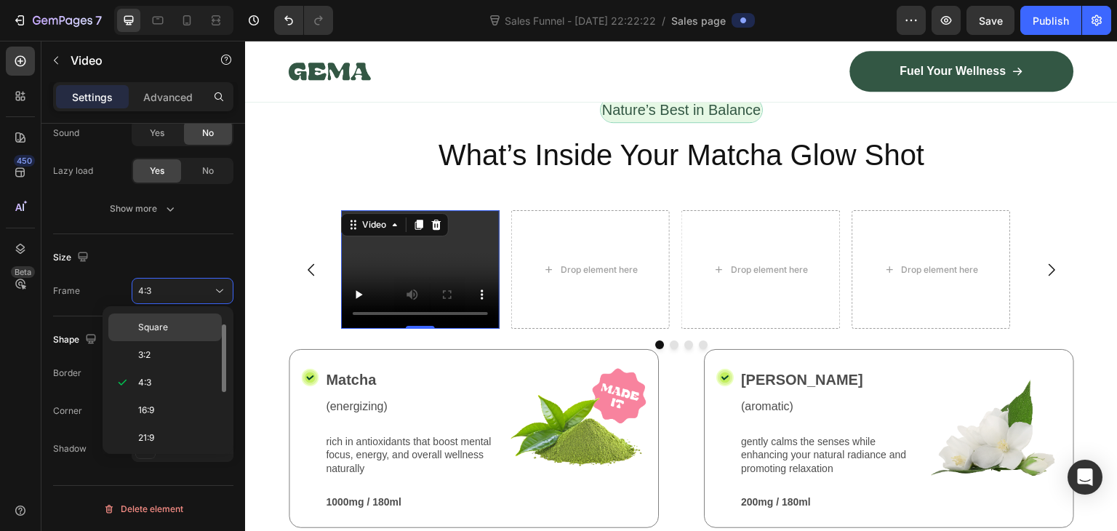
click at [183, 341] on div "Square" at bounding box center [164, 355] width 113 height 28
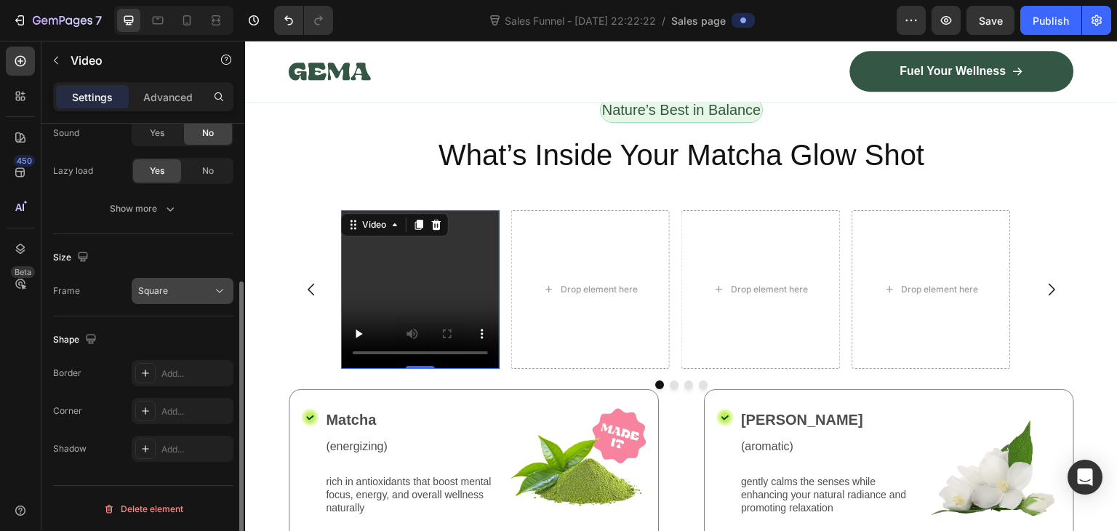
click at [187, 294] on div "Square" at bounding box center [175, 290] width 74 height 13
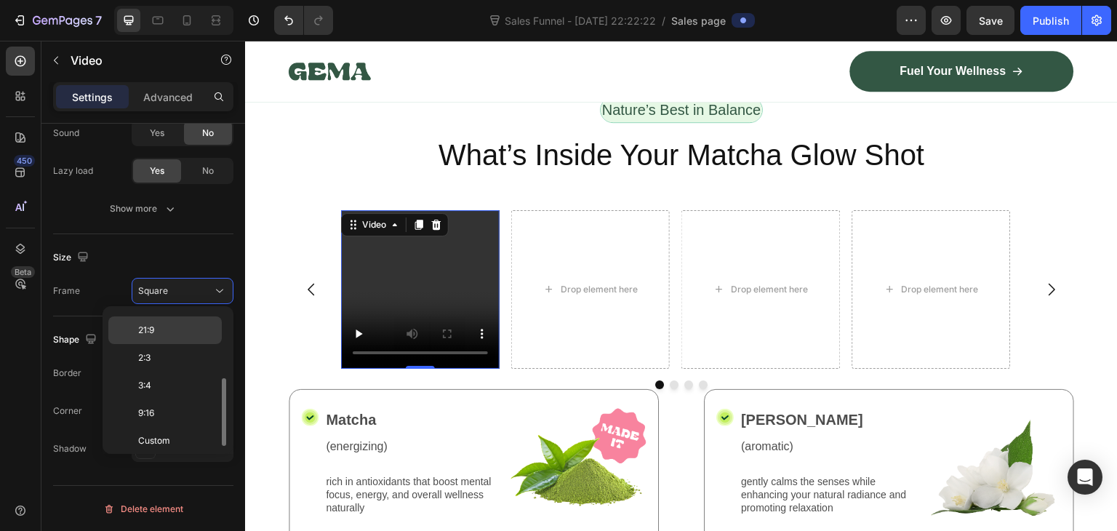
scroll to position [137, 0]
click at [169, 424] on div "9:16" at bounding box center [164, 438] width 113 height 28
